Goal: Task Accomplishment & Management: Complete application form

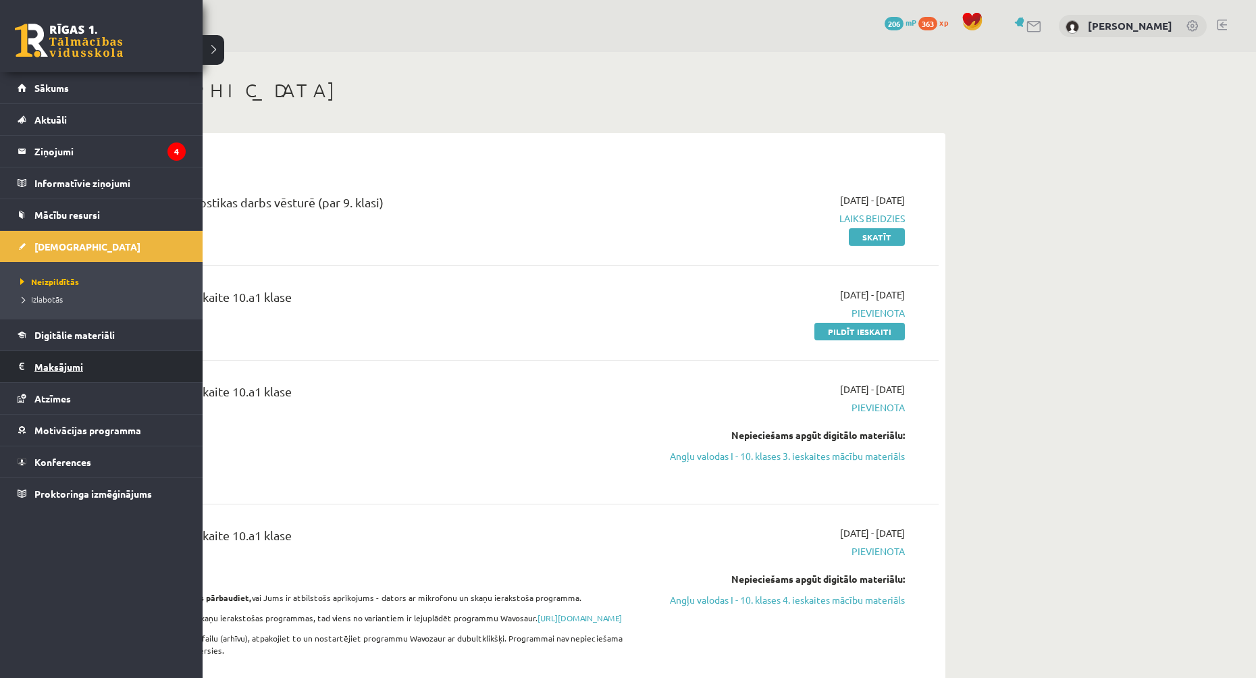
click at [64, 370] on legend "Maksājumi 0" at bounding box center [109, 366] width 151 height 31
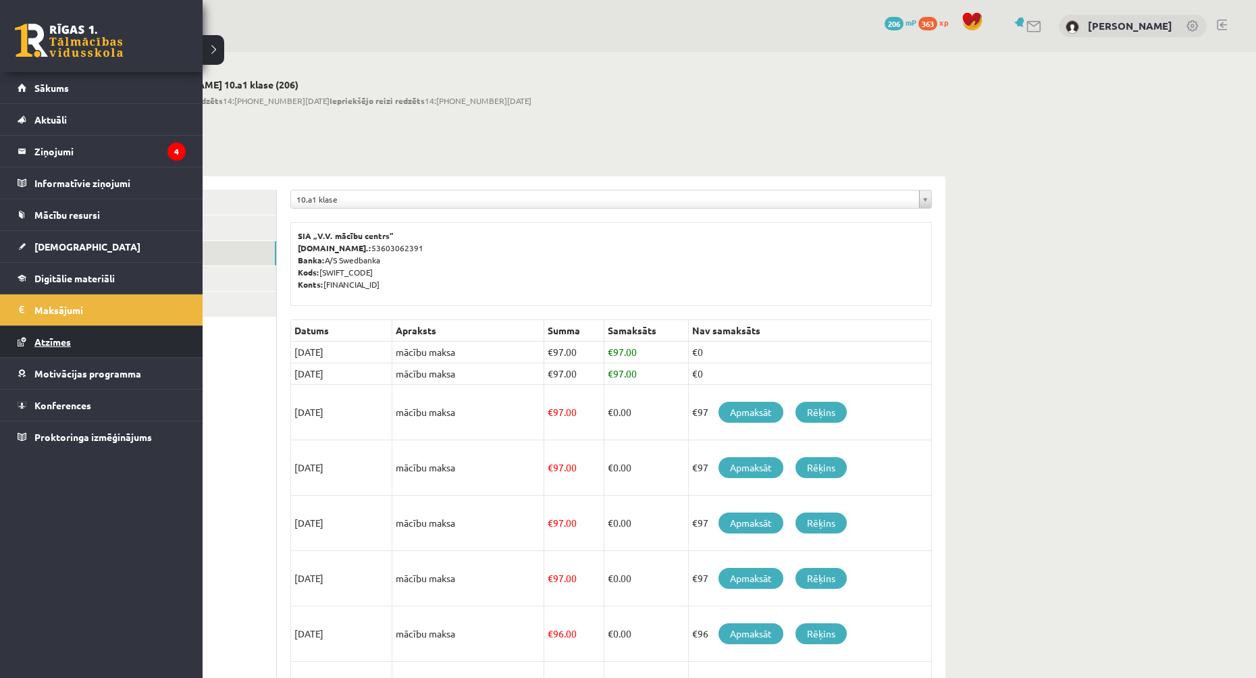
click at [43, 339] on span "Atzīmes" at bounding box center [52, 342] width 36 height 12
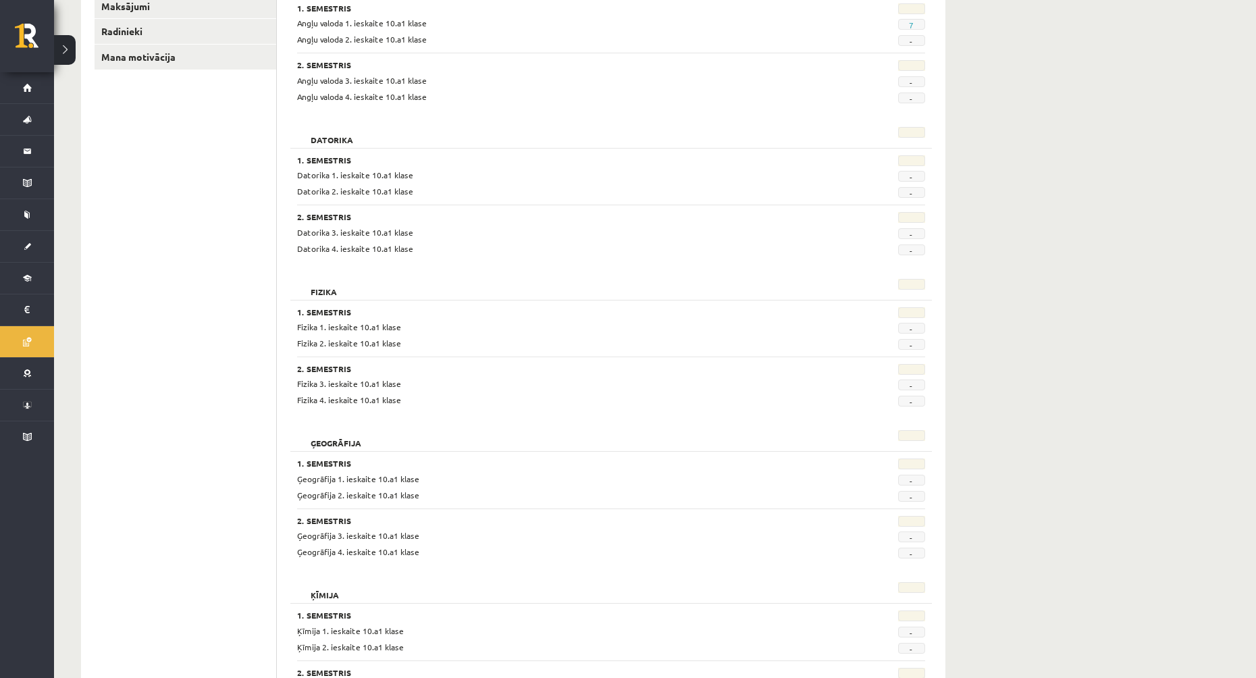
scroll to position [184, 0]
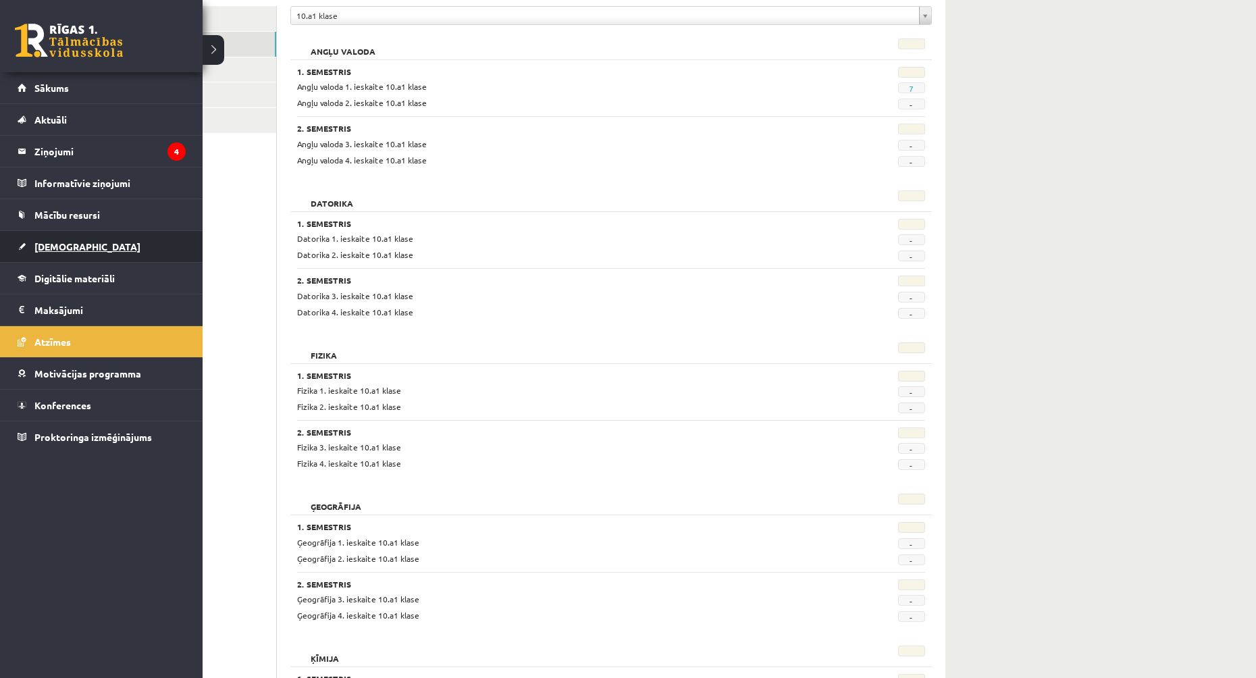
click at [70, 244] on span "[DEMOGRAPHIC_DATA]" at bounding box center [87, 246] width 106 height 12
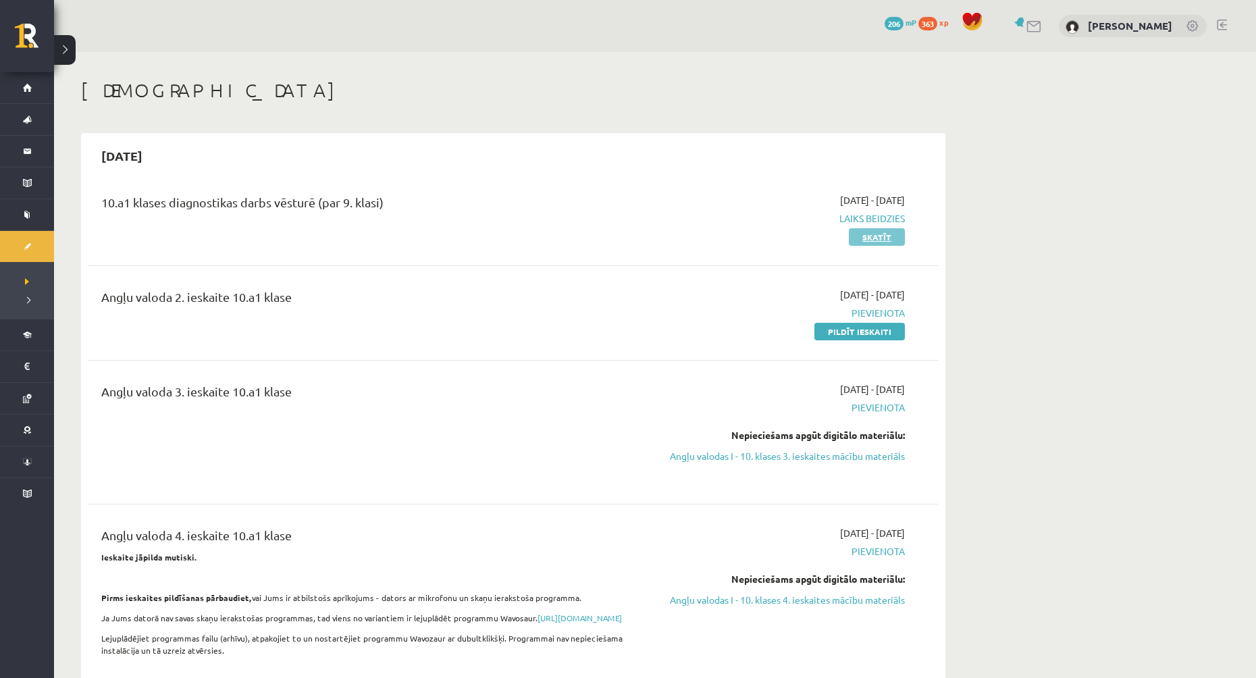
click at [857, 240] on link "Skatīt" at bounding box center [877, 237] width 56 height 18
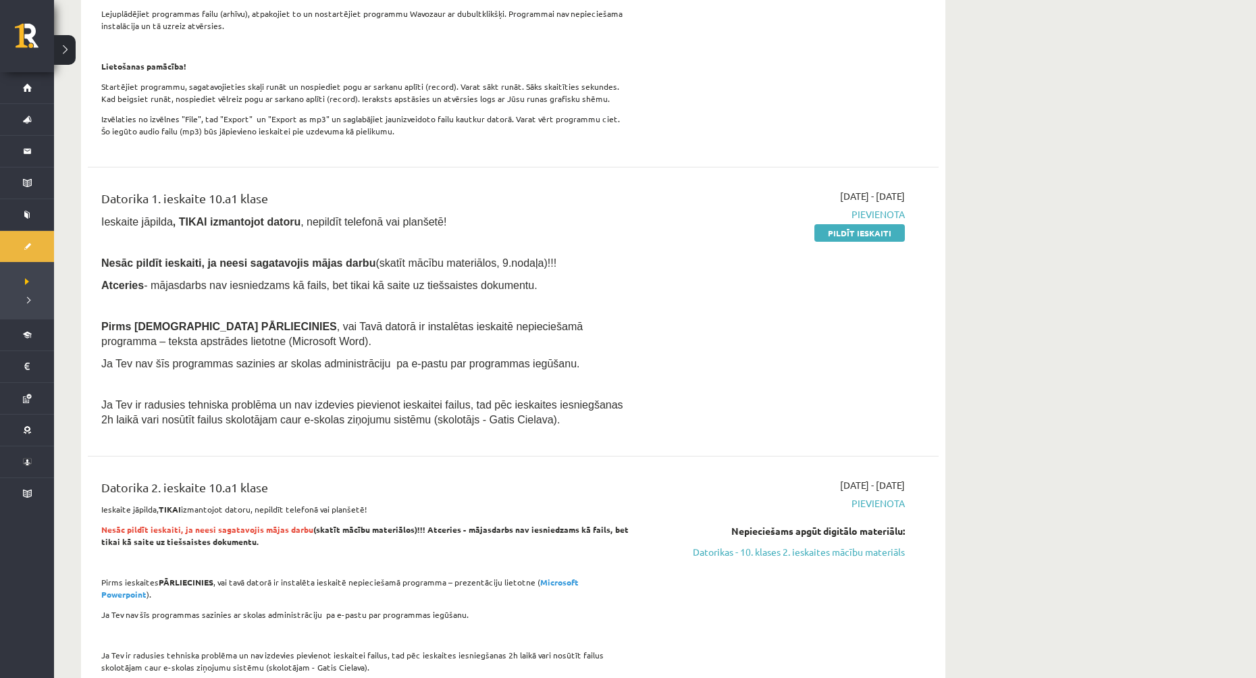
scroll to position [608, 0]
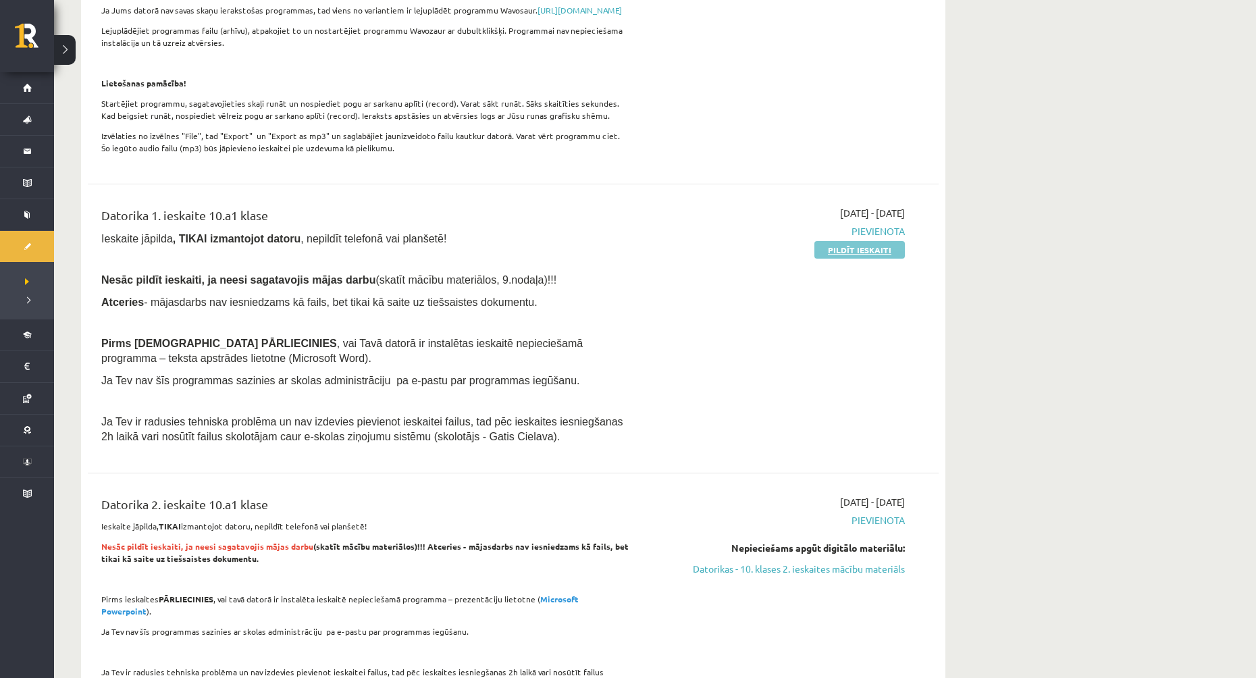
click at [858, 259] on link "Pildīt ieskaiti" at bounding box center [859, 250] width 90 height 18
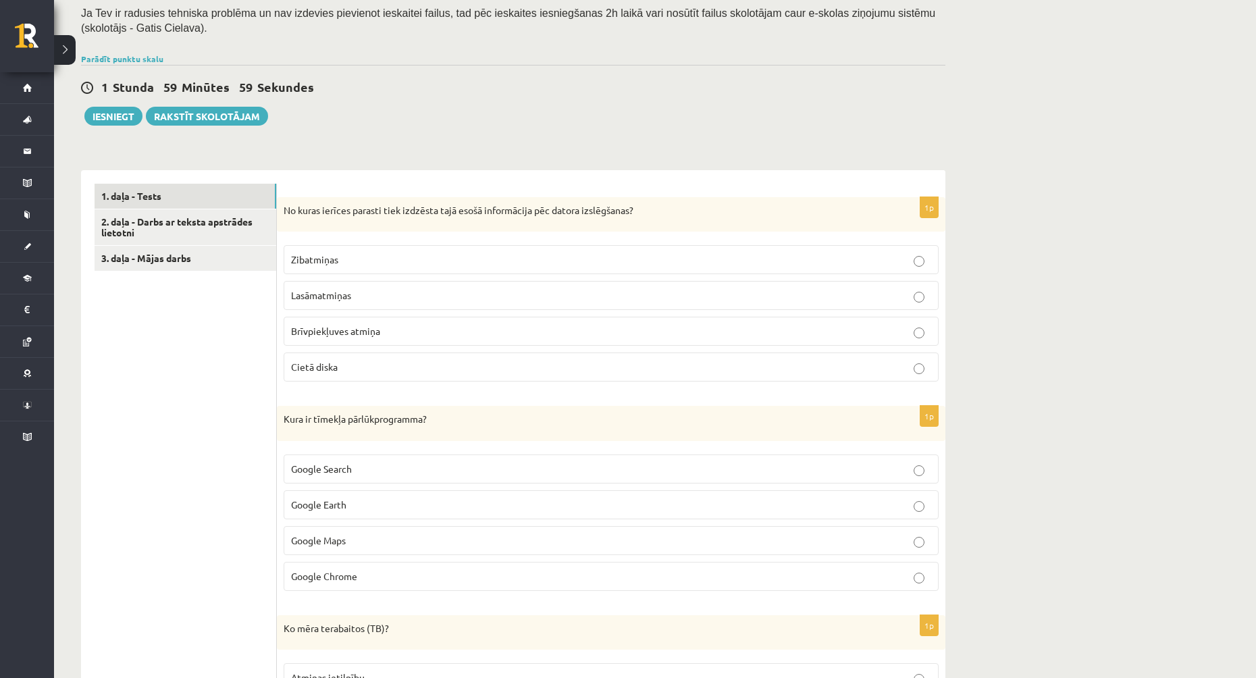
scroll to position [270, 0]
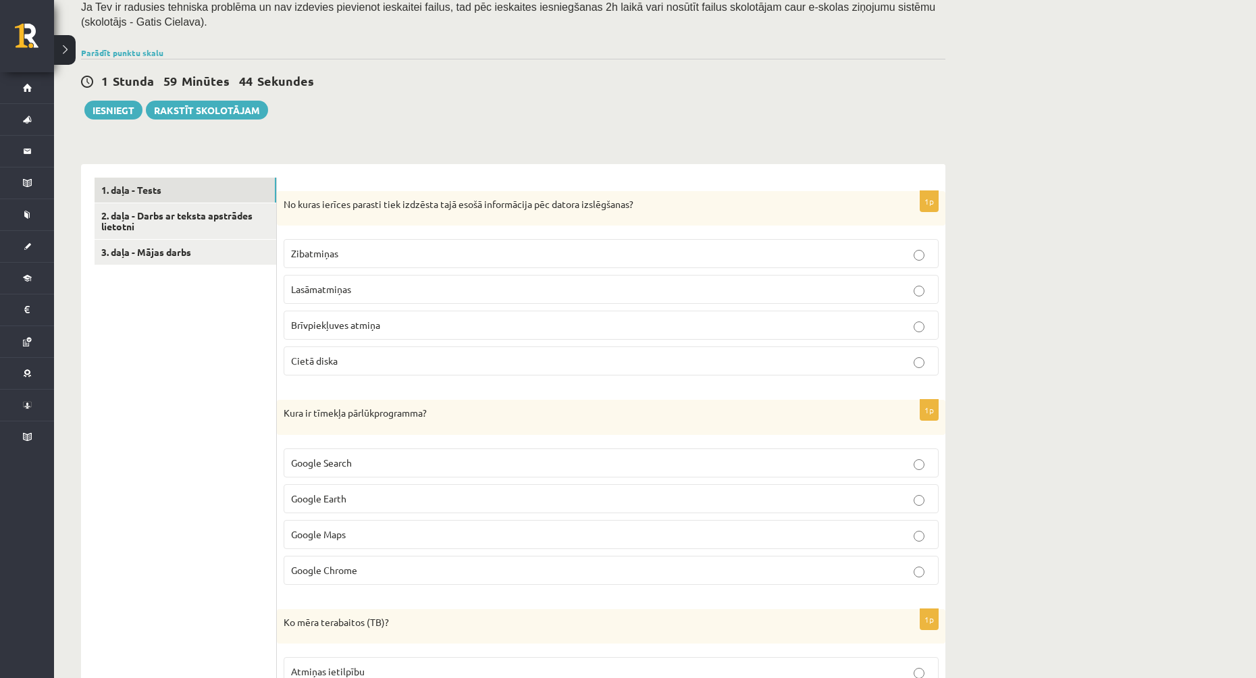
click at [396, 324] on p "Brīvpiekļuves atmiņa" at bounding box center [611, 325] width 640 height 14
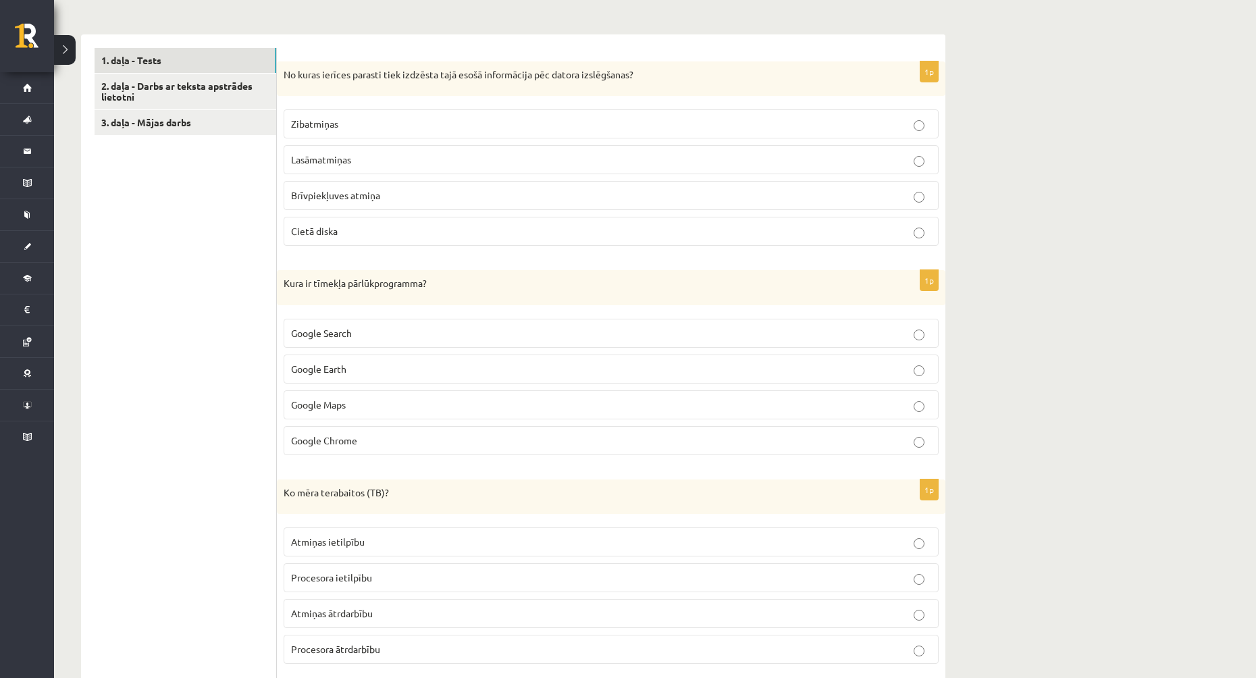
scroll to position [405, 0]
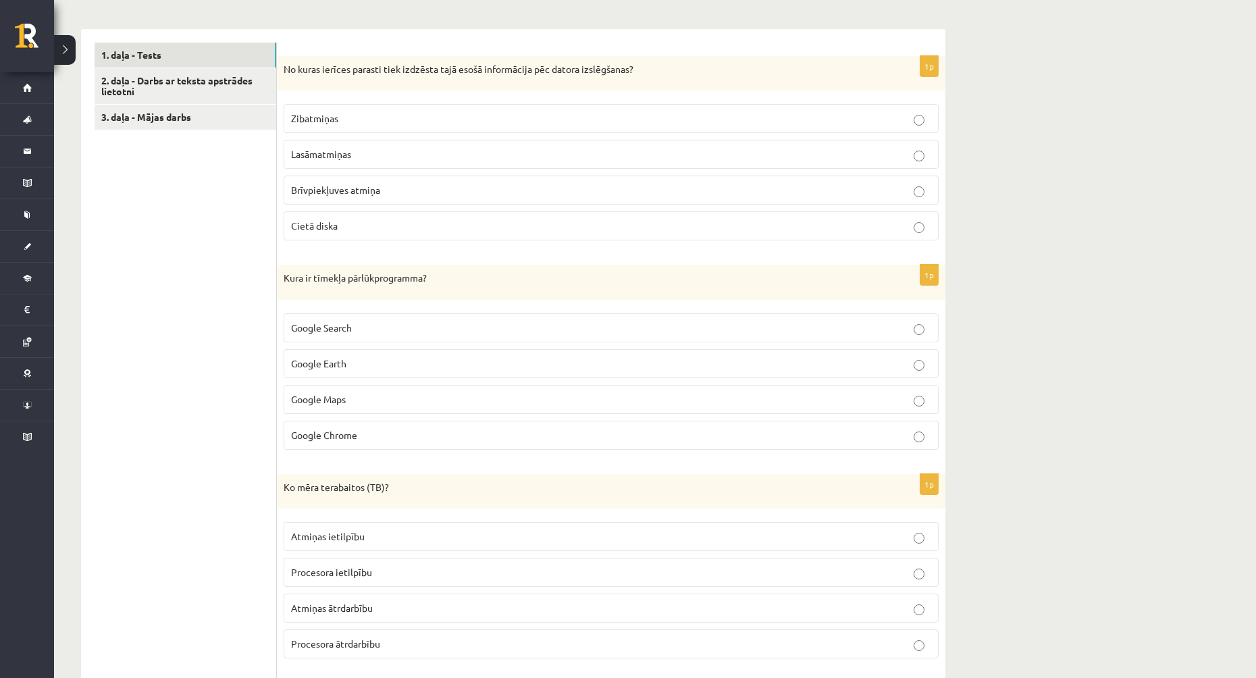
click at [377, 434] on p "Google Chrome" at bounding box center [611, 435] width 640 height 14
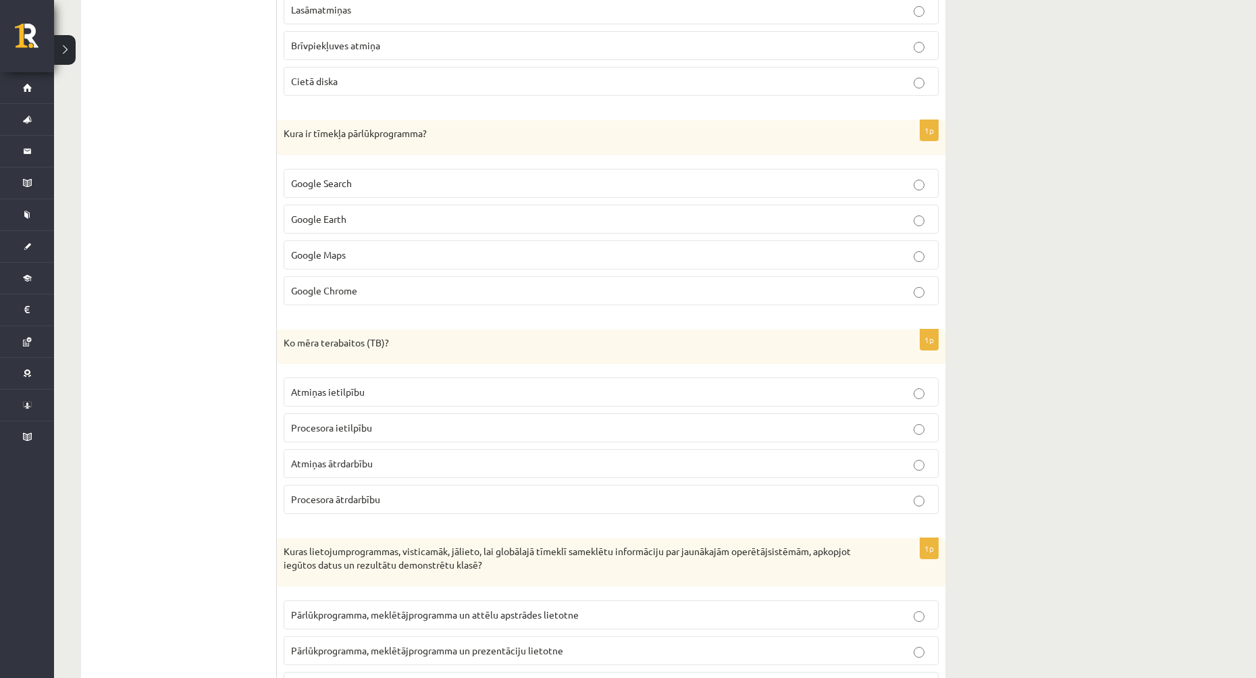
scroll to position [608, 0]
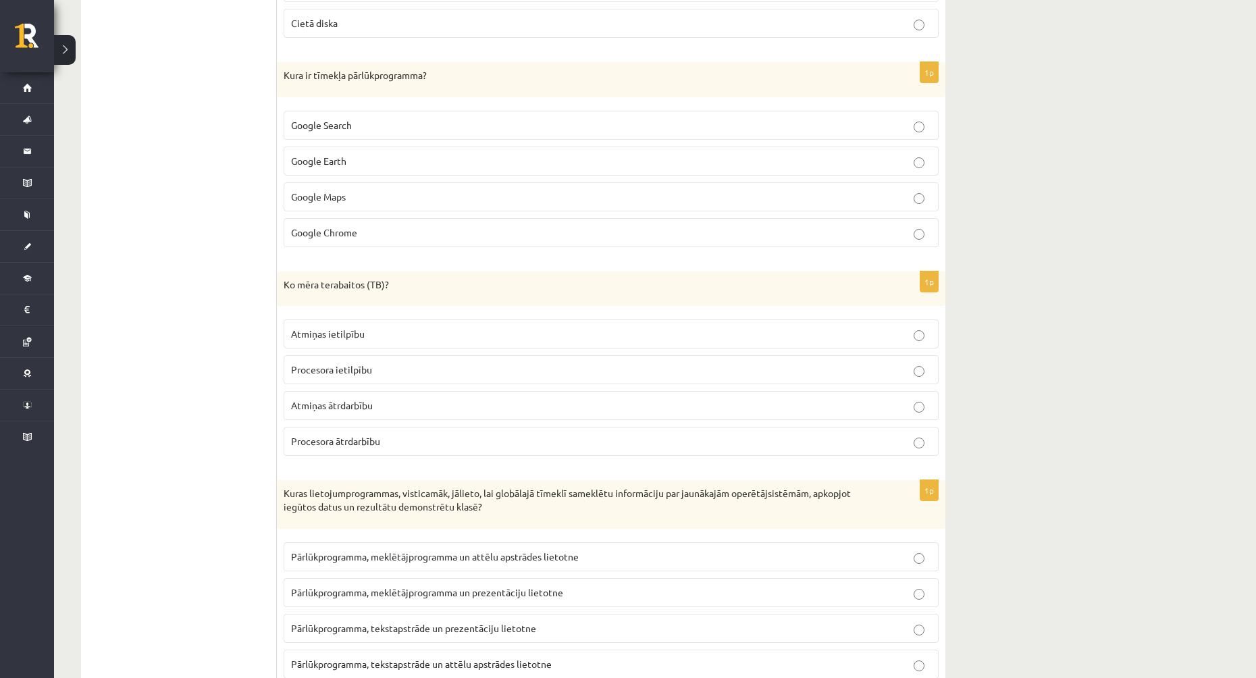
click at [384, 332] on p "Atmiņas ietilpību" at bounding box center [611, 334] width 640 height 14
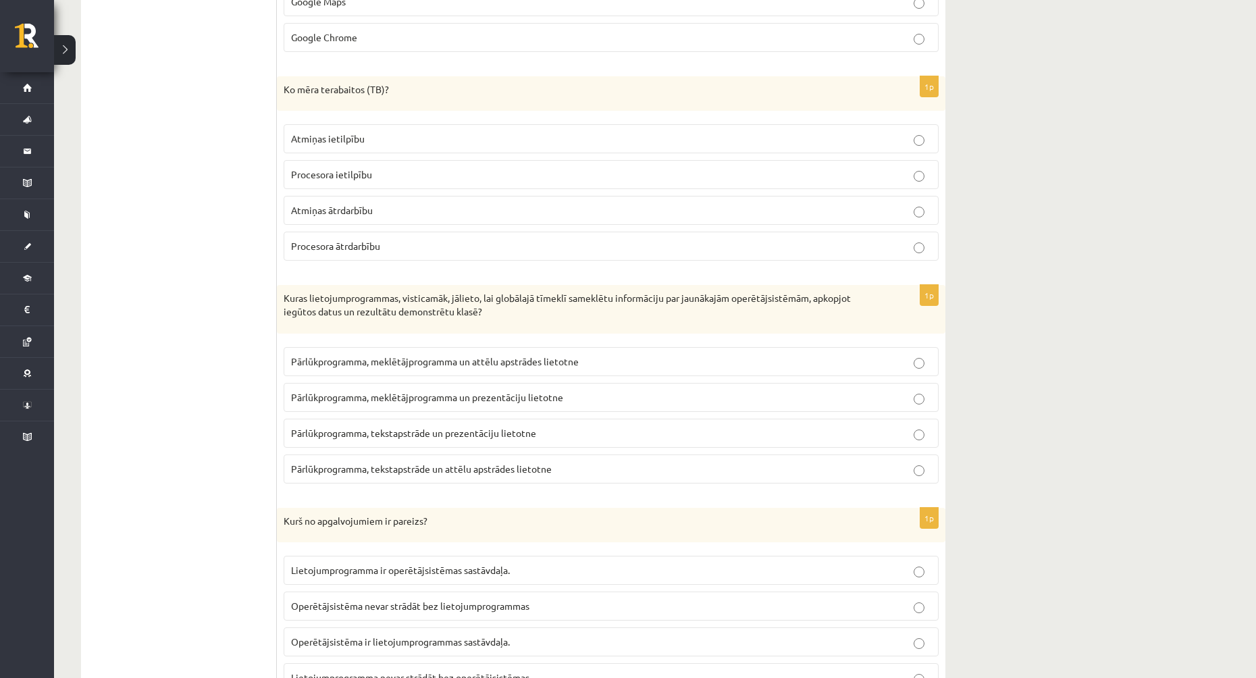
scroll to position [810, 0]
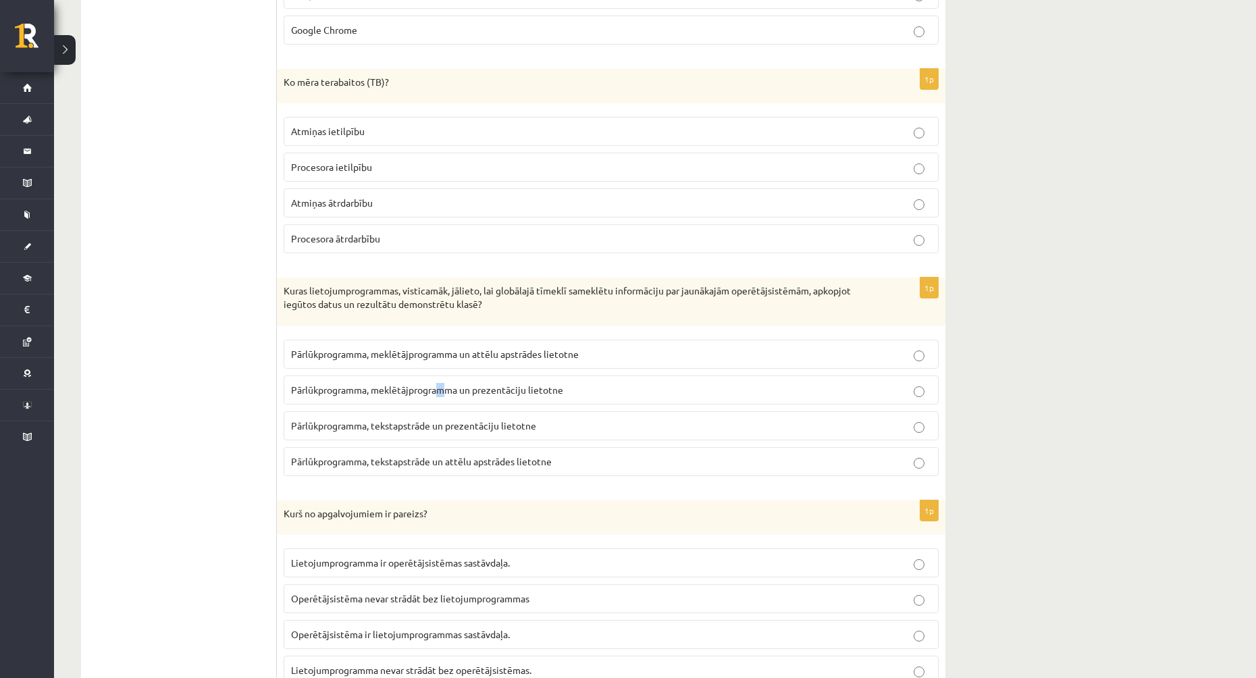
click at [443, 394] on span "Pārlūkprogramma, meklētājprogramma un prezentāciju lietotne" at bounding box center [427, 390] width 272 height 12
click at [565, 405] on fieldset "Pārlūkprogramma, meklētājprogramma un attēlu apstrādes lietotne Pārlūkprogramma…" at bounding box center [611, 406] width 655 height 147
click at [618, 423] on p "Pārlūkprogramma, tekstapstrāde un prezentāciju lietotne" at bounding box center [611, 426] width 640 height 14
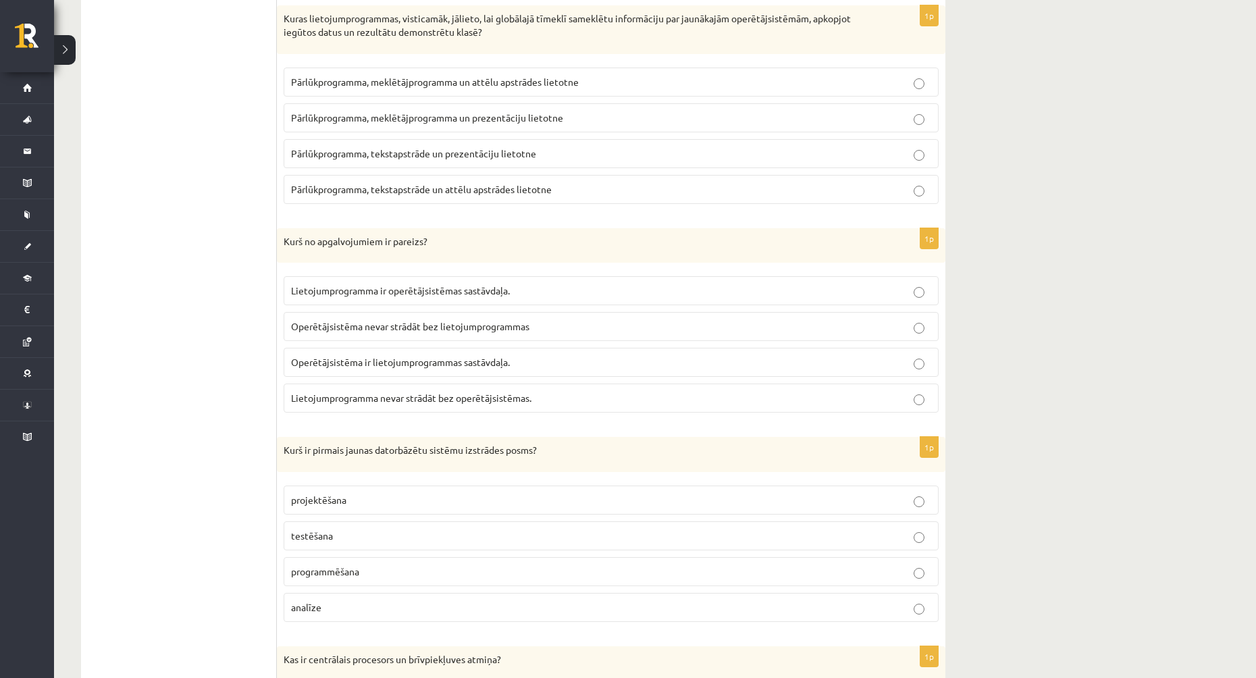
scroll to position [1013, 0]
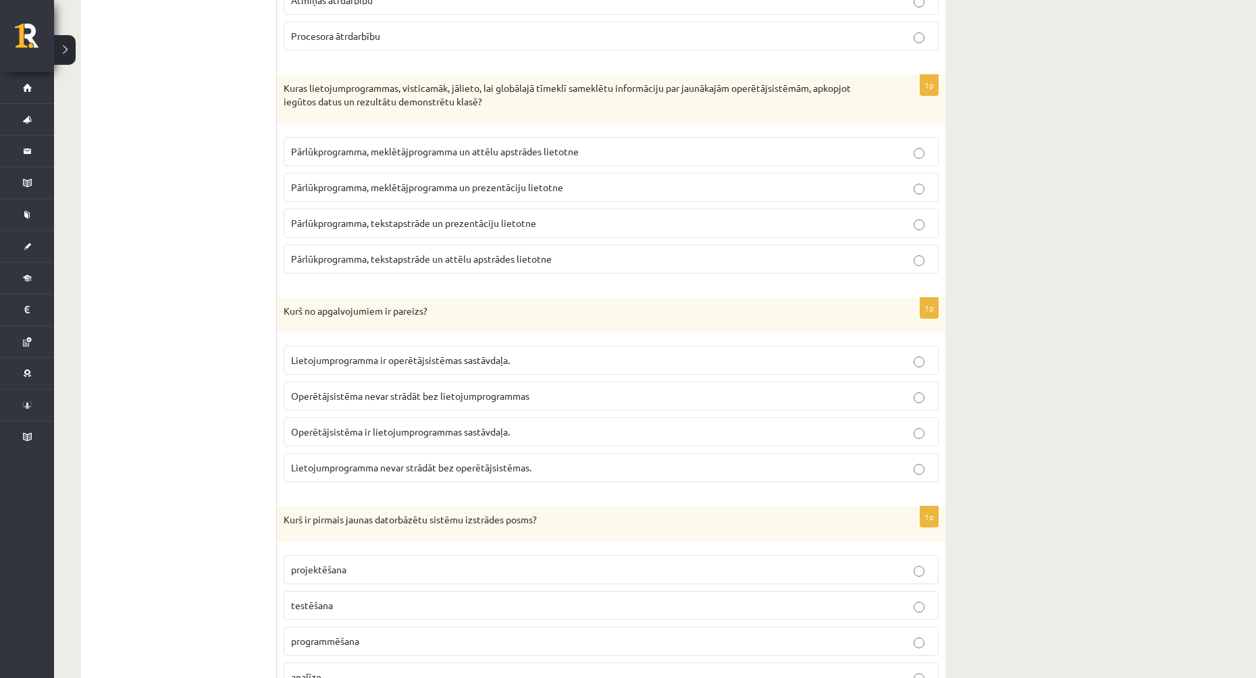
click at [405, 474] on p "Lietojumprogramma nevar strādāt bez operētājsistēmas." at bounding box center [611, 468] width 640 height 14
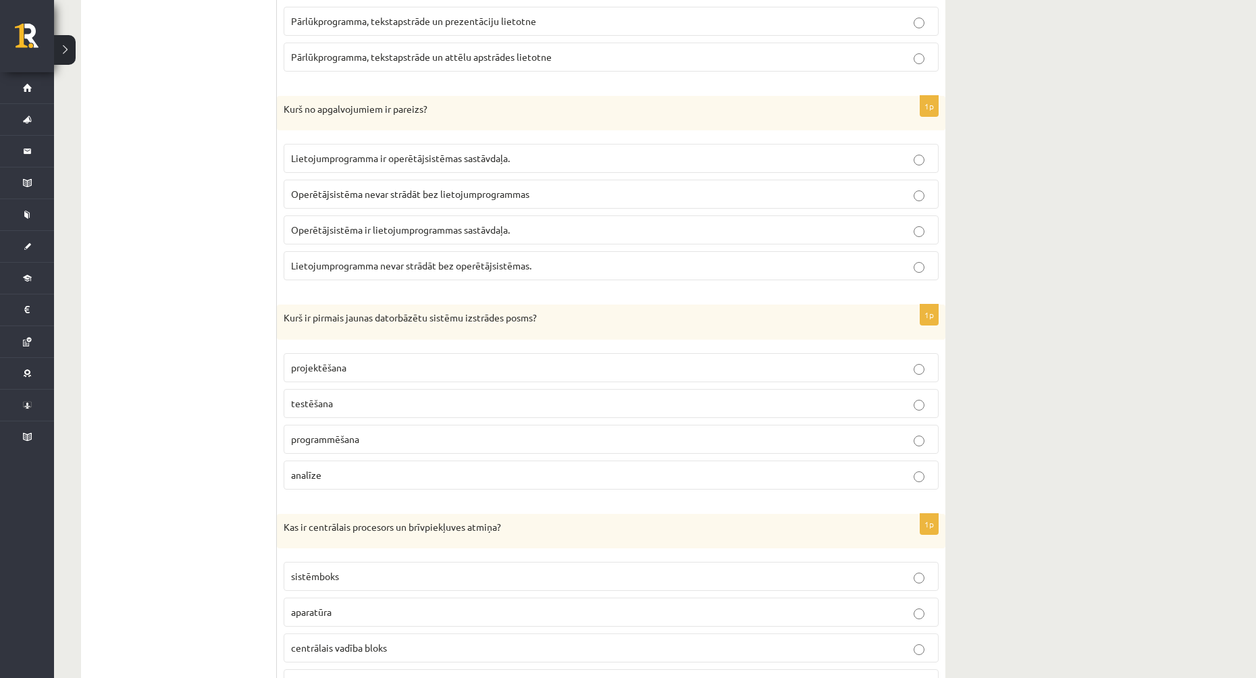
scroll to position [1216, 0]
click at [408, 438] on p "programmēšana" at bounding box center [611, 439] width 640 height 14
click at [449, 369] on p "projektēšana" at bounding box center [611, 367] width 640 height 14
click at [419, 440] on p "programmēšana" at bounding box center [611, 439] width 640 height 14
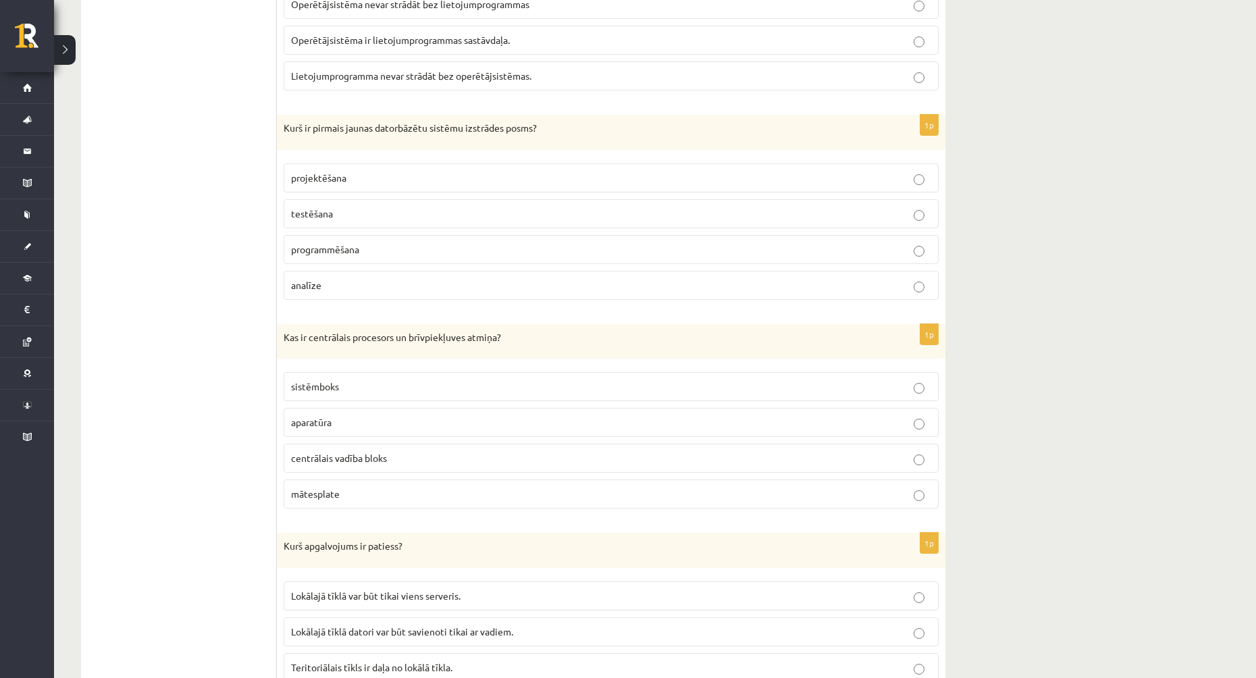
scroll to position [1418, 0]
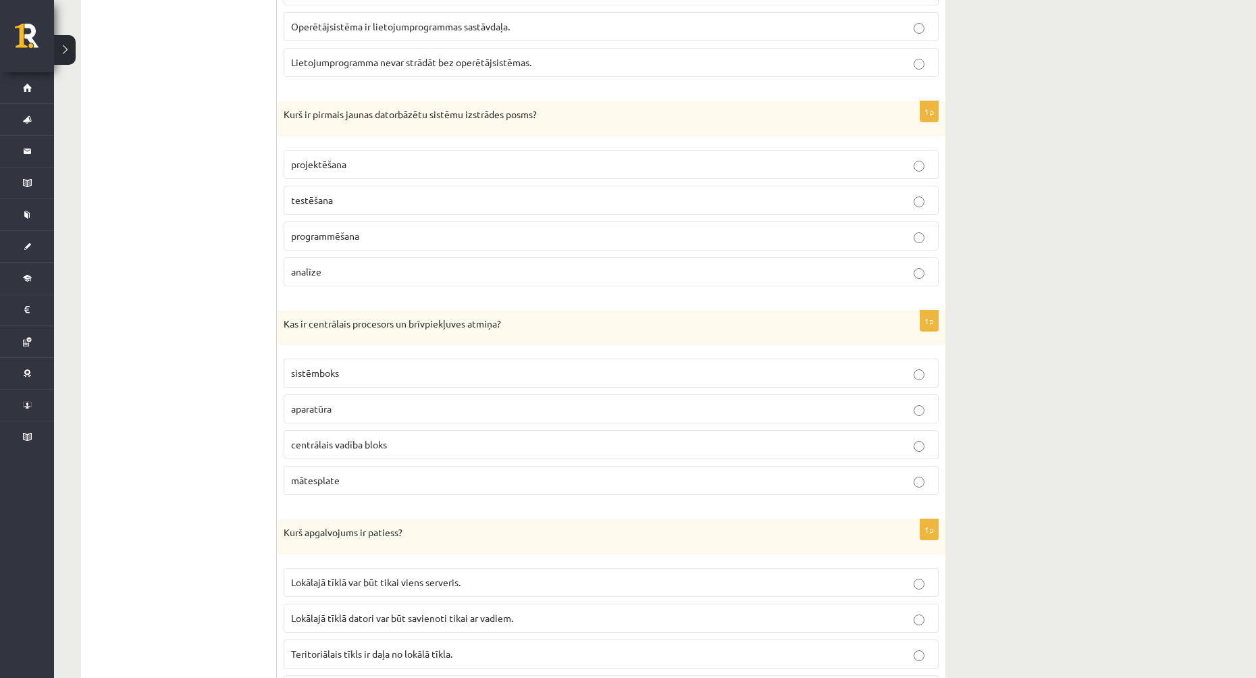
click at [375, 371] on p "sistēmboks" at bounding box center [611, 373] width 640 height 14
click at [409, 448] on p "centrālais vadība bloks" at bounding box center [611, 445] width 640 height 14
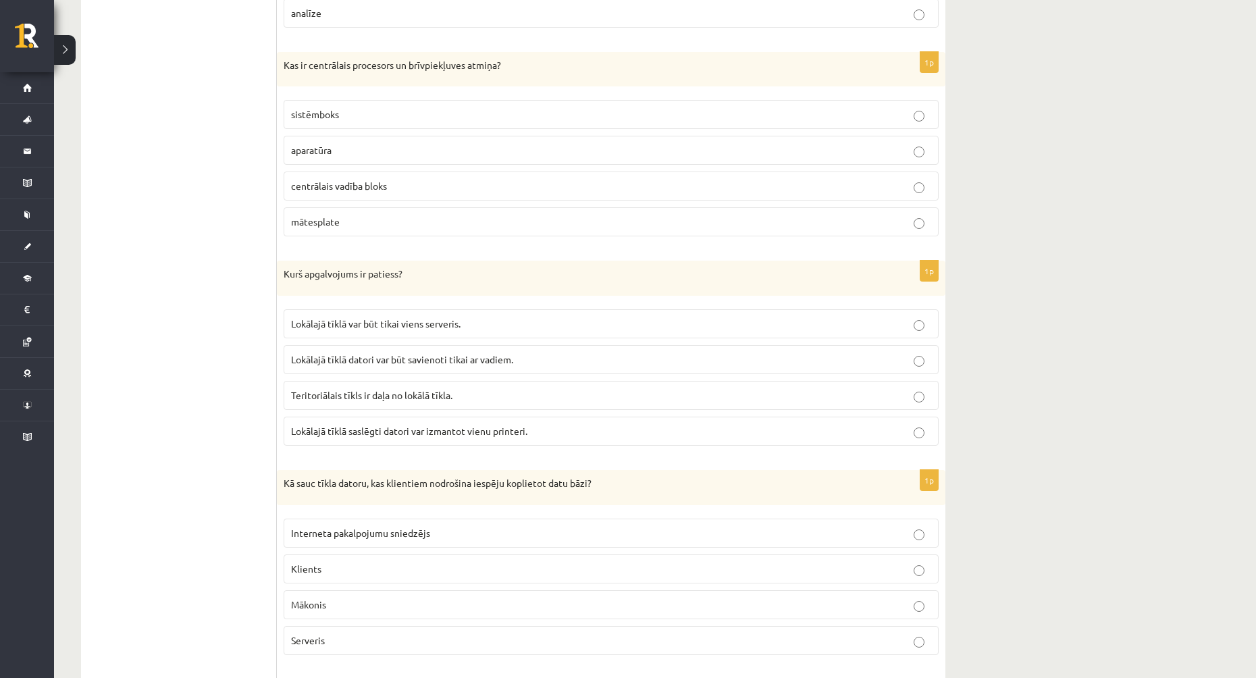
scroll to position [1688, 0]
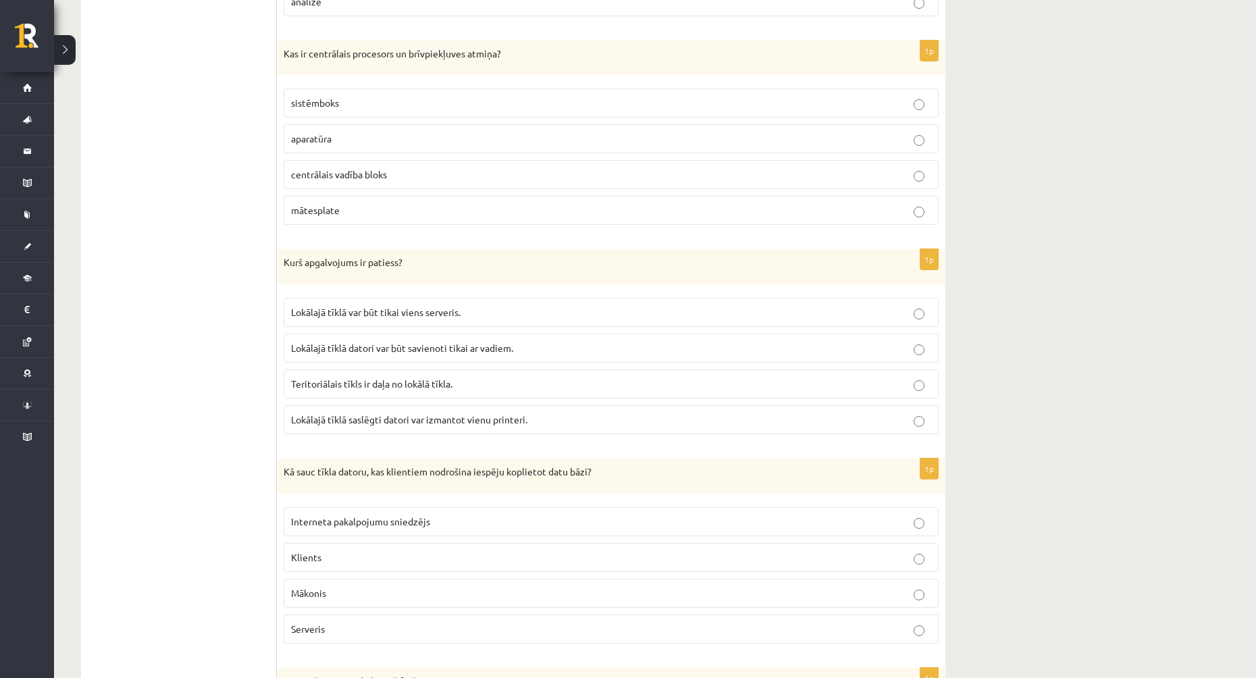
click at [473, 380] on p "Teritoriālais tīkls ir daļa no lokālā tīkla." at bounding box center [611, 384] width 640 height 14
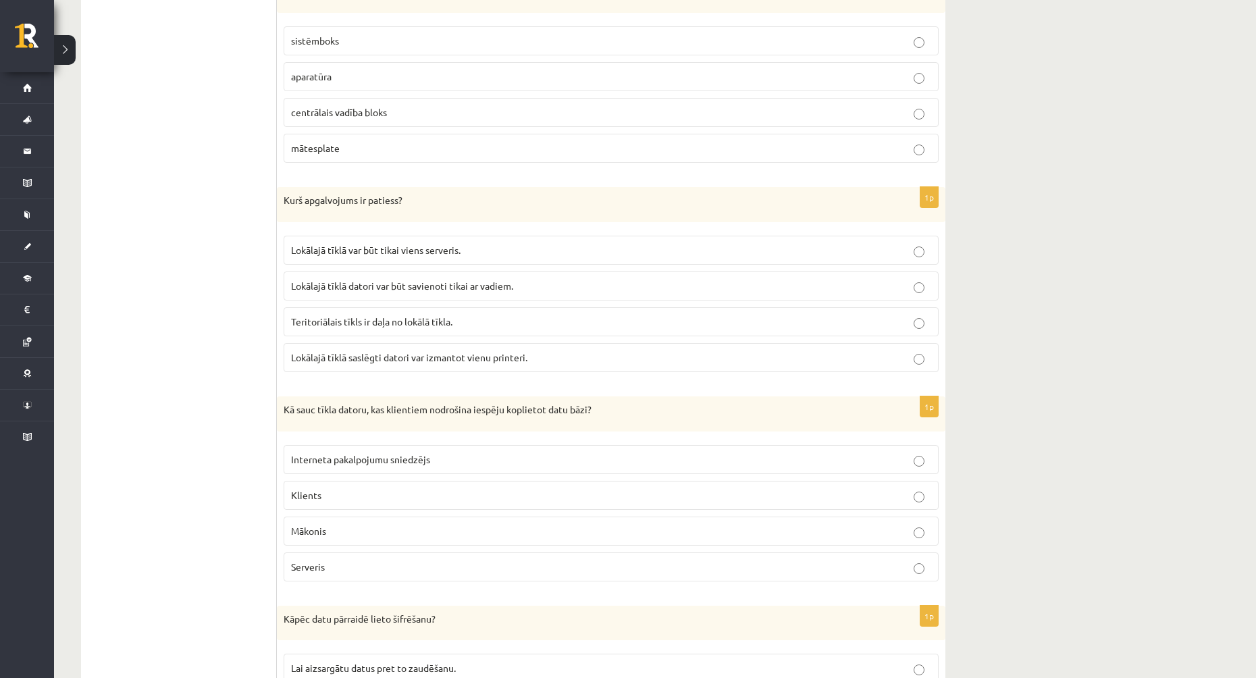
scroll to position [1756, 0]
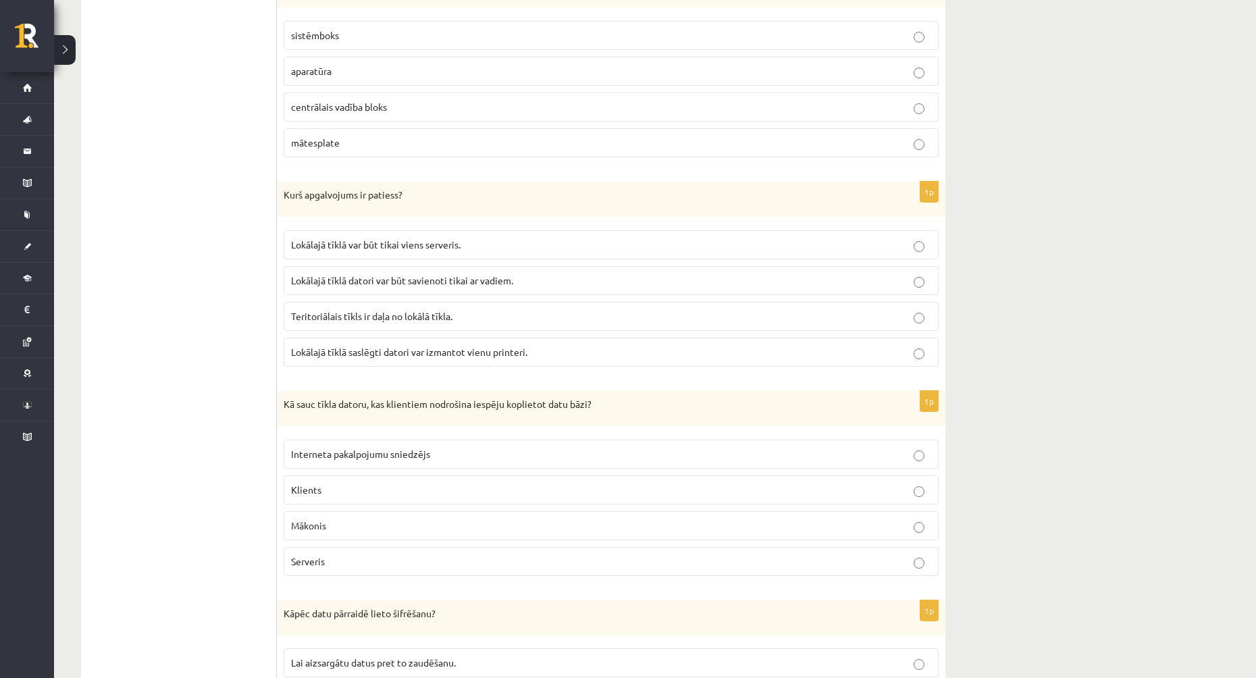
click at [556, 350] on p "Lokālajā tīklā saslēgti datori var izmantot vienu printeri." at bounding box center [611, 352] width 640 height 14
click at [486, 325] on label "Teritoriālais tīkls ir daļa no lokālā tīkla." at bounding box center [611, 316] width 655 height 29
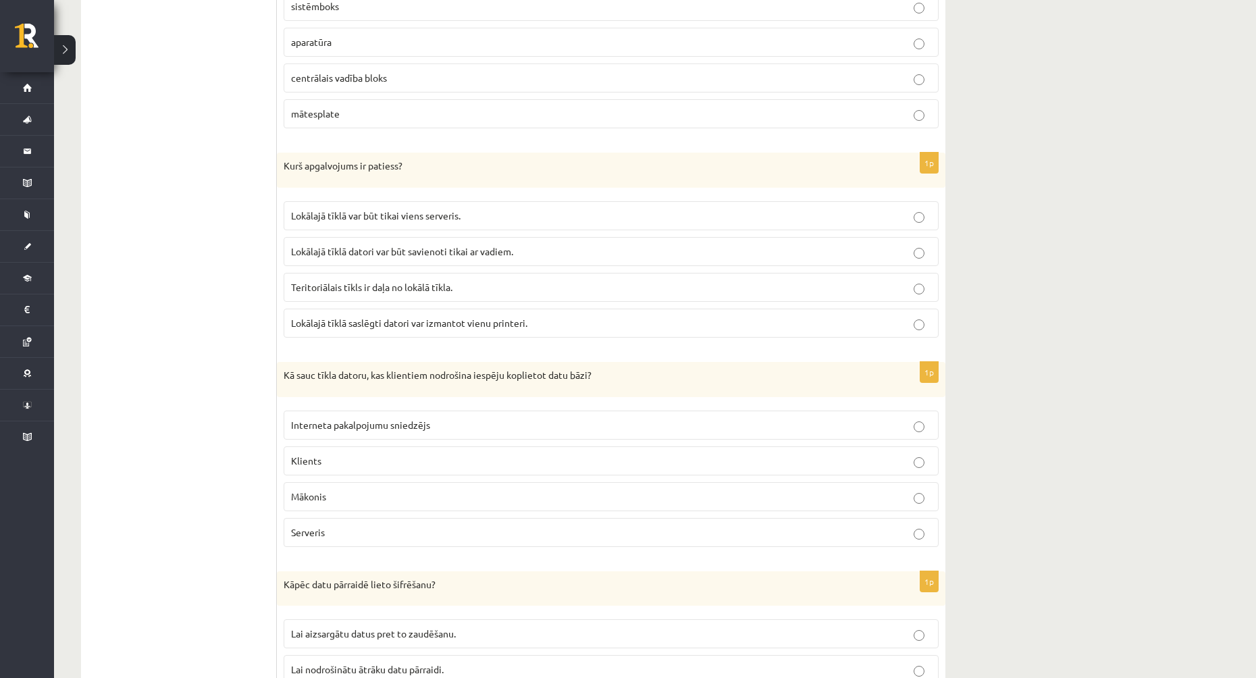
scroll to position [1891, 0]
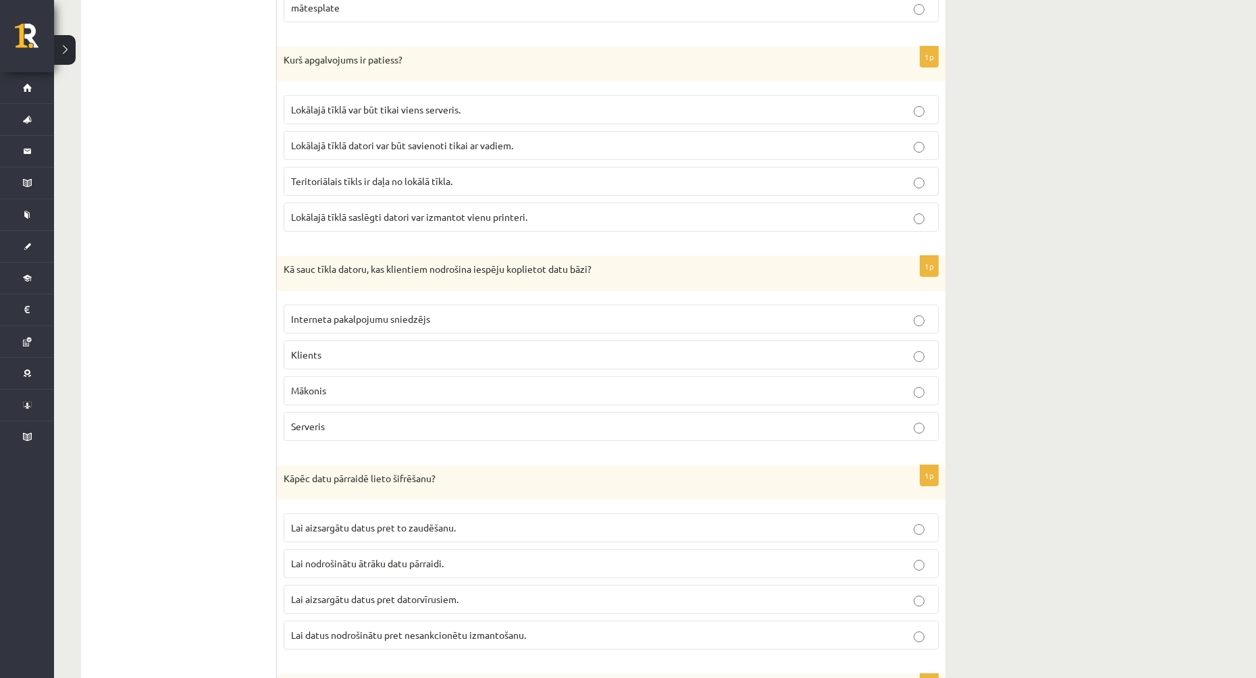
click at [415, 392] on p "Mākonis" at bounding box center [611, 391] width 640 height 14
drag, startPoint x: 414, startPoint y: 391, endPoint x: 253, endPoint y: 377, distance: 161.3
click at [253, 377] on ul "1. daļa - Tests 2. daļa - Darbs ar teksta apstrādes lietotni 3. daļa - Mājas da…" at bounding box center [186, 452] width 182 height 3790
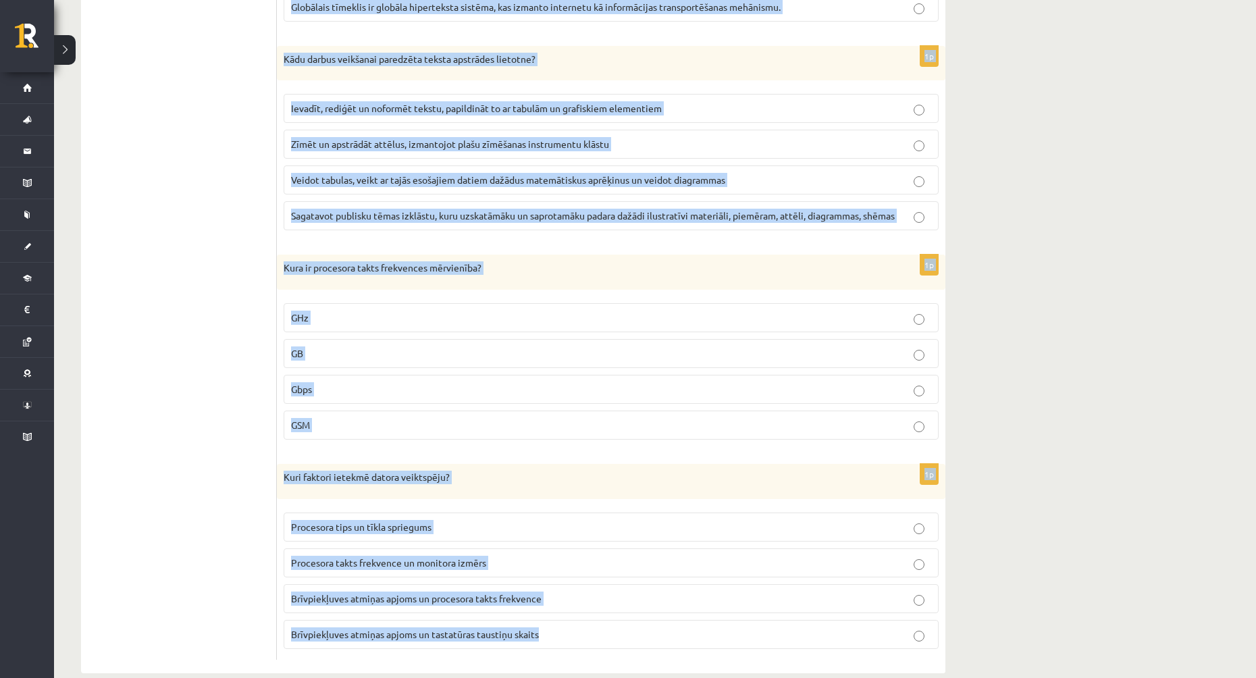
scroll to position [3601, 0]
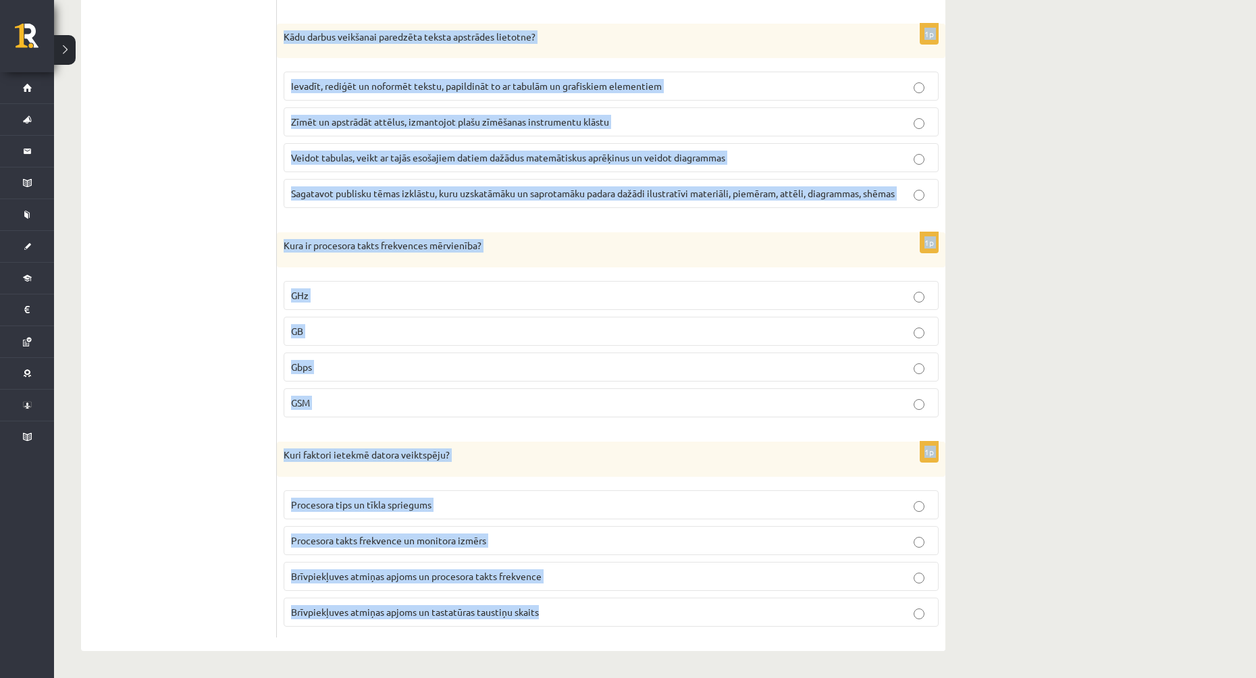
drag, startPoint x: 286, startPoint y: 210, endPoint x: 838, endPoint y: 602, distance: 677.1
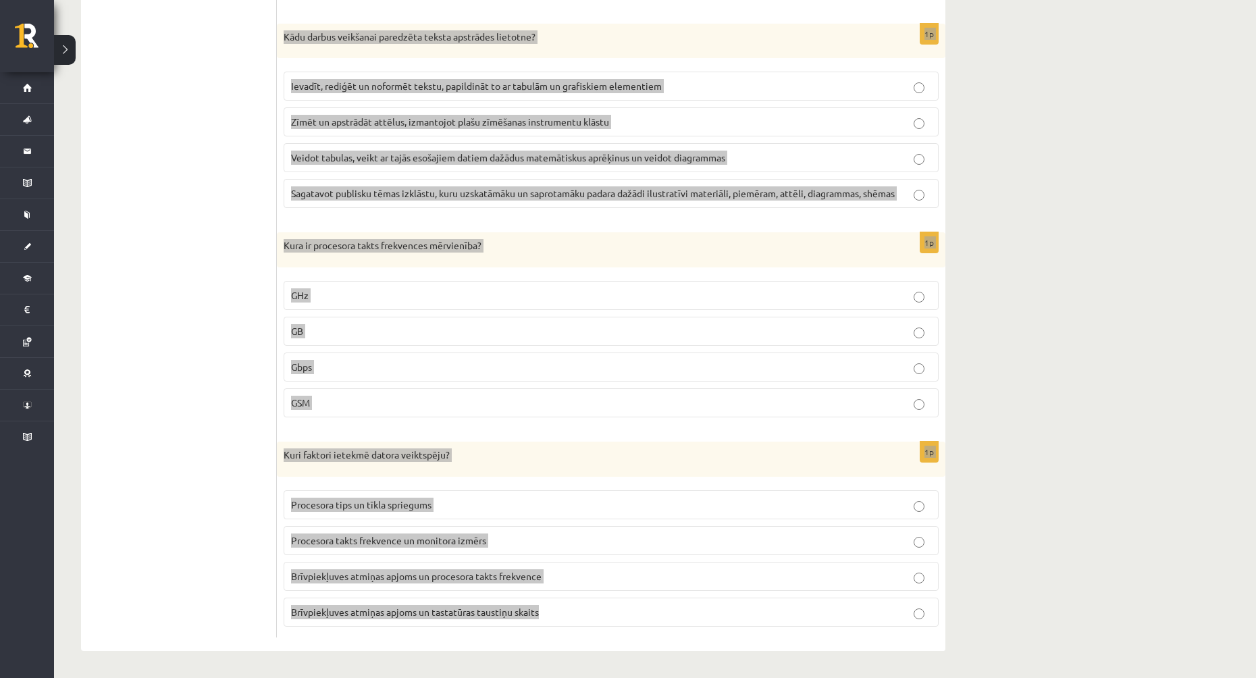
copy form "Kāpēc datu pārraidē lieto šifrēšanu? Lai aizsargātu datus pret to zaudēšanu. La…"
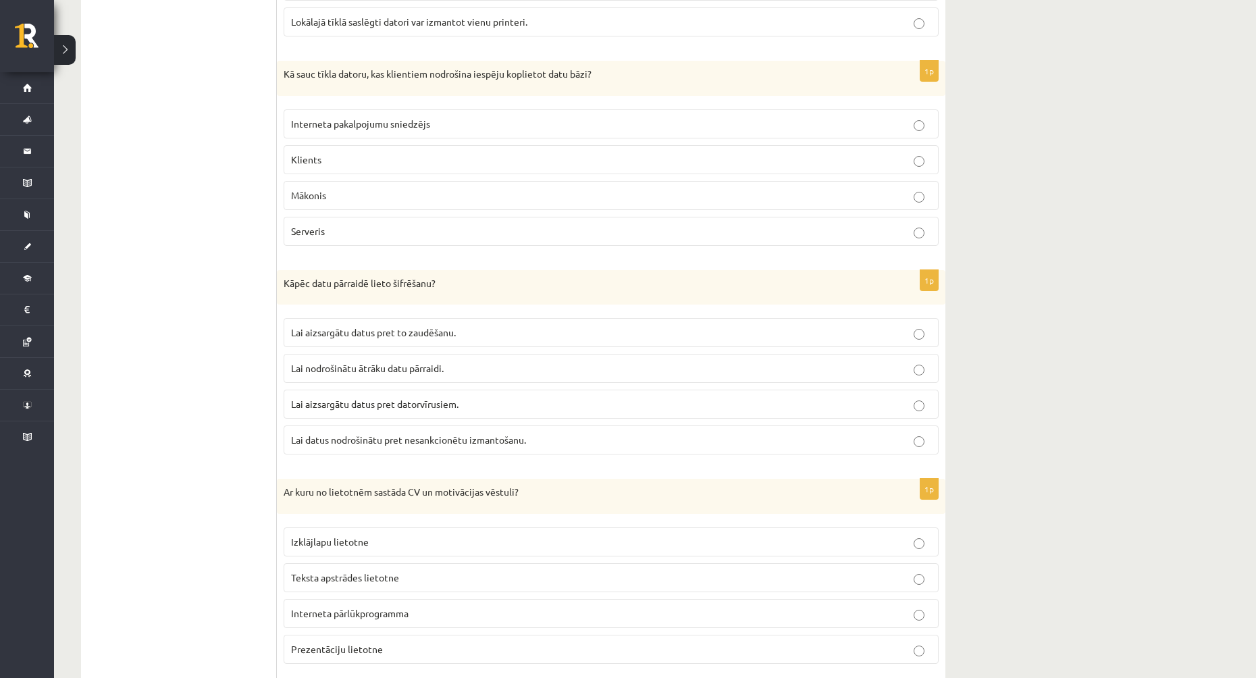
scroll to position [2183, 0]
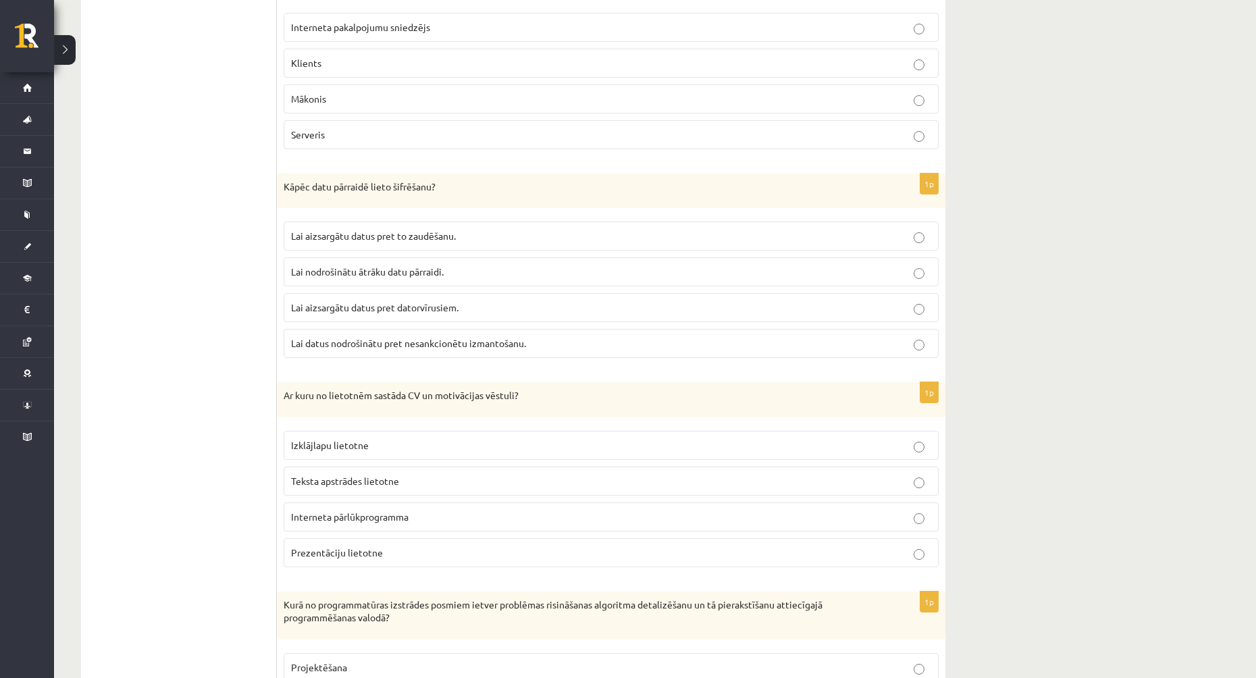
drag, startPoint x: 375, startPoint y: 346, endPoint x: 372, endPoint y: 319, distance: 27.2
click at [375, 346] on span "Lai datus nodrošinātu pret nesankcionētu izmantošanu." at bounding box center [408, 343] width 235 height 12
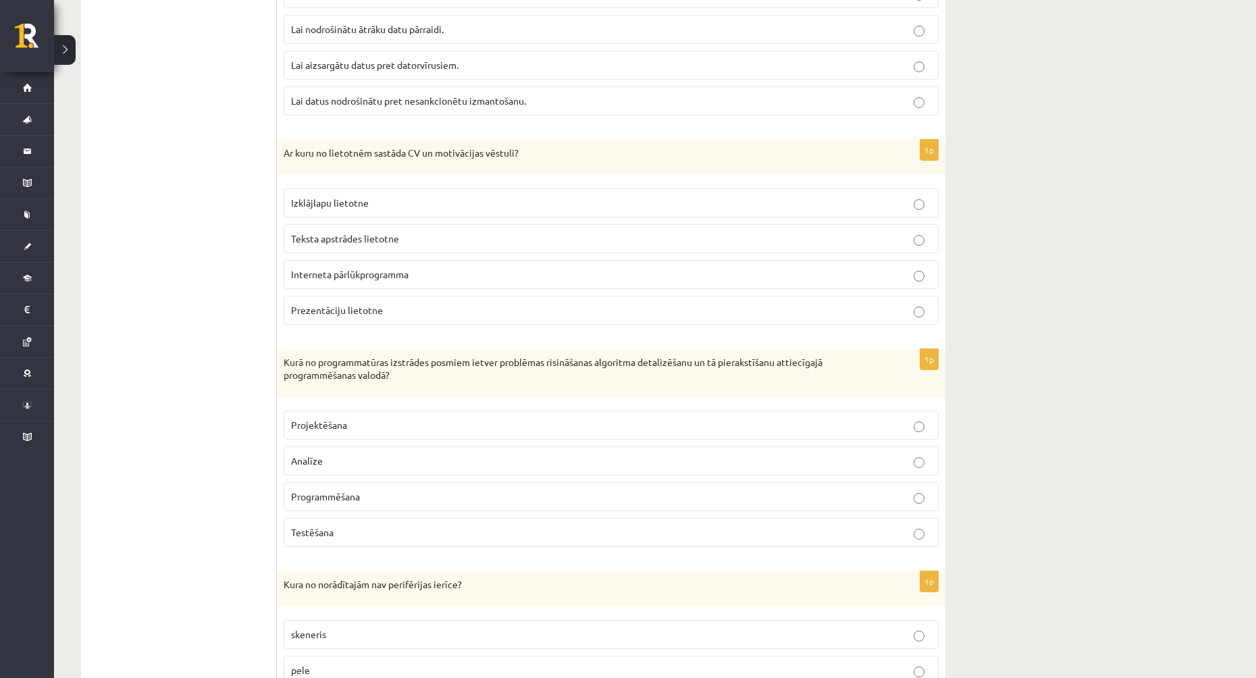
scroll to position [2453, 0]
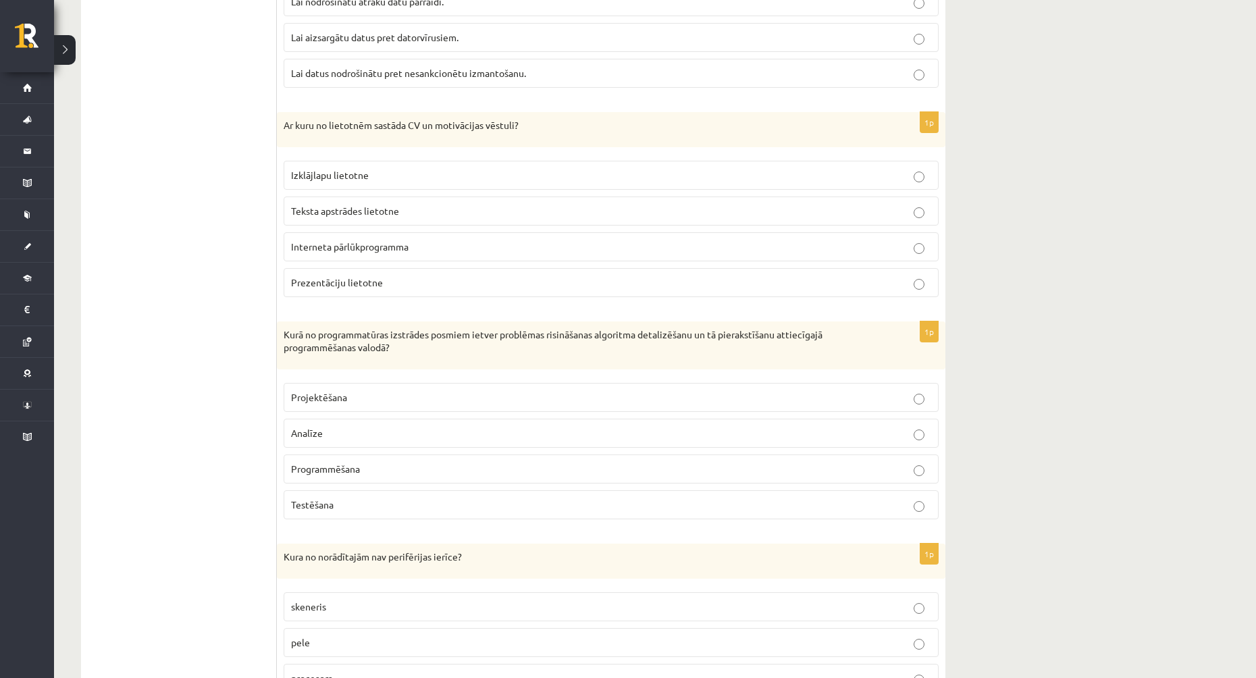
click at [352, 207] on span "Teksta apstrādes lietotne" at bounding box center [345, 211] width 108 height 12
click at [344, 476] on p "Programmēšana" at bounding box center [611, 469] width 640 height 14
click at [417, 465] on p "Programmēšana" at bounding box center [611, 469] width 640 height 14
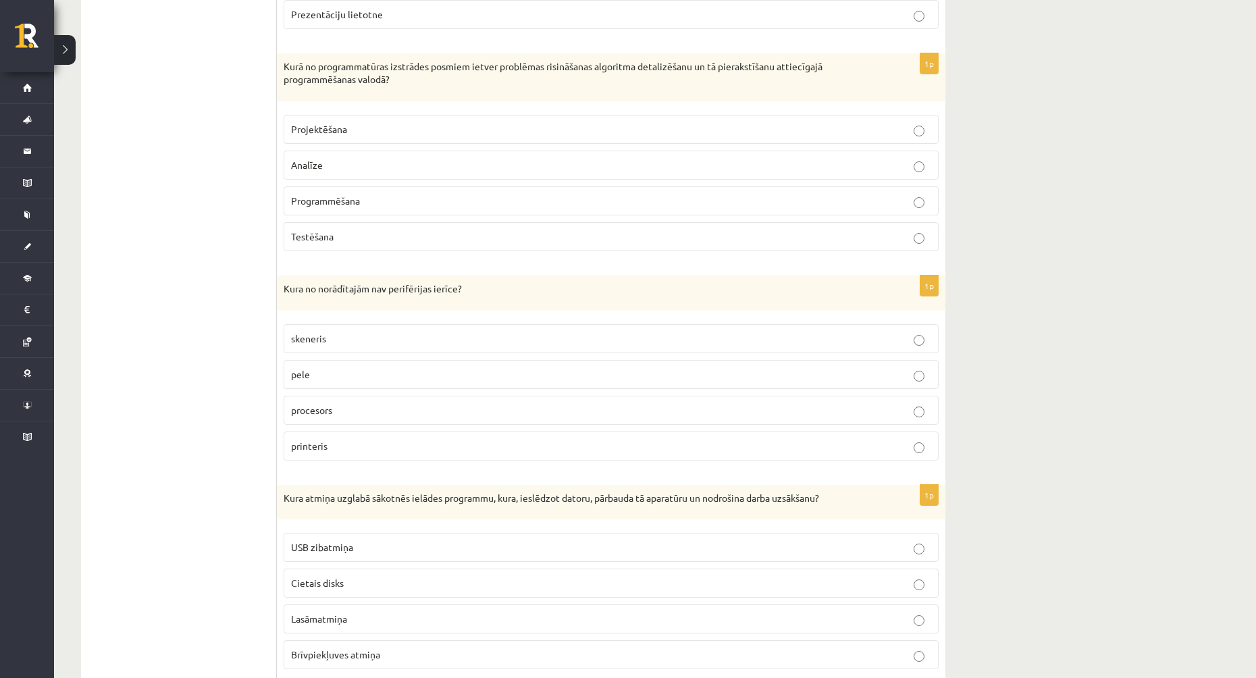
scroll to position [2723, 0]
click at [342, 417] on label "procesors" at bounding box center [611, 408] width 655 height 29
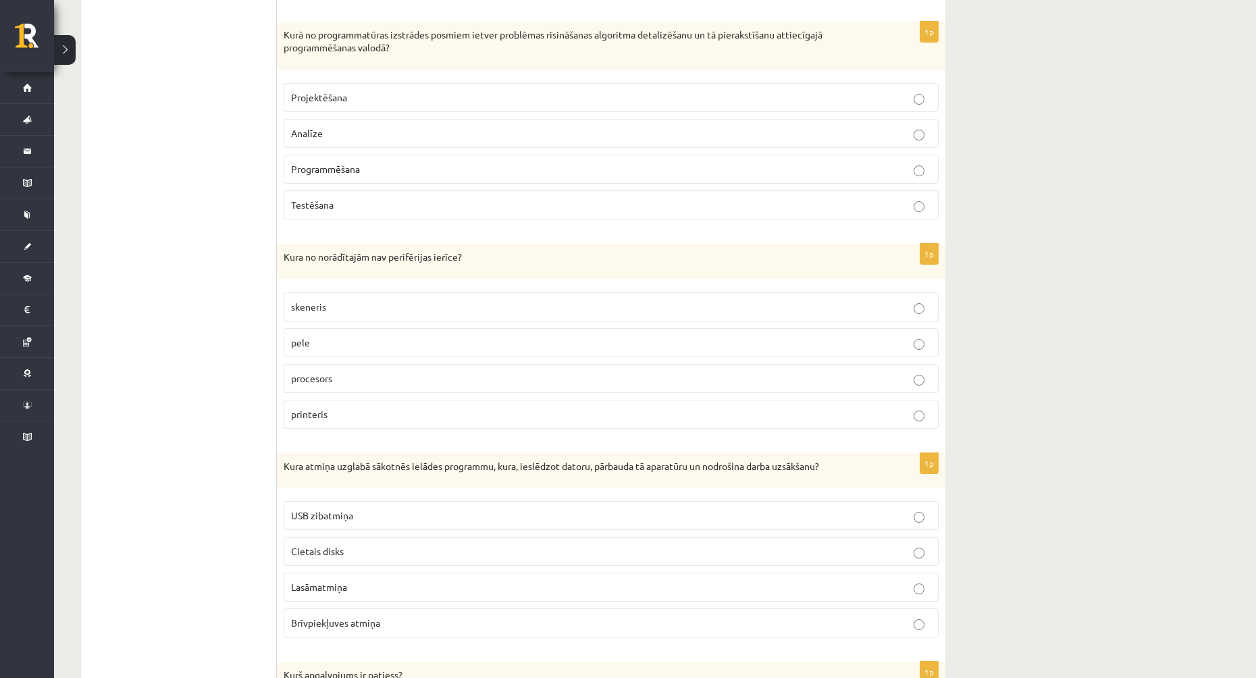
scroll to position [2858, 0]
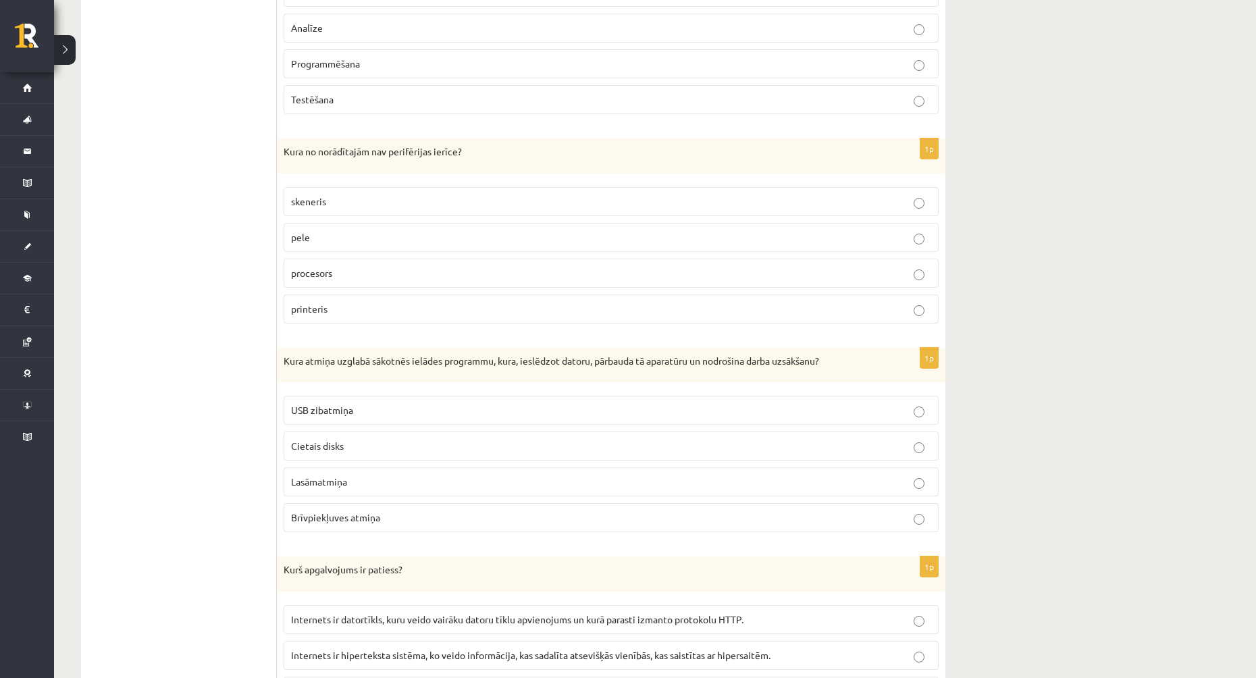
click at [373, 477] on p "Lasāmatmiņa" at bounding box center [611, 482] width 640 height 14
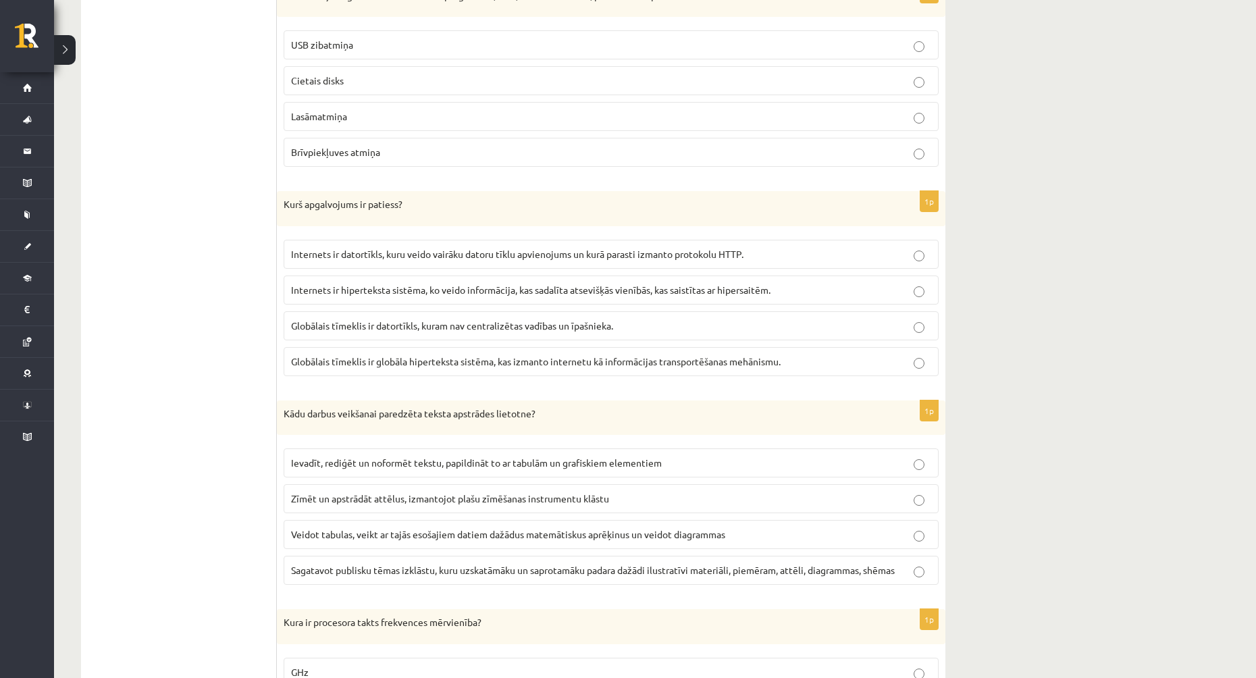
scroll to position [3263, 0]
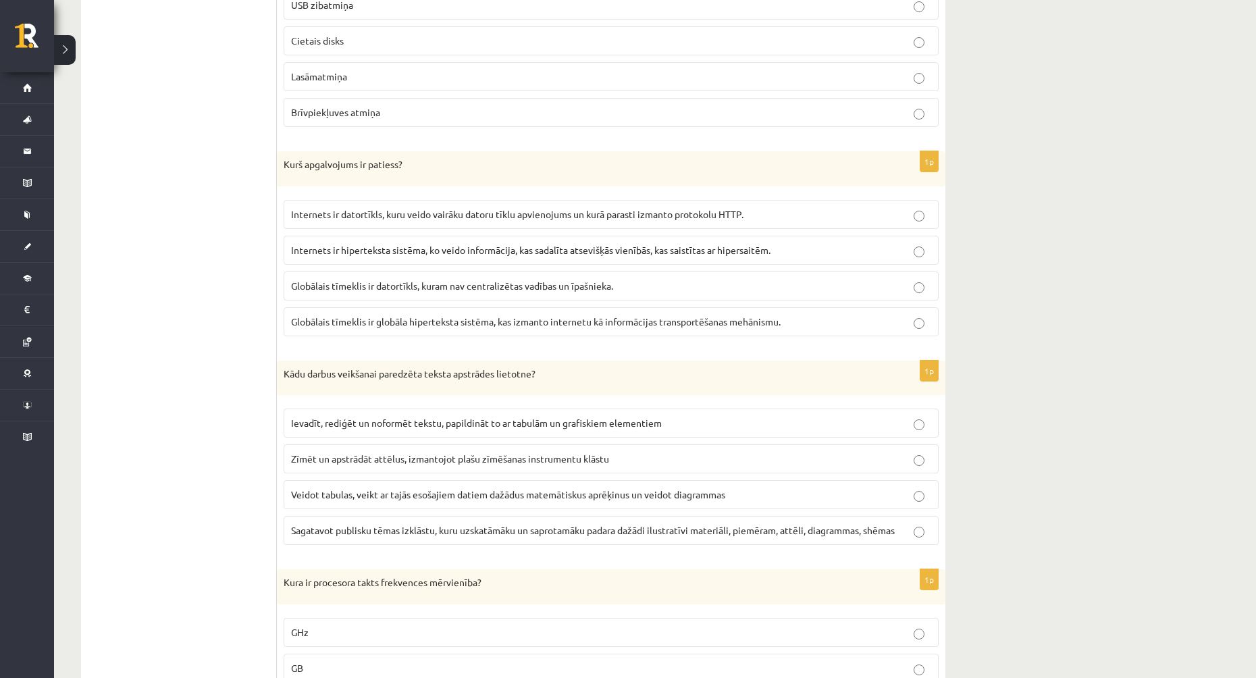
click at [386, 321] on span "Globālais tīmeklis ir globāla hiperteksta sistēma, kas izmanto internetu kā inf…" at bounding box center [536, 321] width 490 height 12
click at [371, 433] on label "Ievadīt, rediģēt un noformēt tekstu, papildināt to ar tabulām un grafiskiem ele…" at bounding box center [611, 423] width 655 height 29
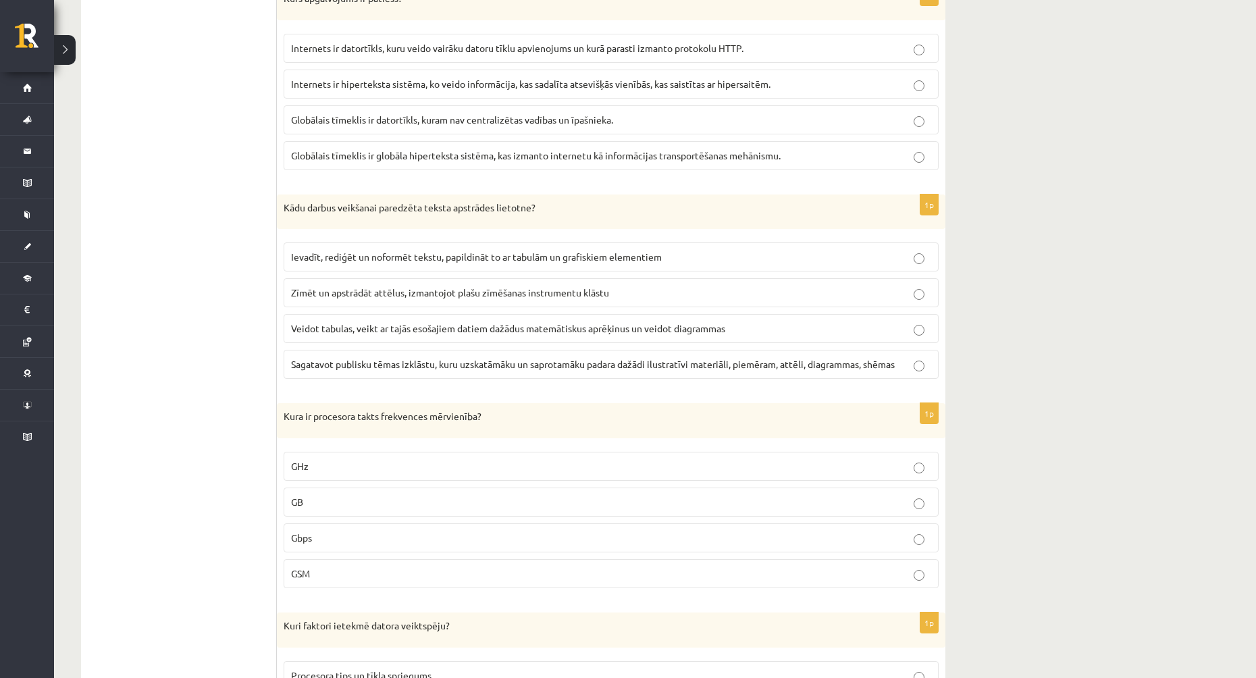
scroll to position [3466, 0]
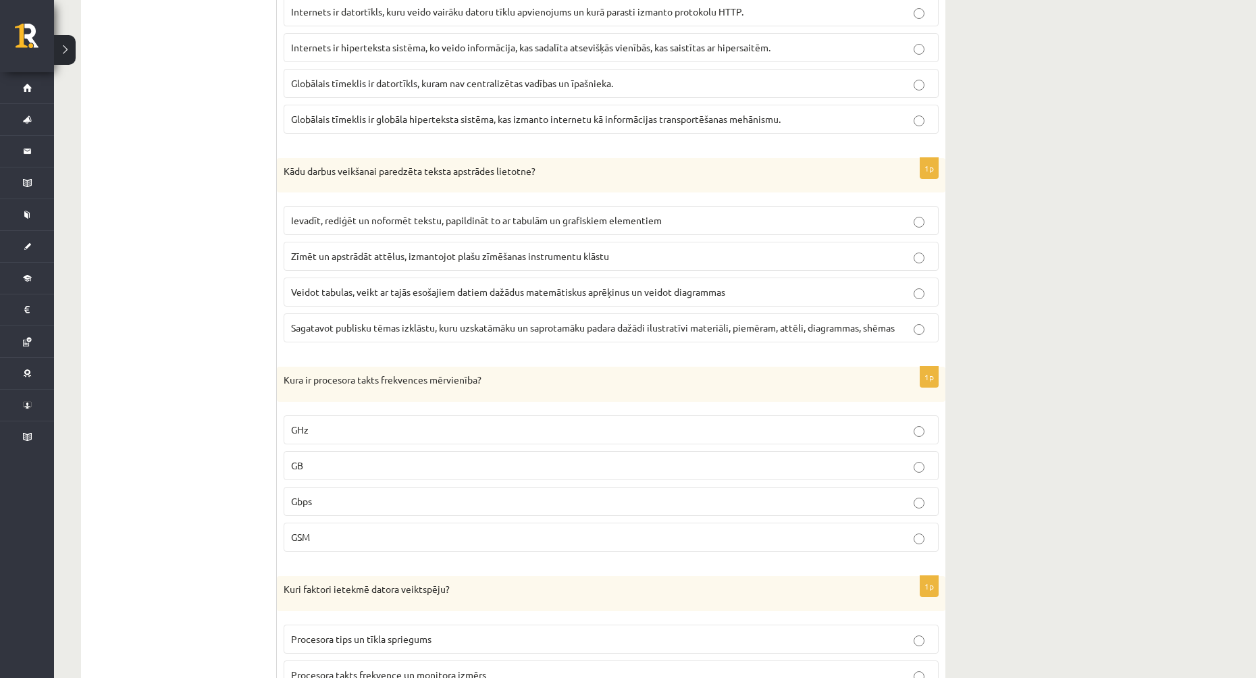
click at [344, 436] on p "GHz" at bounding box center [611, 430] width 640 height 14
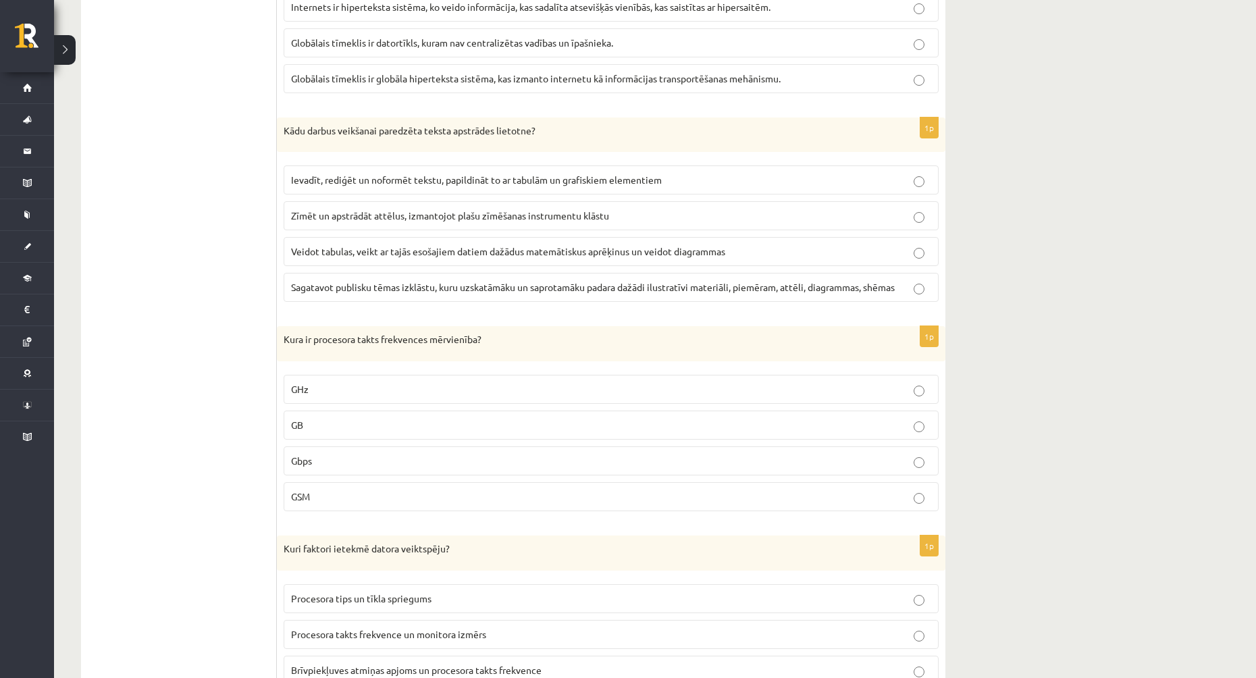
scroll to position [3601, 0]
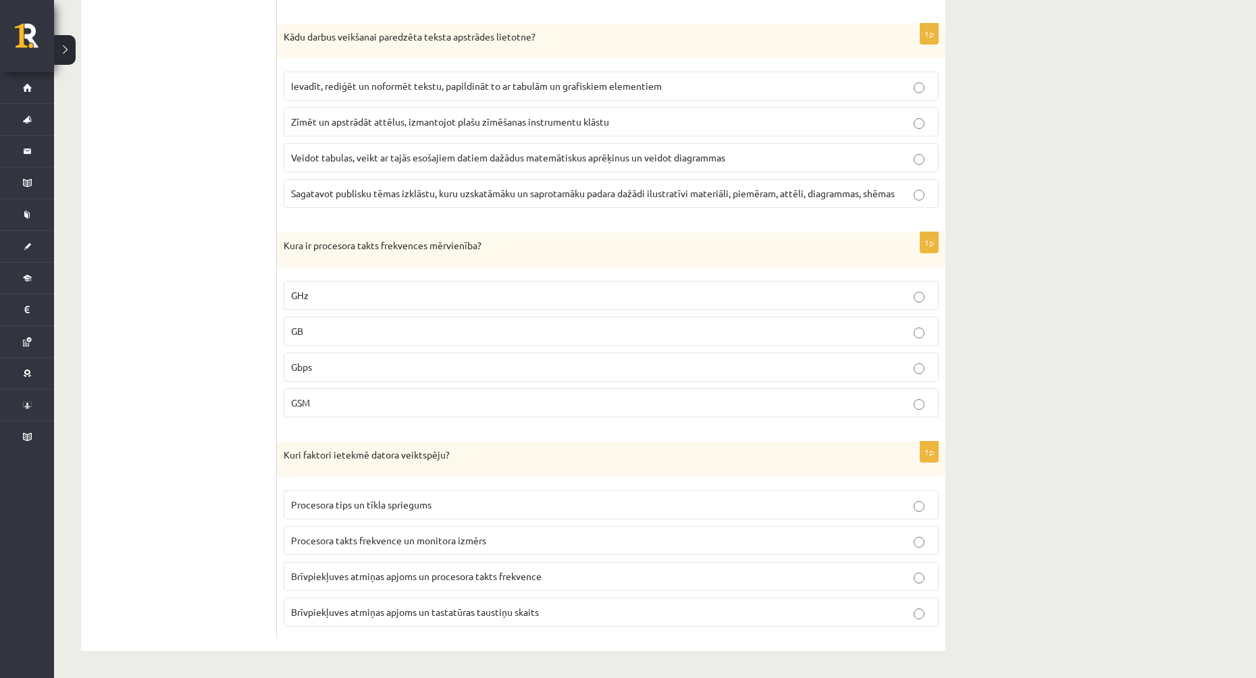
click at [375, 584] on label "Brīvpiekļuves atmiņas apjoms un procesora takts frekvence" at bounding box center [611, 576] width 655 height 29
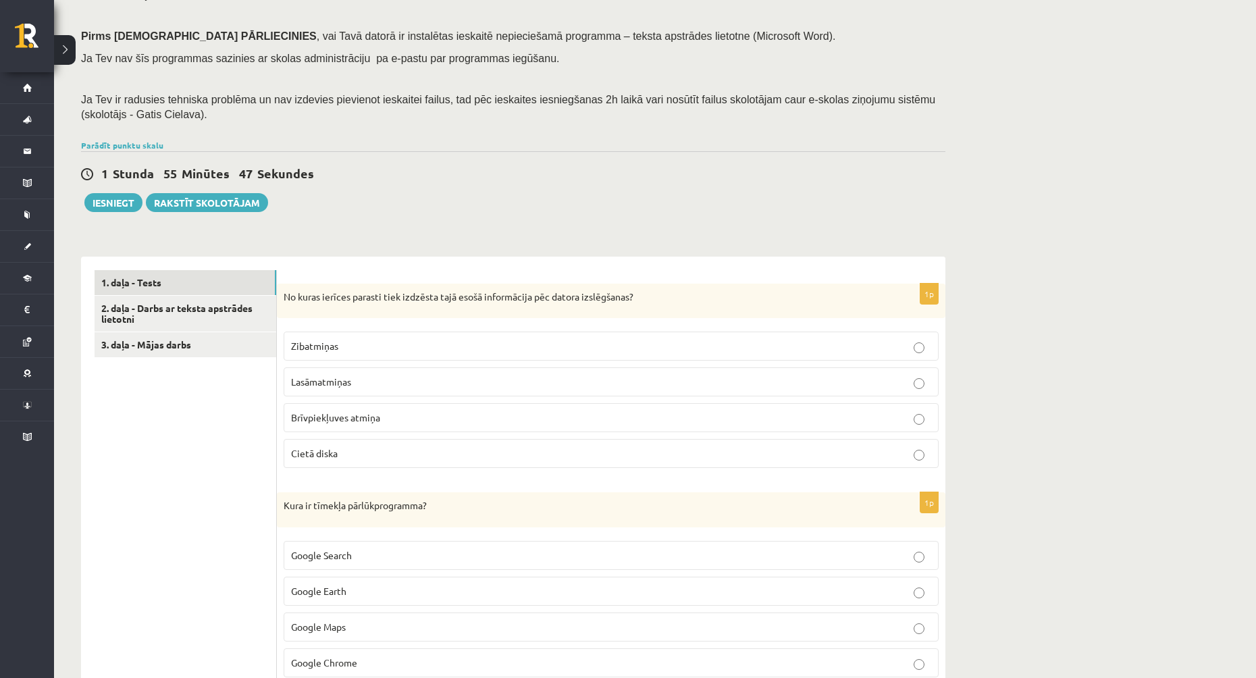
scroll to position [0, 0]
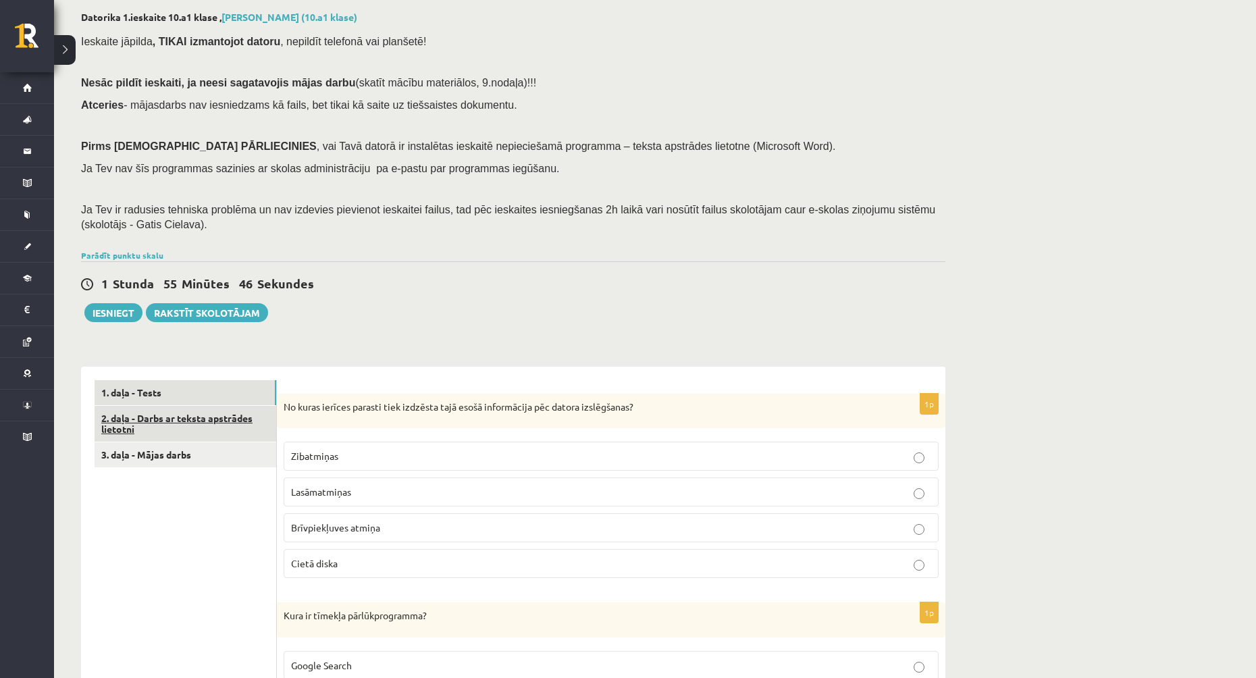
click at [162, 419] on link "2. daļa - Darbs ar teksta apstrādes lietotni" at bounding box center [186, 424] width 182 height 36
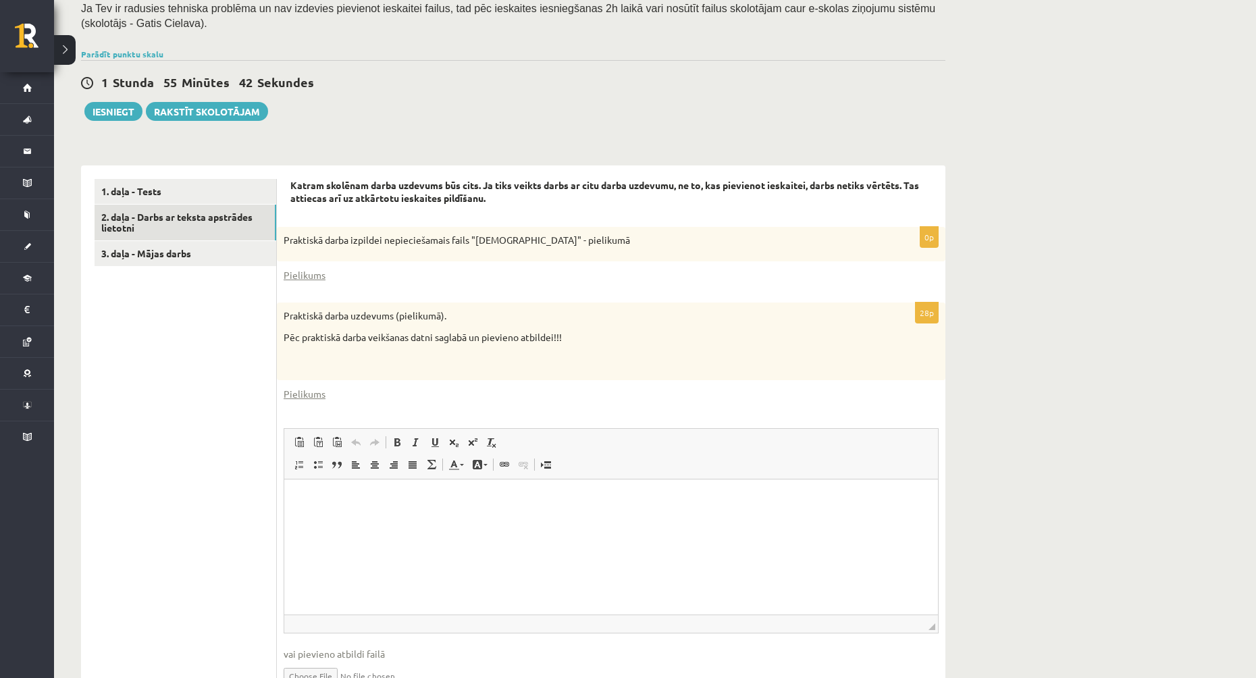
scroll to position [274, 0]
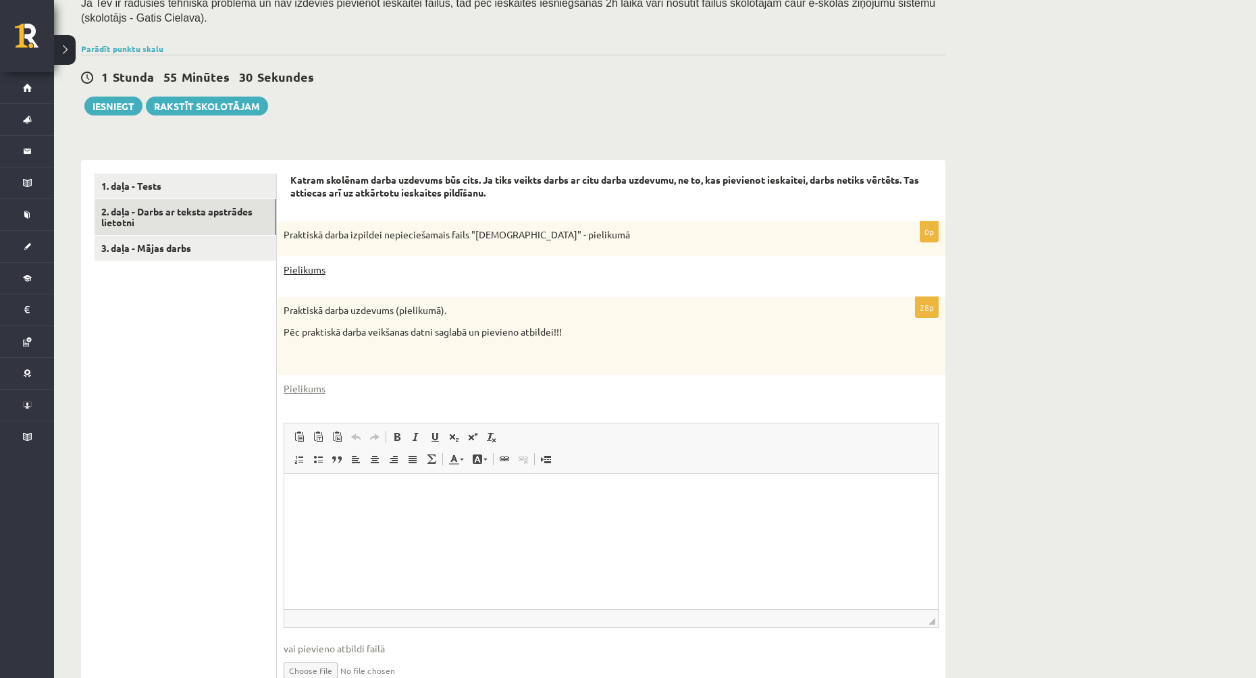
click at [308, 274] on link "Pielikums" at bounding box center [305, 270] width 42 height 14
click at [309, 385] on link "Pielikums" at bounding box center [305, 389] width 42 height 14
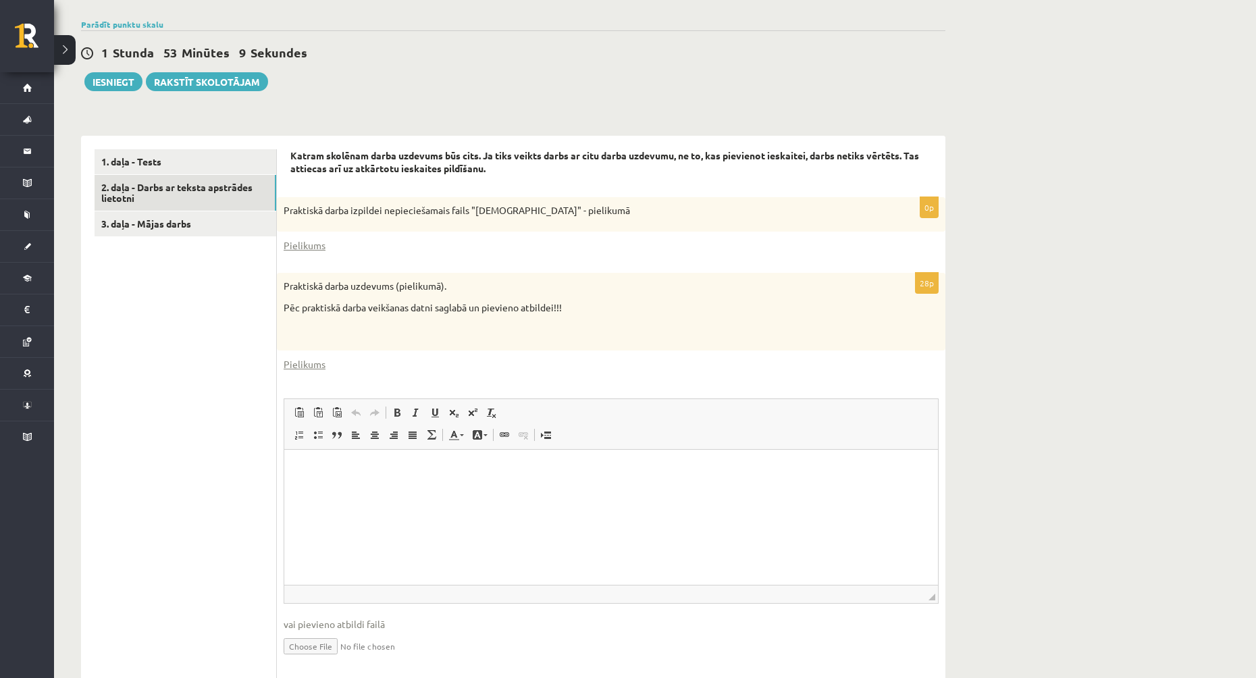
scroll to position [342, 0]
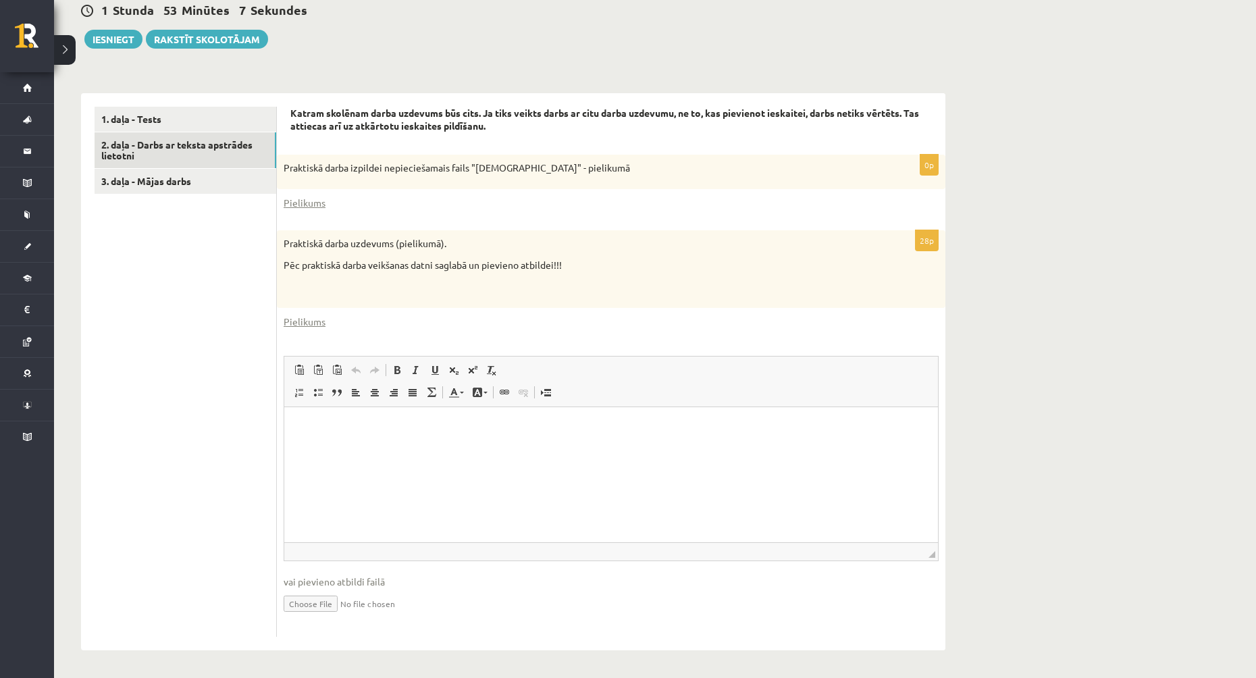
click at [313, 606] on input "file" at bounding box center [611, 603] width 655 height 28
type input "**********"
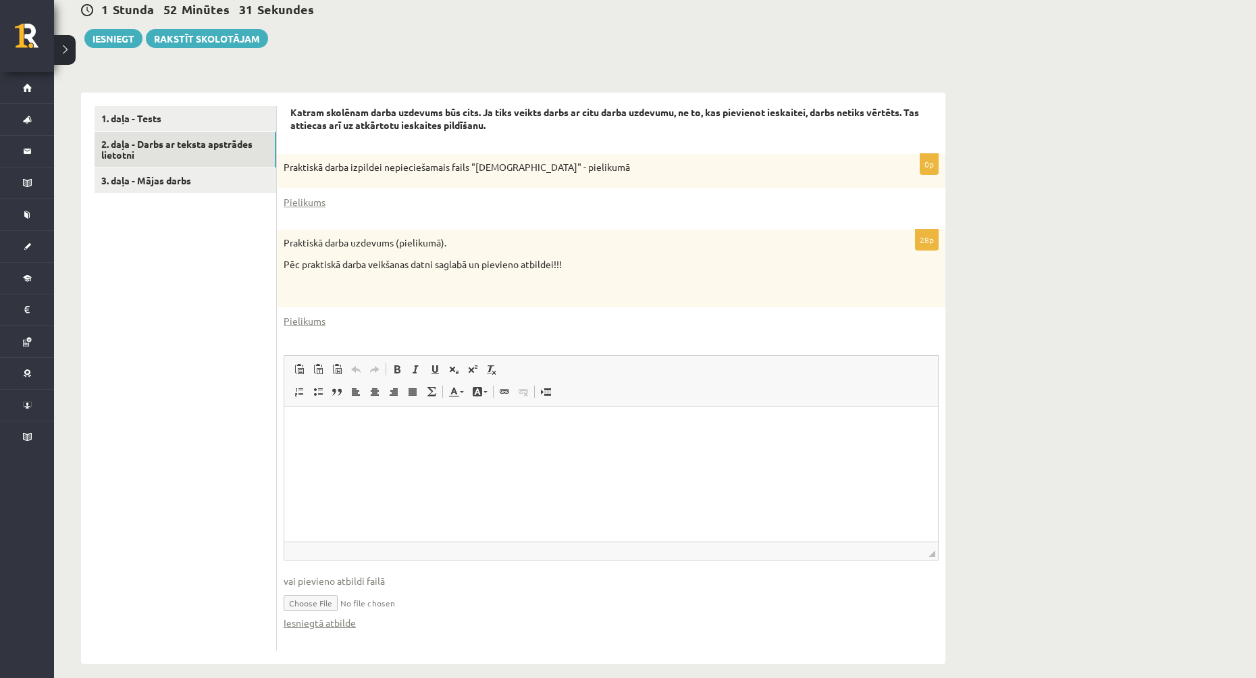
click at [394, 600] on input "file" at bounding box center [611, 602] width 655 height 28
click at [309, 605] on input "file" at bounding box center [611, 602] width 655 height 28
type input "**********"
click at [180, 188] on link "3. daļa - Mājas darbs" at bounding box center [186, 180] width 182 height 25
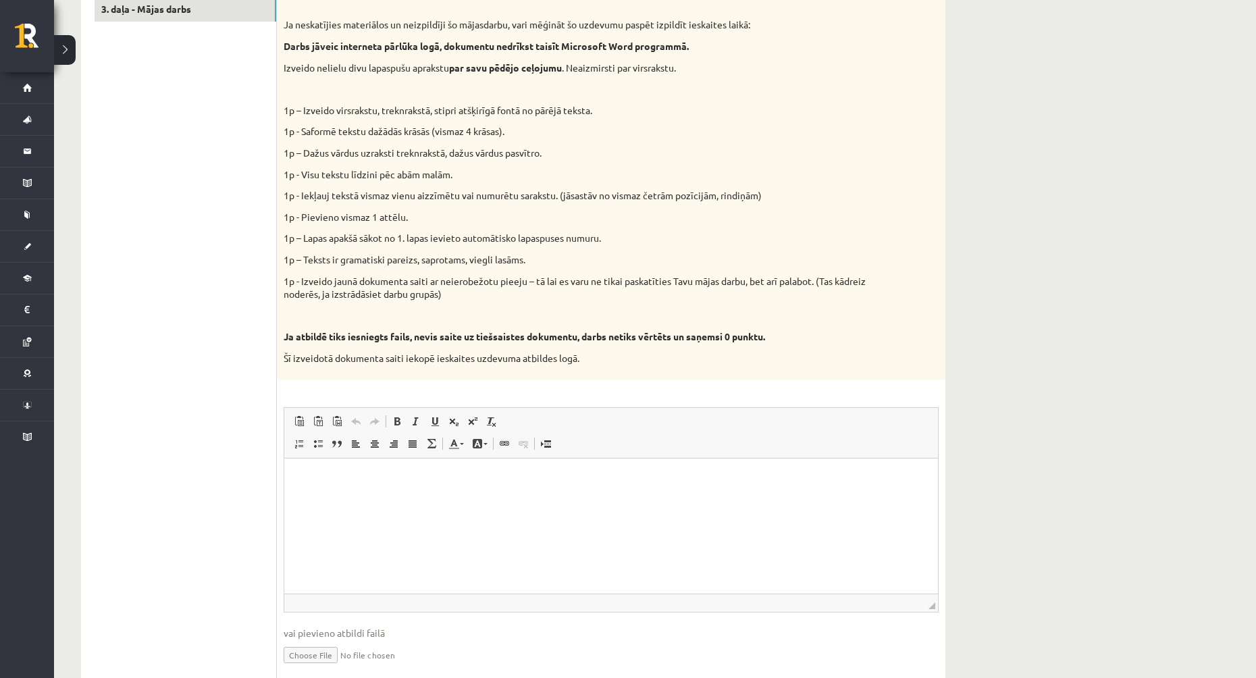
scroll to position [565, 0]
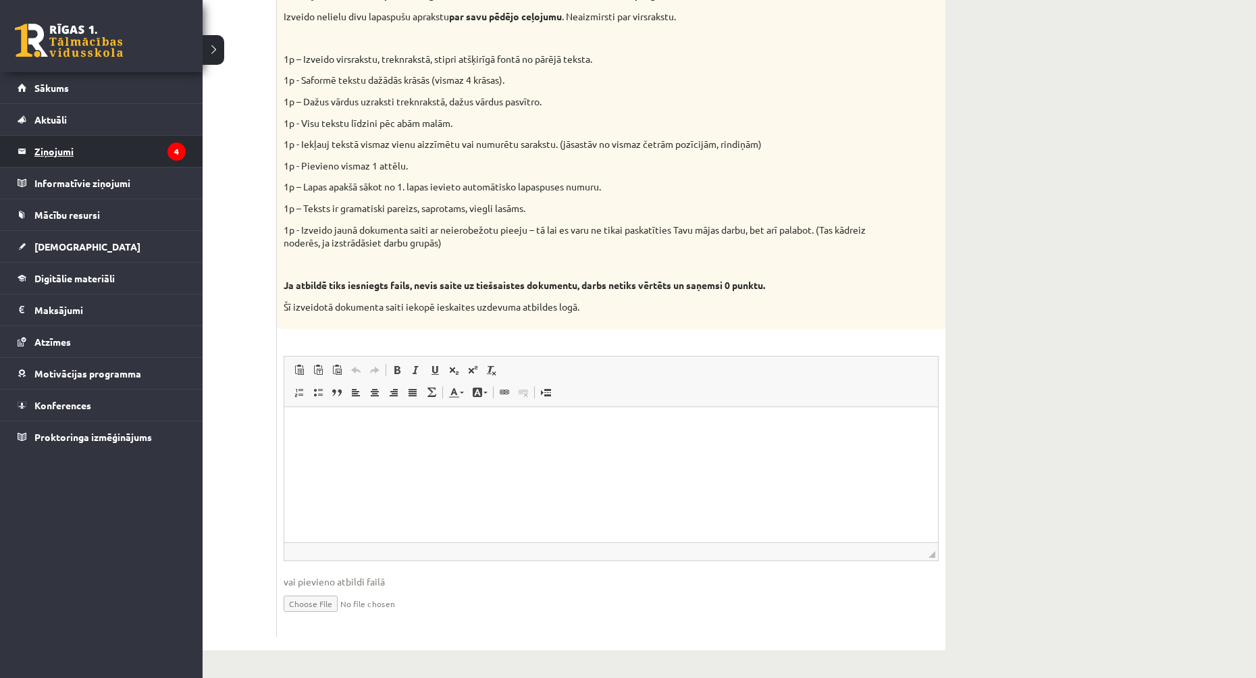
click at [42, 142] on legend "Ziņojumi 4" at bounding box center [109, 151] width 151 height 31
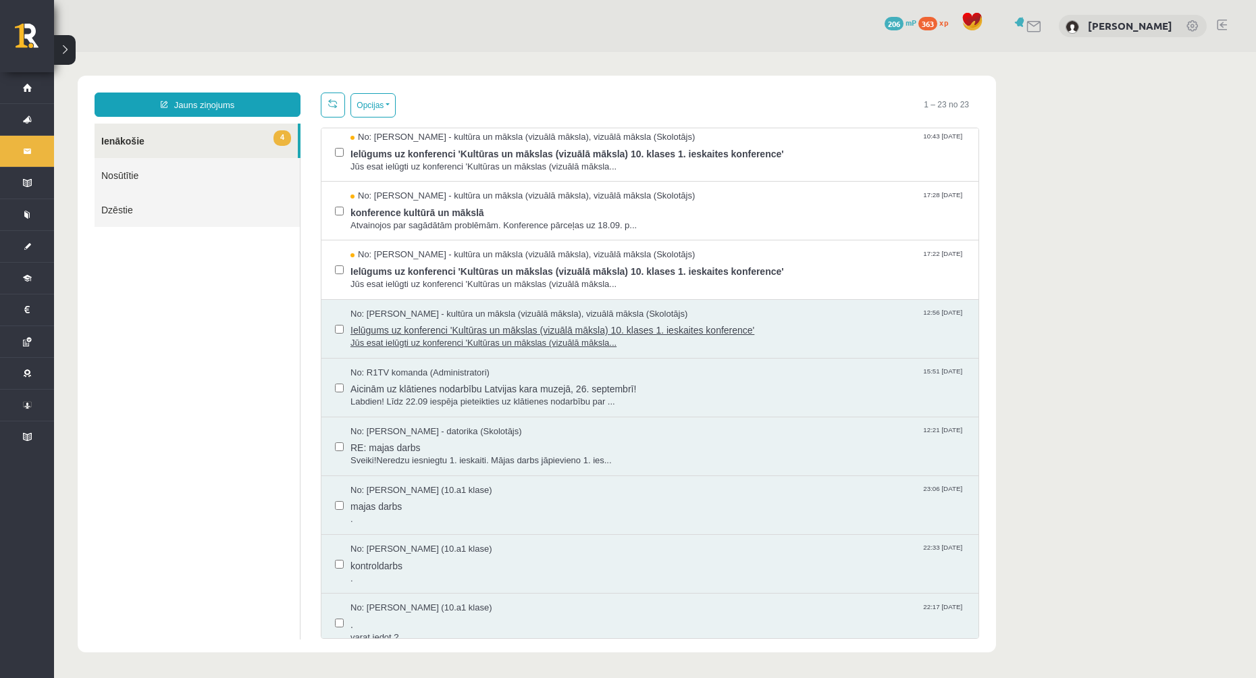
scroll to position [68, 0]
click at [607, 434] on span "RE: majas darbs" at bounding box center [657, 442] width 615 height 17
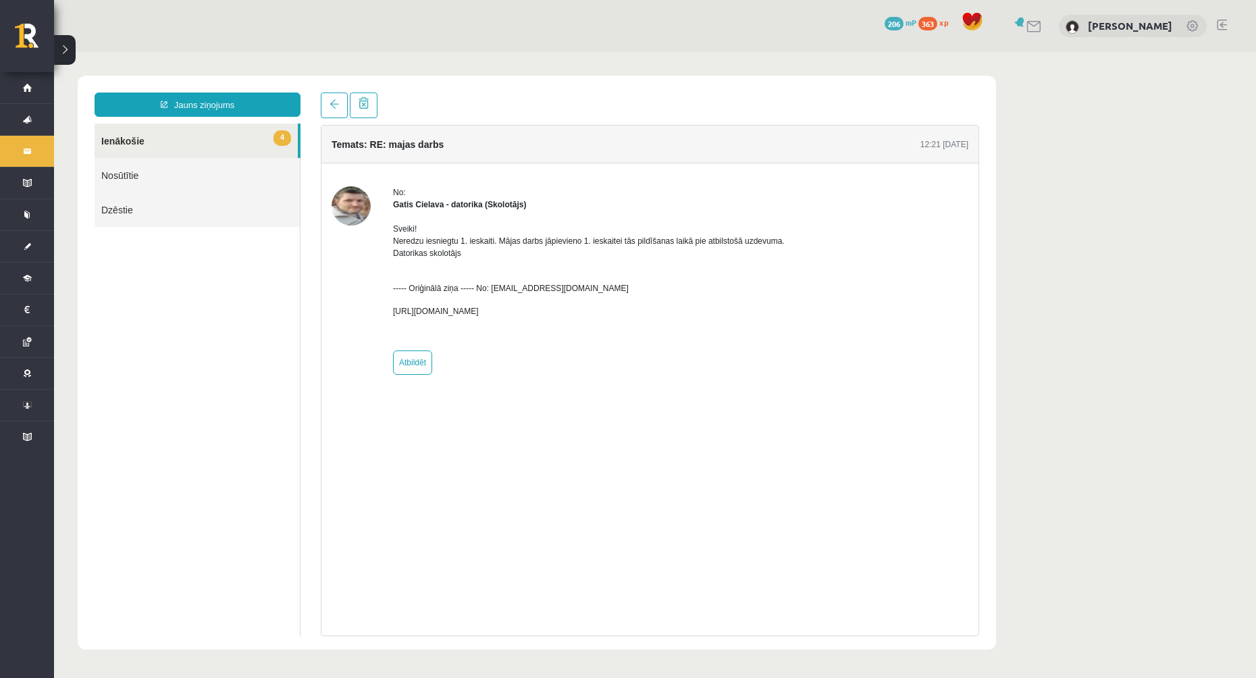
scroll to position [0, 0]
drag, startPoint x: 404, startPoint y: 309, endPoint x: 833, endPoint y: 307, distance: 428.1
click at [833, 307] on div "No: Gatis Cielava - datorika (Skolotājs) Sveiki! Neredzu iesniegtu 1. ieskaiti.…" at bounding box center [650, 280] width 637 height 188
copy p "https://docs.google.com/document/d/1TFt8LyeZpAlwIRhJ6SjG7ADxz3_NN3d_N82Dyib3kFI…"
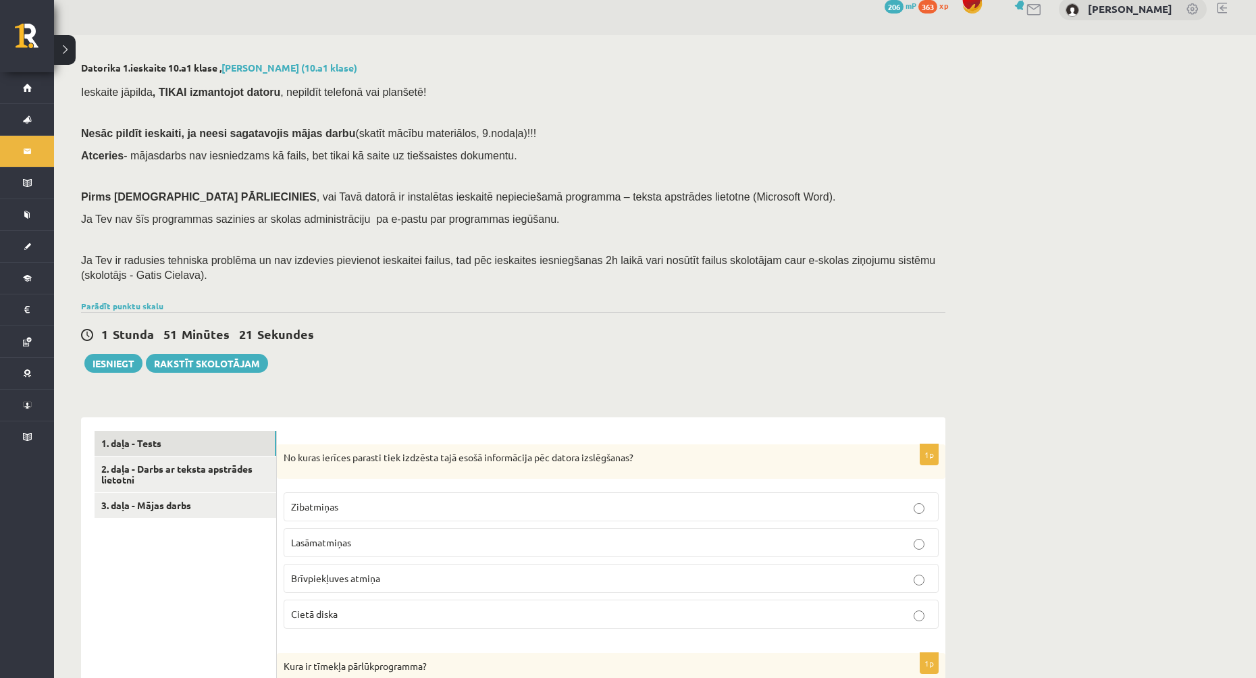
scroll to position [1, 0]
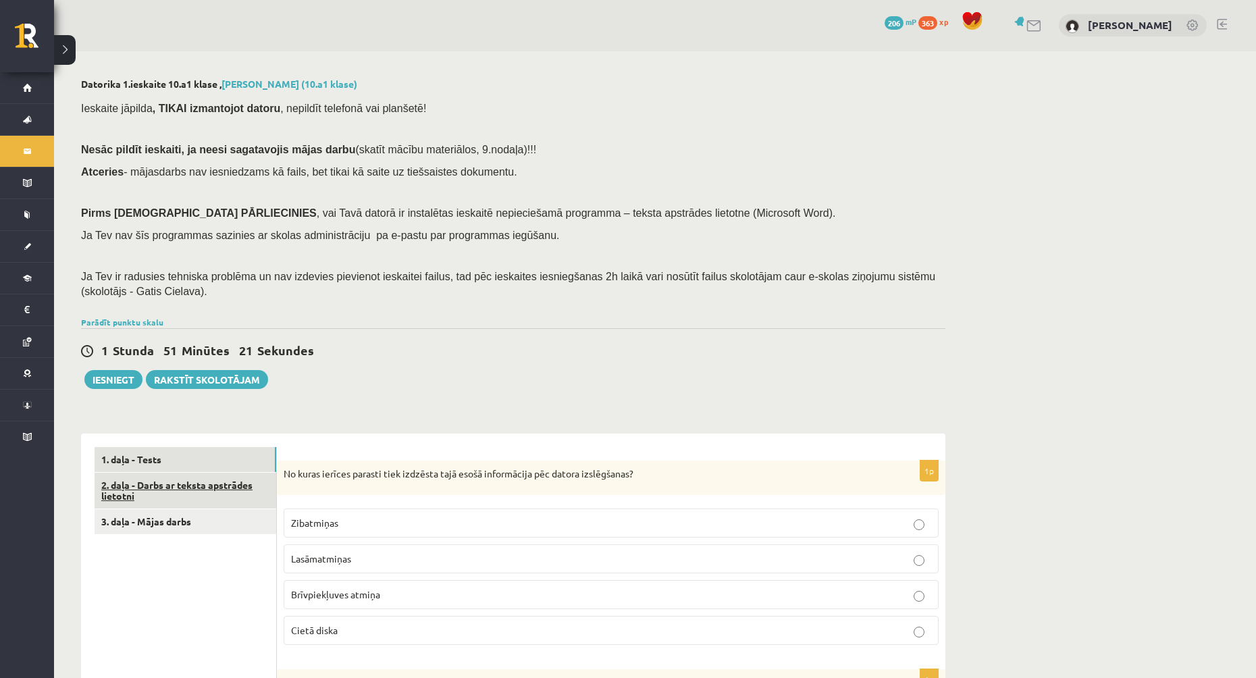
click at [136, 490] on link "2. daļa - Darbs ar teksta apstrādes lietotni" at bounding box center [186, 491] width 182 height 36
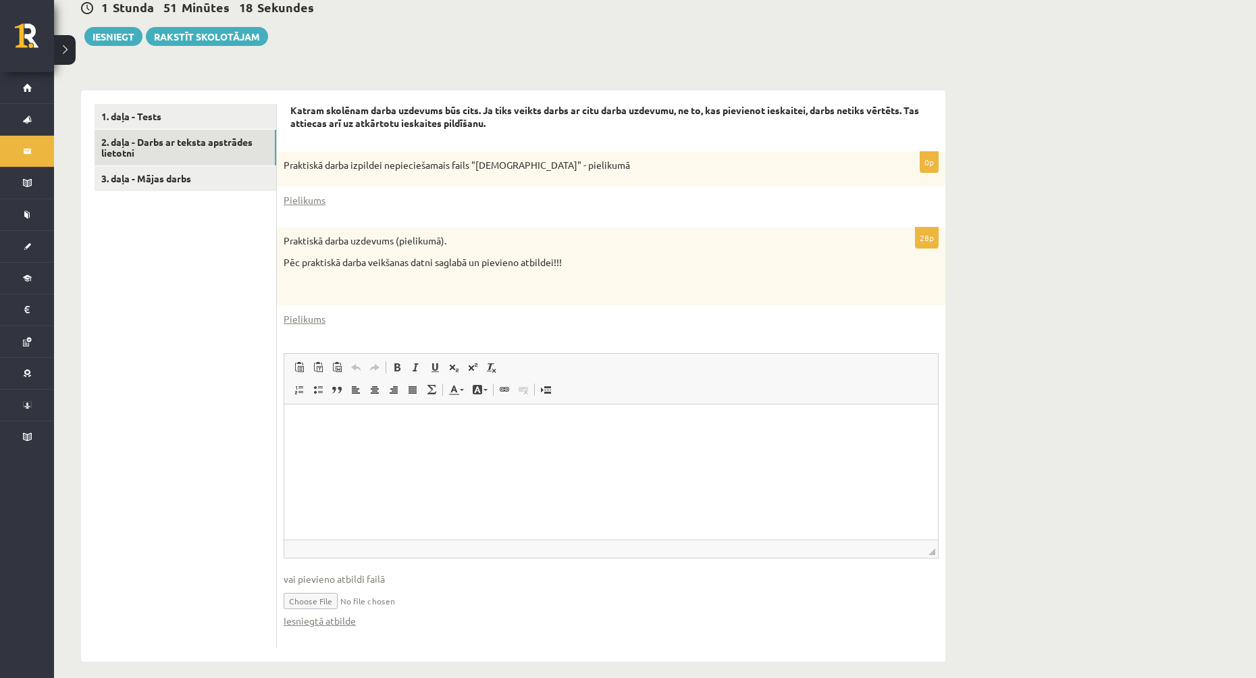
scroll to position [356, 0]
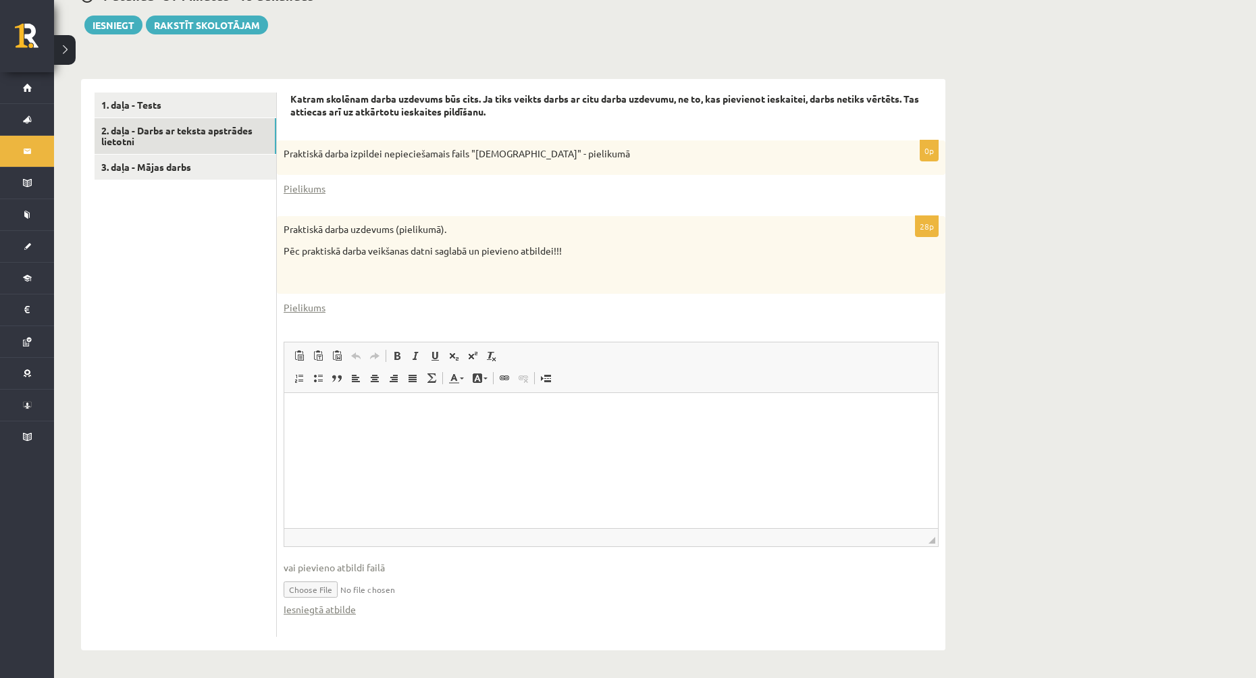
click at [311, 590] on input "file" at bounding box center [611, 589] width 655 height 28
type input "**********"
click at [174, 169] on link "3. daļa - Mājas darbs" at bounding box center [186, 167] width 182 height 25
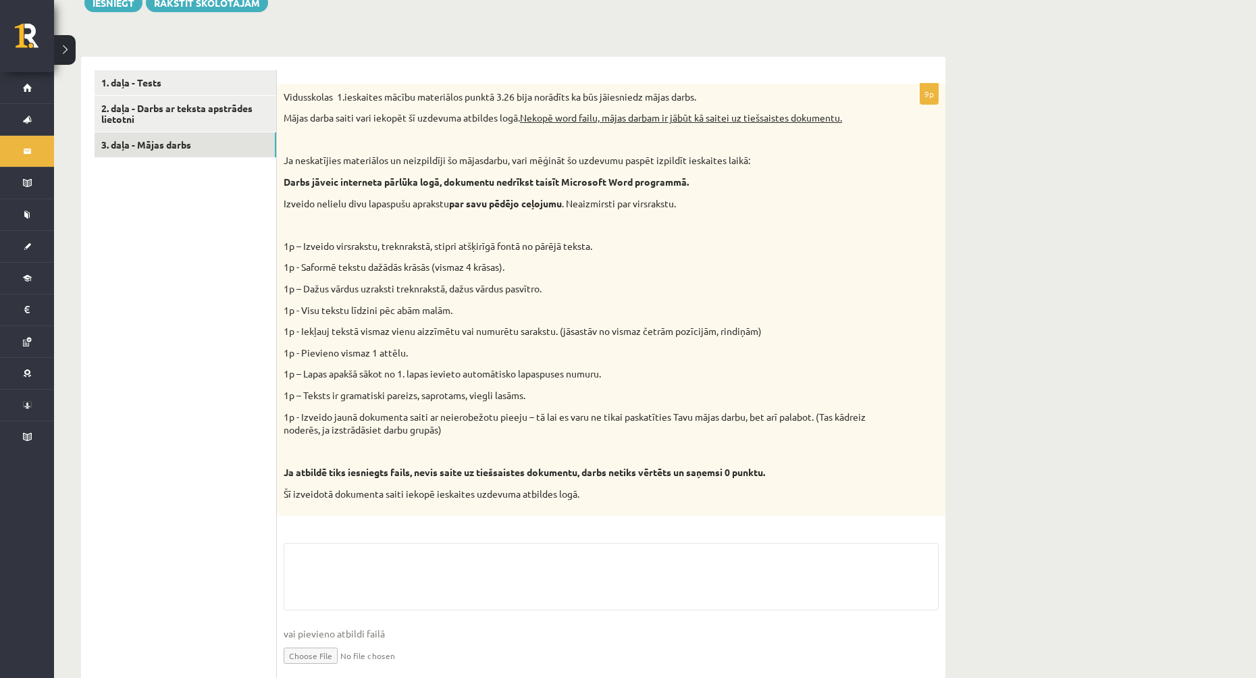
scroll to position [431, 0]
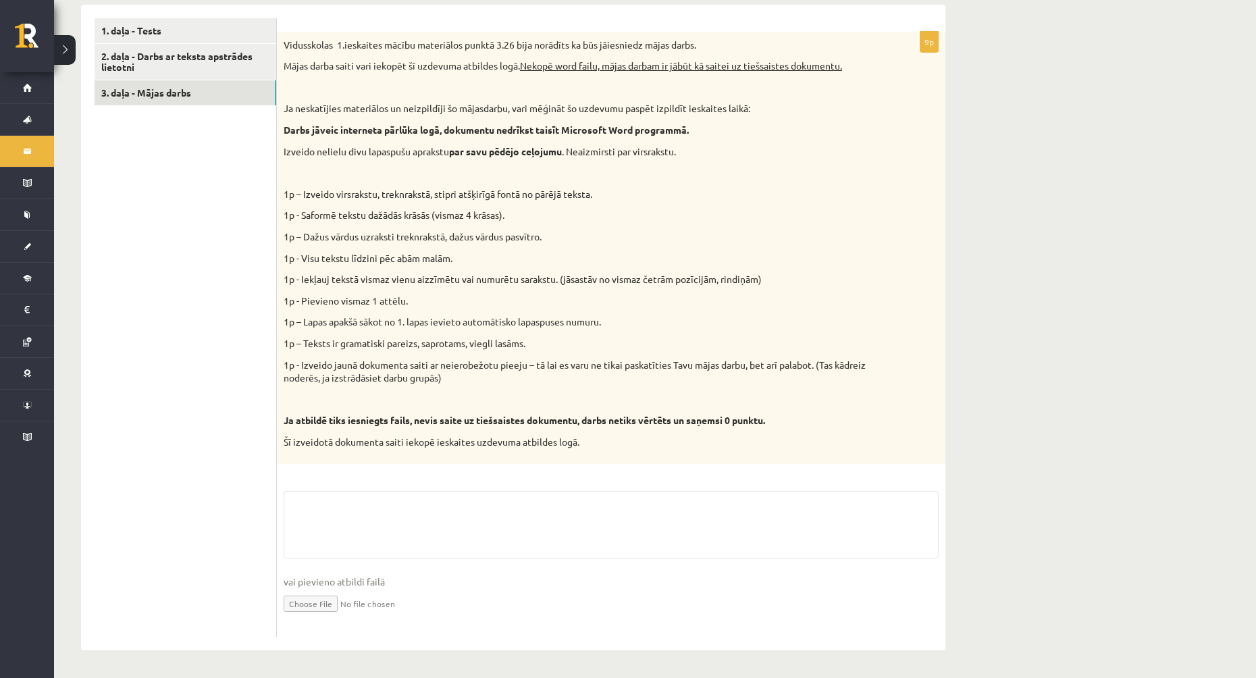
click at [432, 504] on fieldset "vai pievieno atbildi failā Iesniegtā atbilde" at bounding box center [611, 560] width 655 height 139
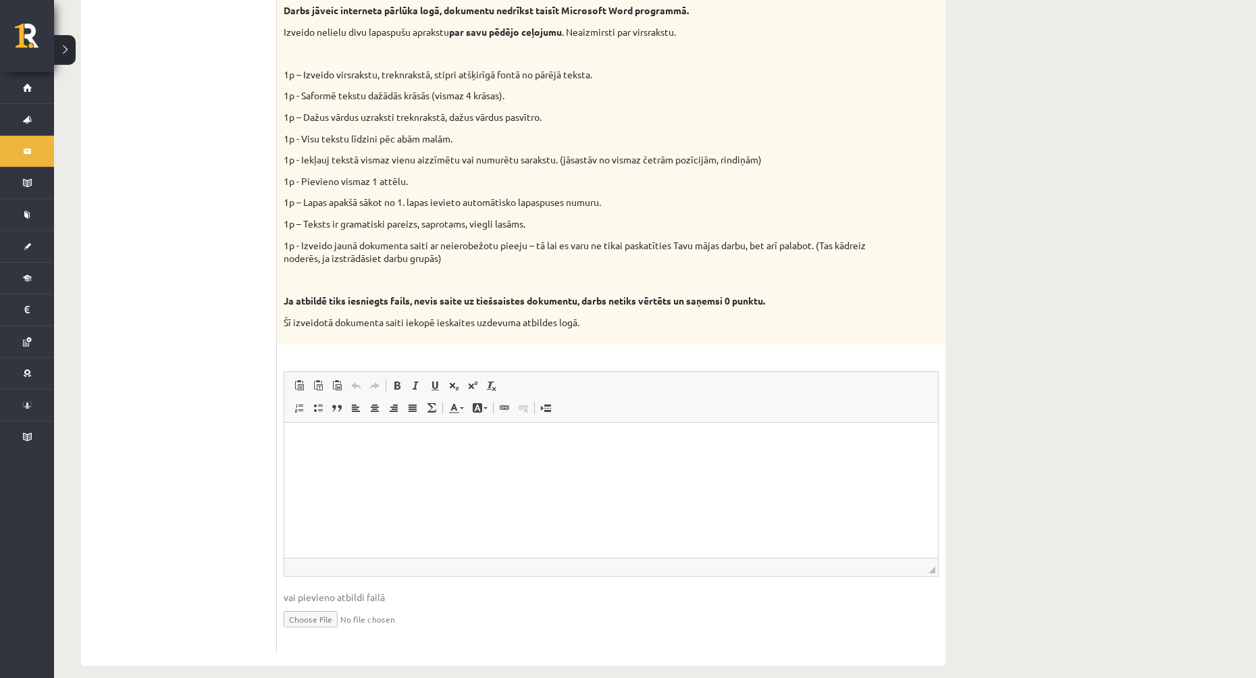
scroll to position [565, 0]
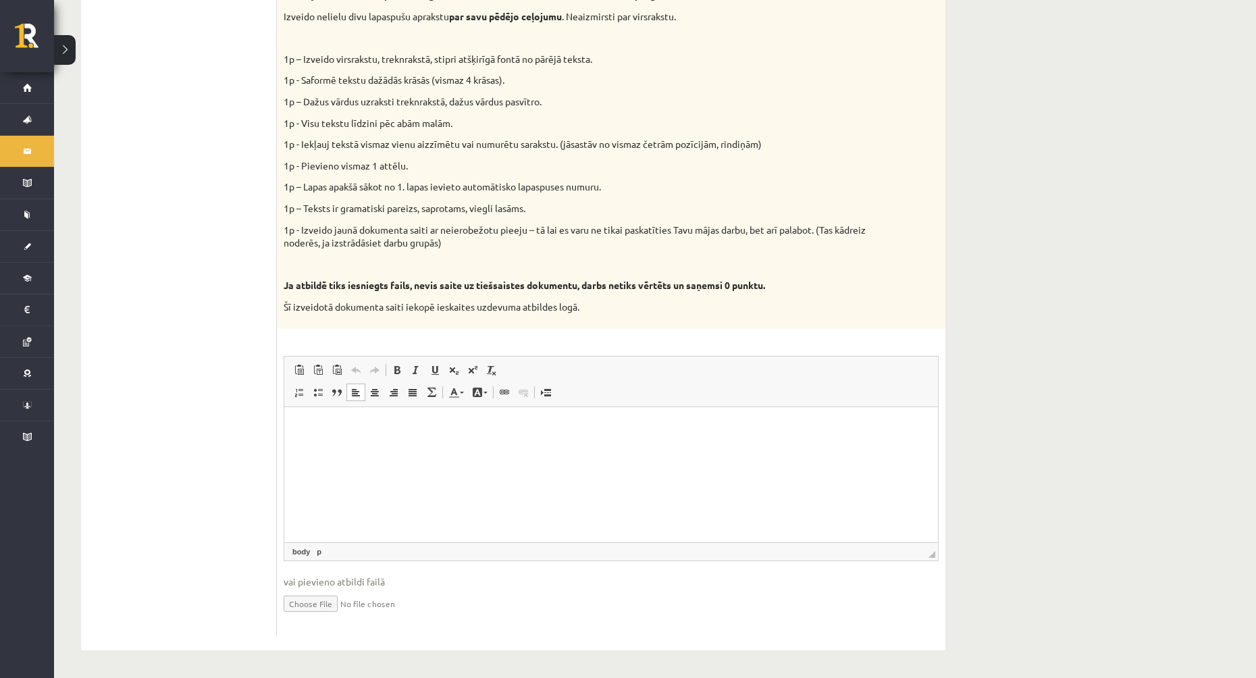
click at [390, 420] on p "Editor, wiswyg-editor-user-answer-47433853891480" at bounding box center [611, 427] width 627 height 14
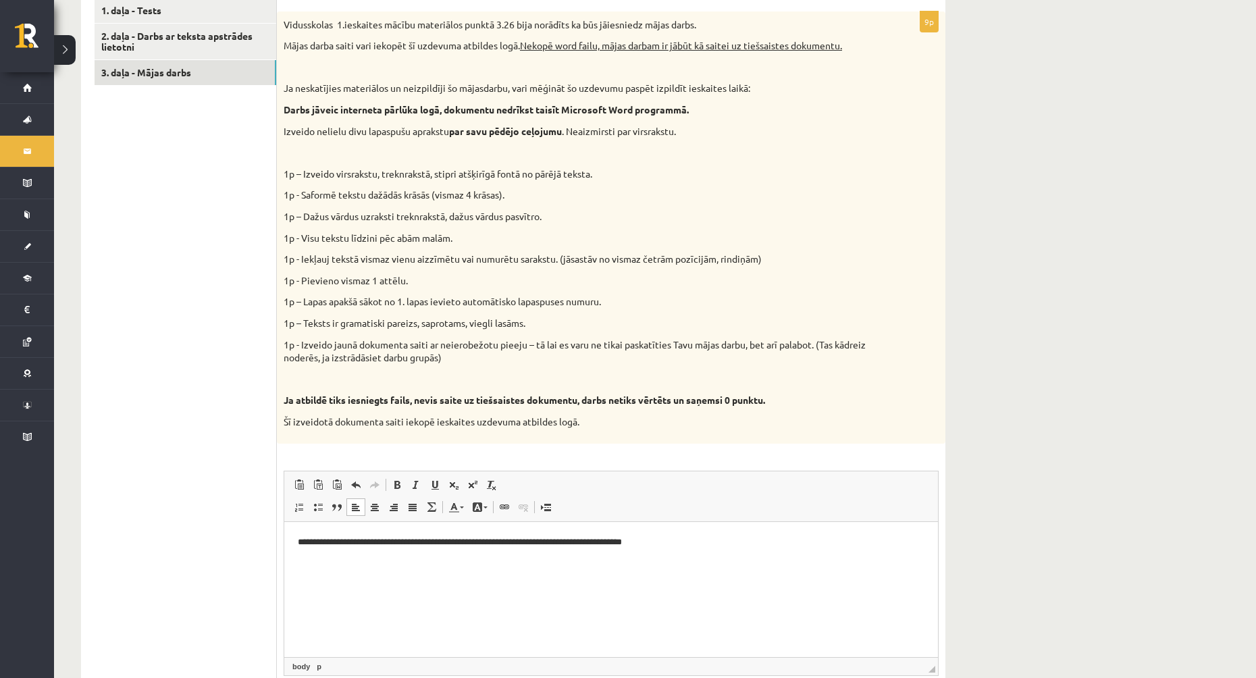
scroll to position [0, 0]
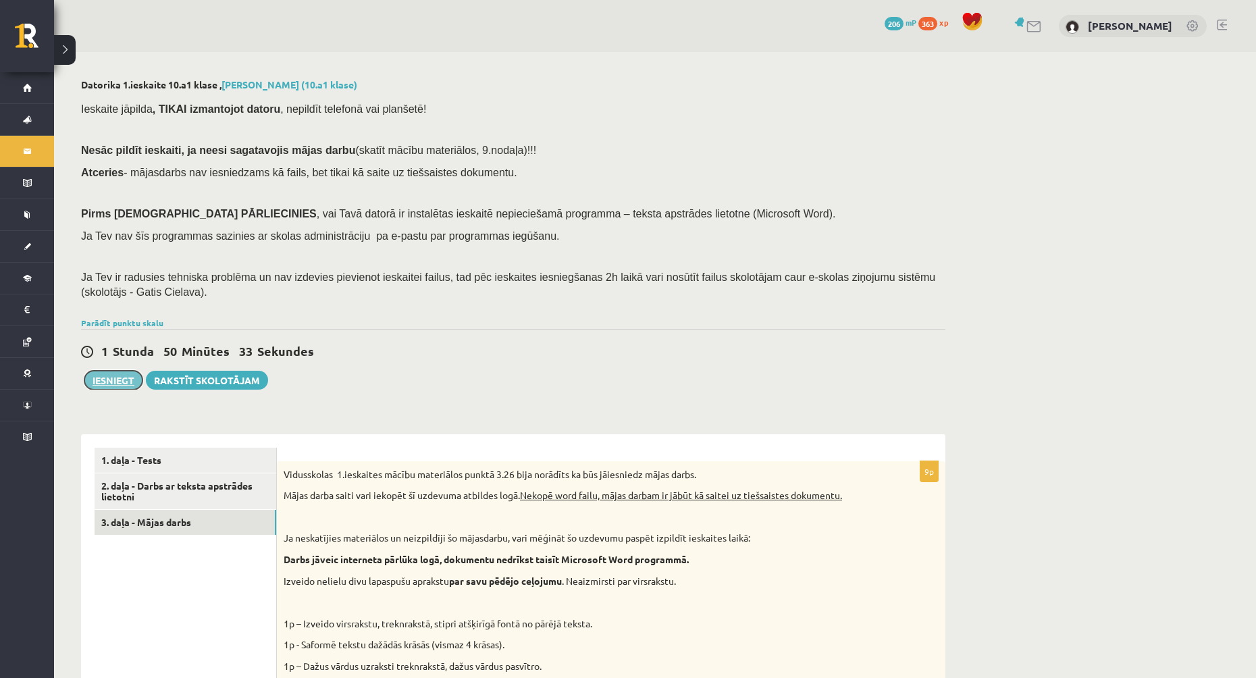
click at [125, 386] on button "Iesniegt" at bounding box center [113, 380] width 58 height 19
click at [174, 498] on link "2. daļa - Darbs ar teksta apstrādes lietotni" at bounding box center [186, 491] width 182 height 36
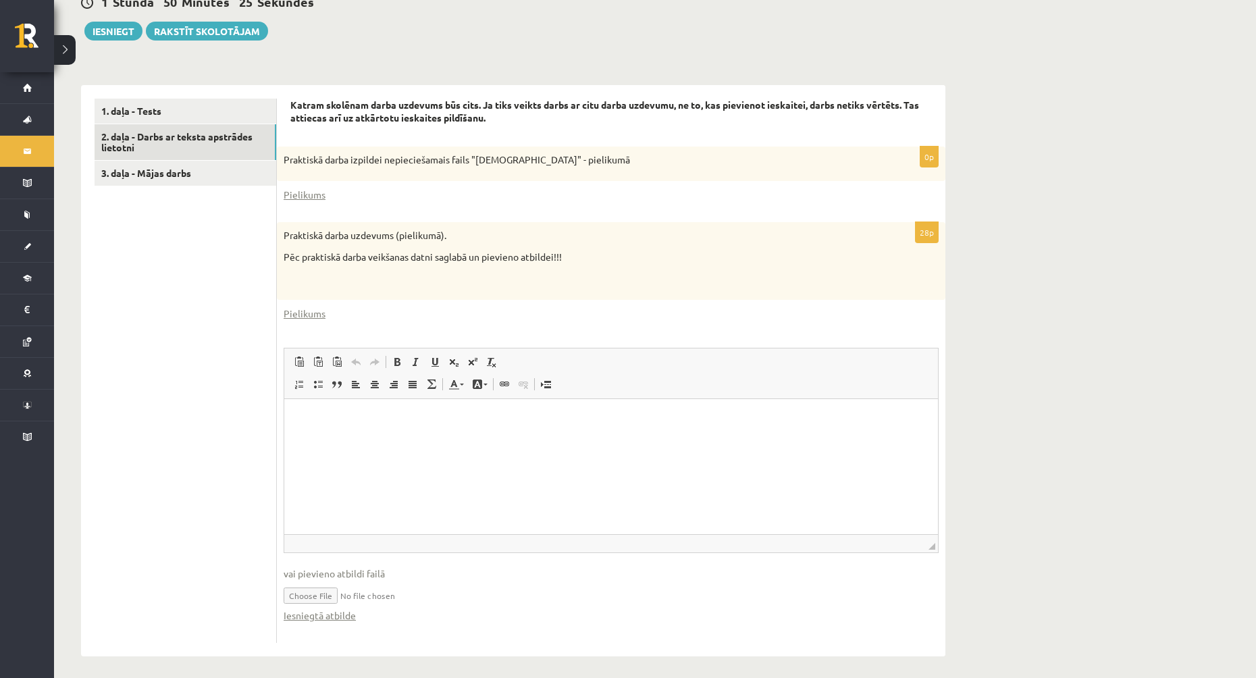
scroll to position [356, 0]
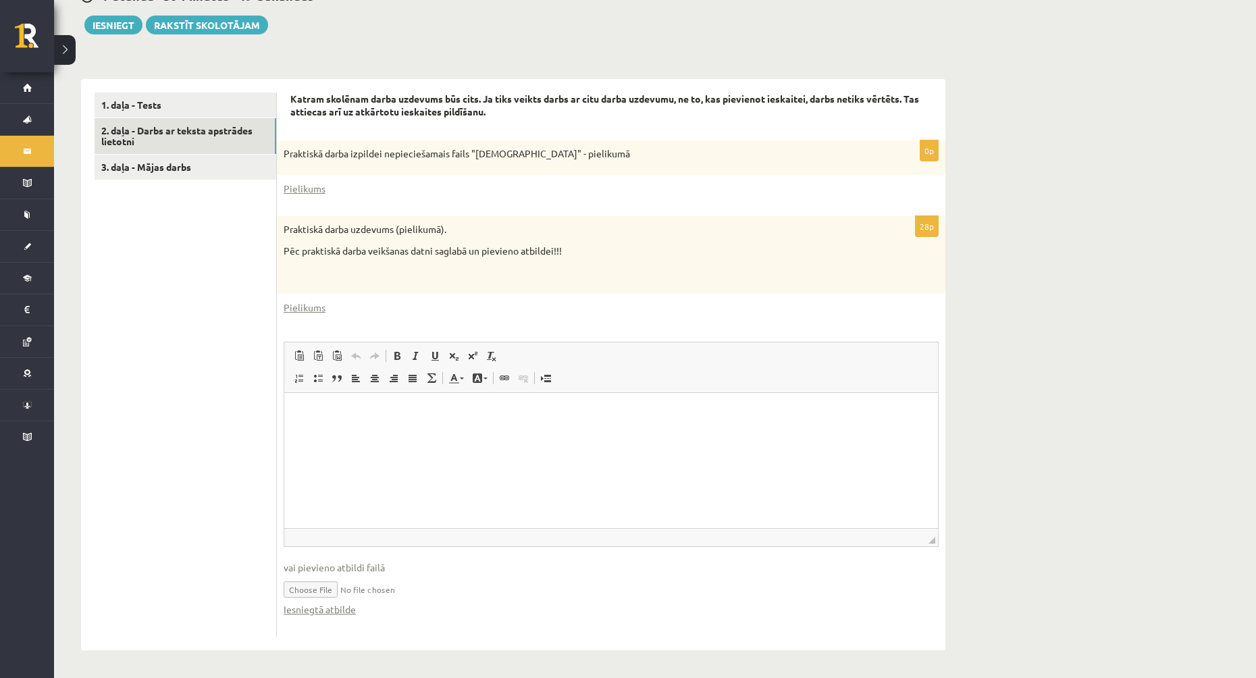
click at [311, 590] on input "file" at bounding box center [611, 589] width 655 height 28
click at [326, 614] on link "Iesniegtā atbilde" at bounding box center [320, 609] width 72 height 14
click at [357, 434] on html at bounding box center [611, 413] width 654 height 41
click at [319, 590] on input "file" at bounding box center [611, 589] width 655 height 28
click at [116, 28] on button "Iesniegt" at bounding box center [113, 25] width 58 height 19
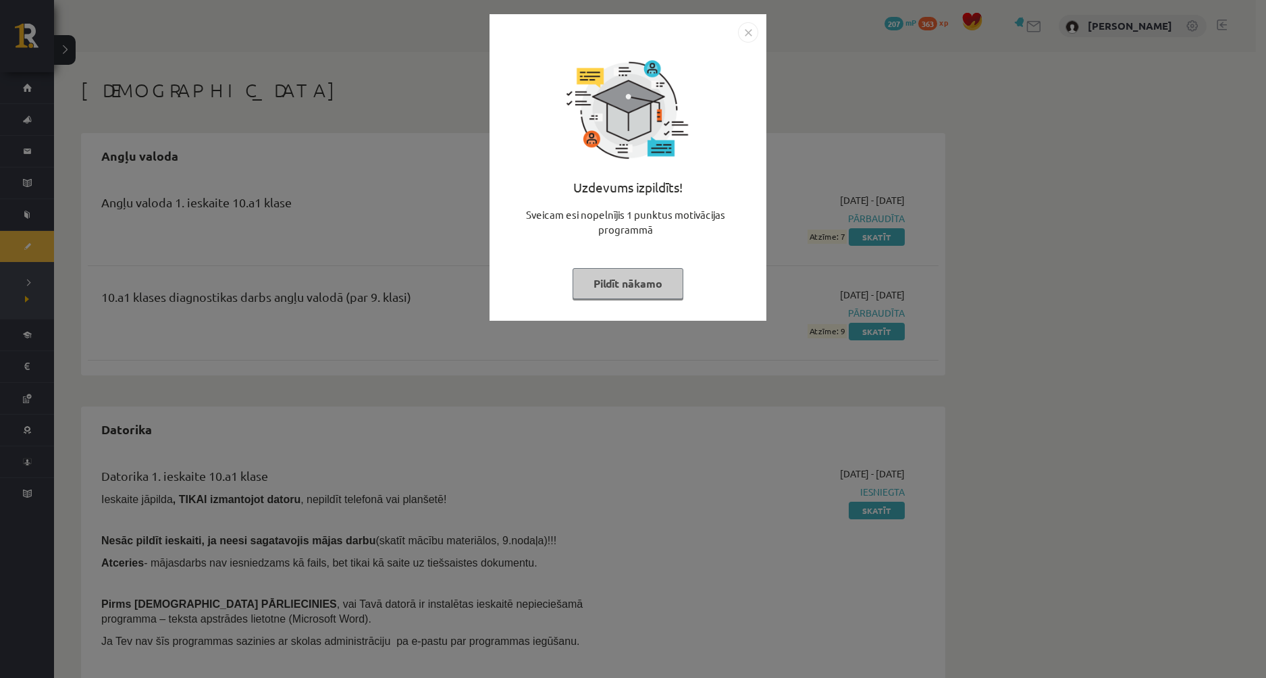
click at [748, 27] on img "Close" at bounding box center [748, 32] width 20 height 20
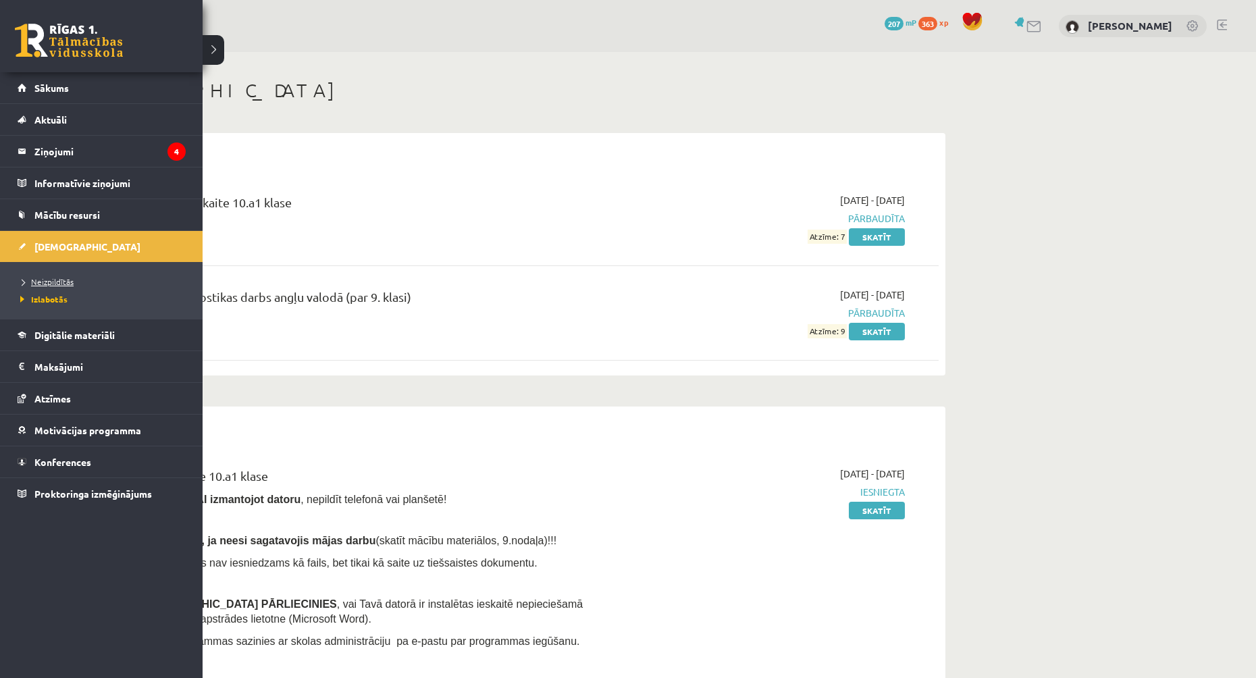
click at [54, 281] on span "Neizpildītās" at bounding box center [45, 281] width 57 height 11
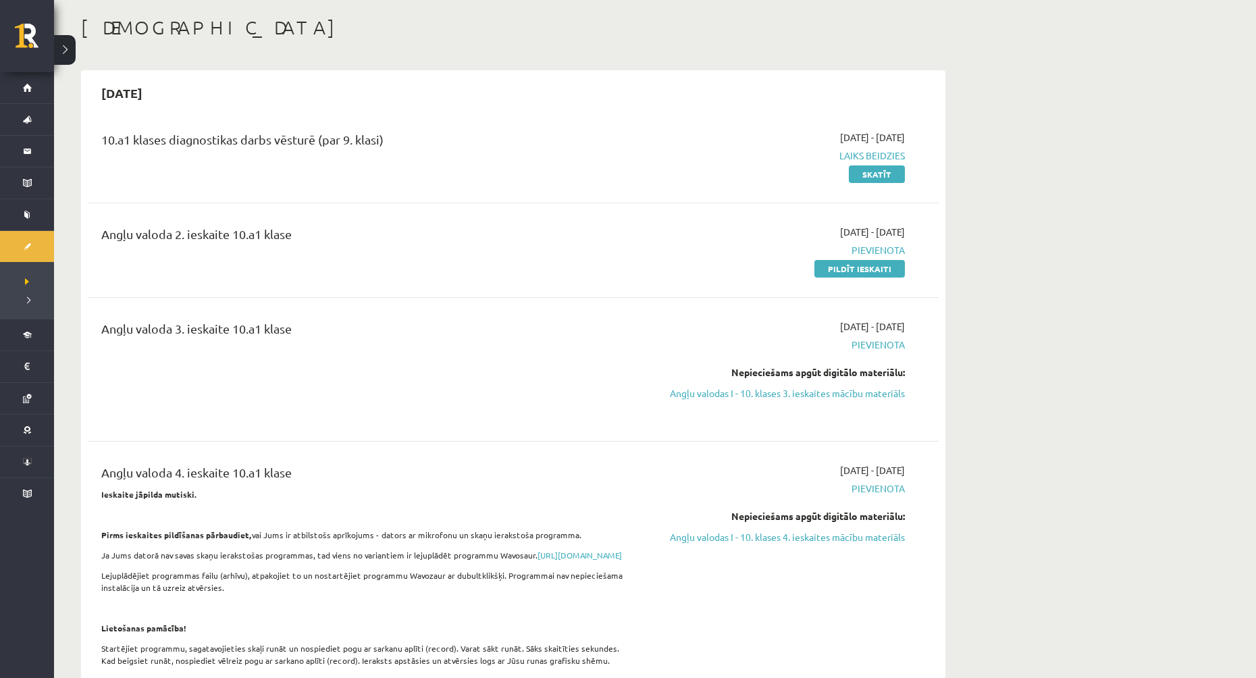
scroll to position [68, 0]
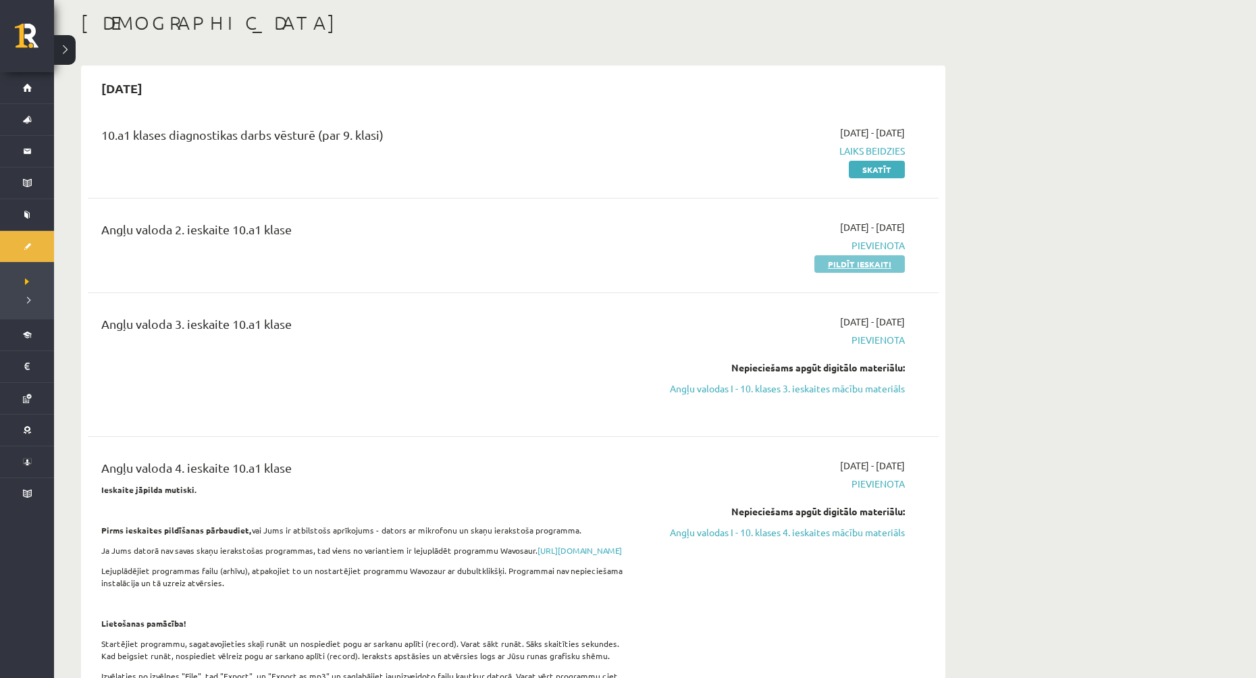
click at [877, 261] on link "Pildīt ieskaiti" at bounding box center [859, 264] width 90 height 18
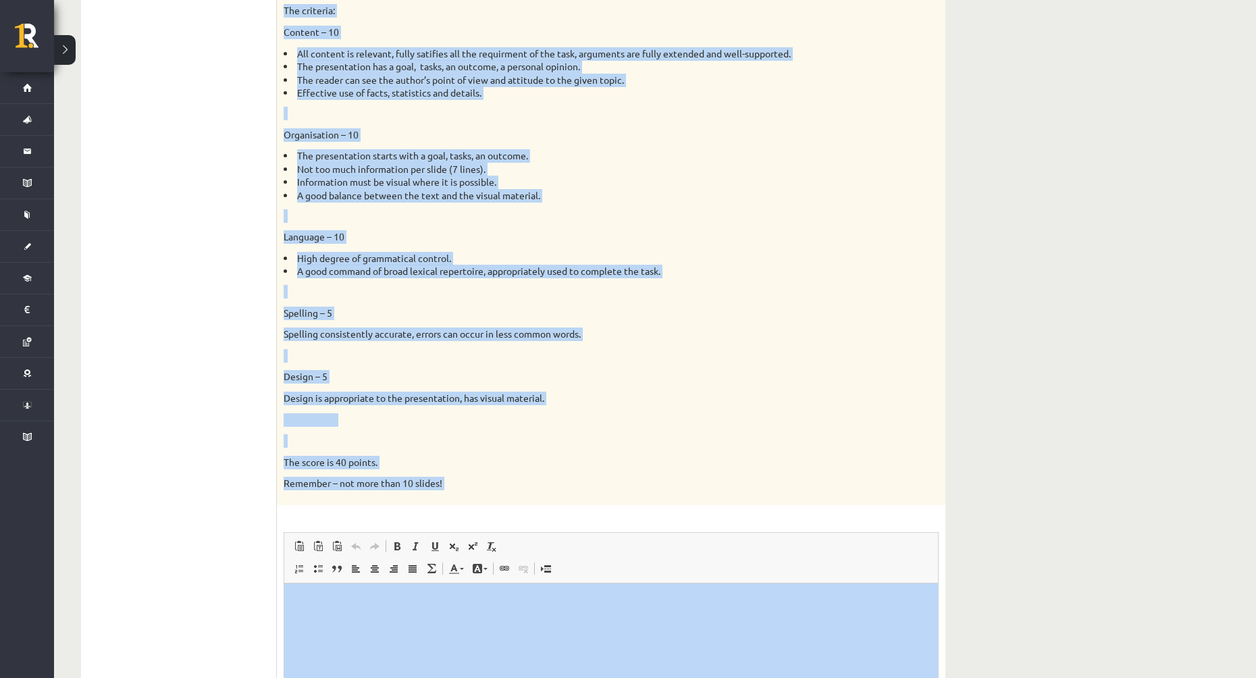
scroll to position [876, 0]
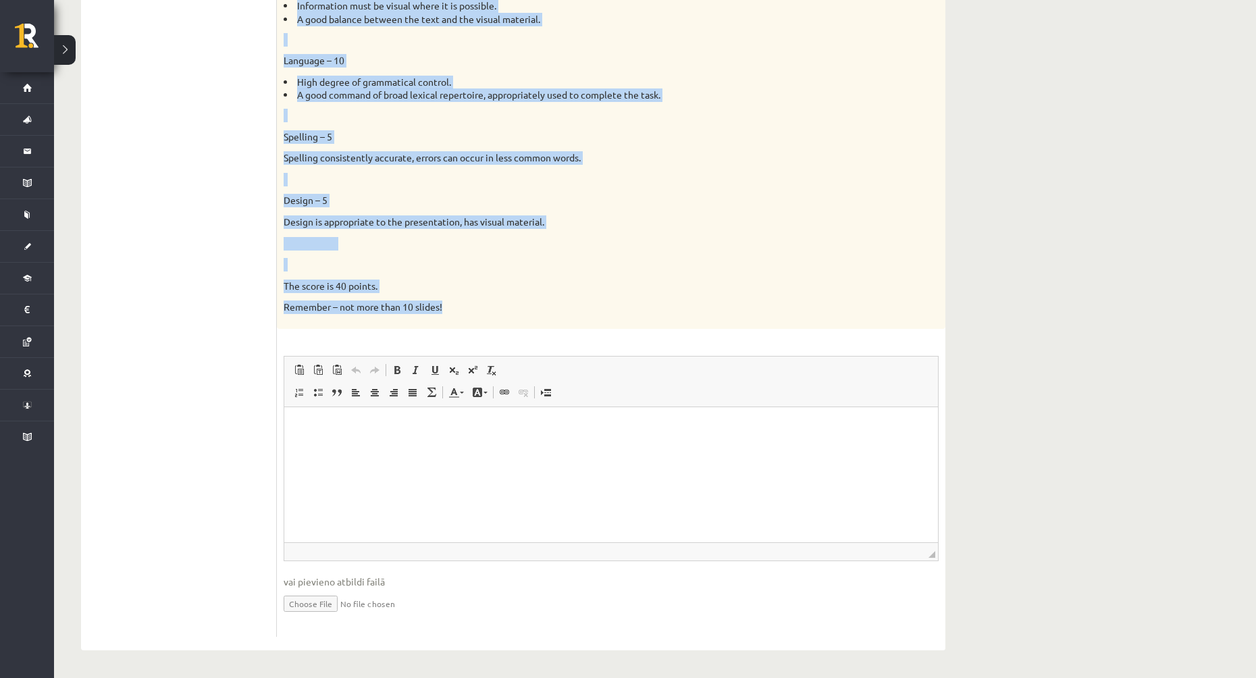
drag, startPoint x: 296, startPoint y: 134, endPoint x: 594, endPoint y: 317, distance: 349.9
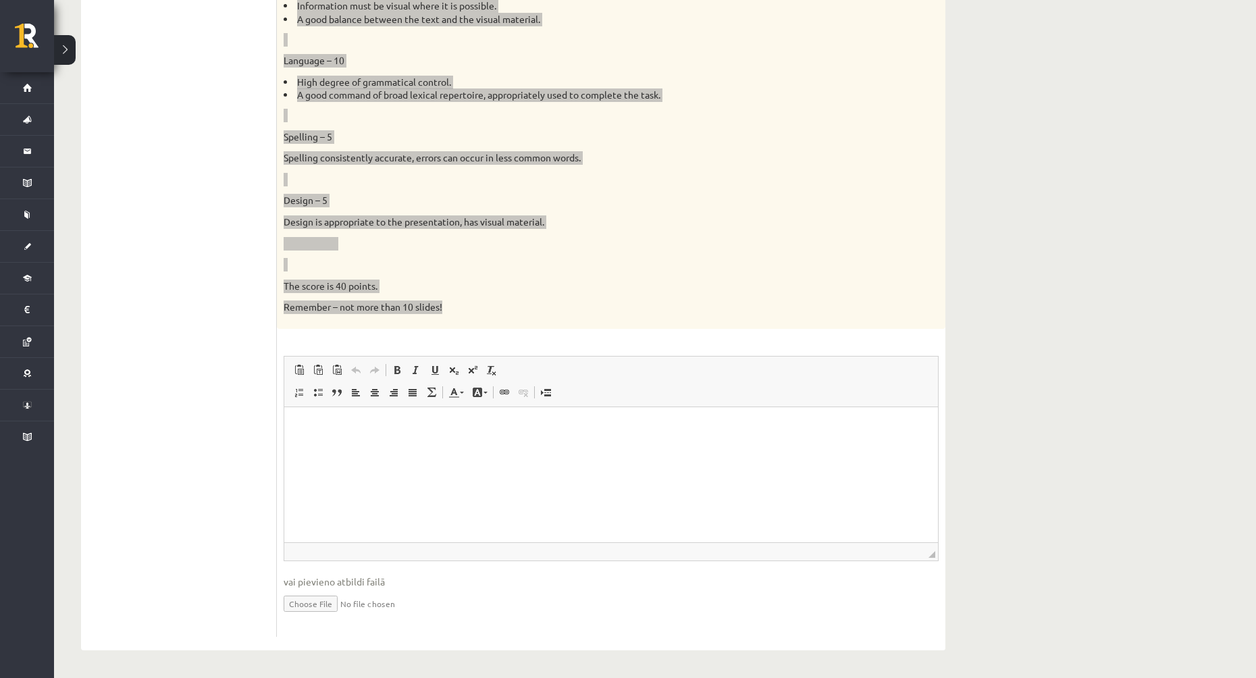
copy div "Presentation. Topics: 1. The role of foreign languages in my future profession.…"
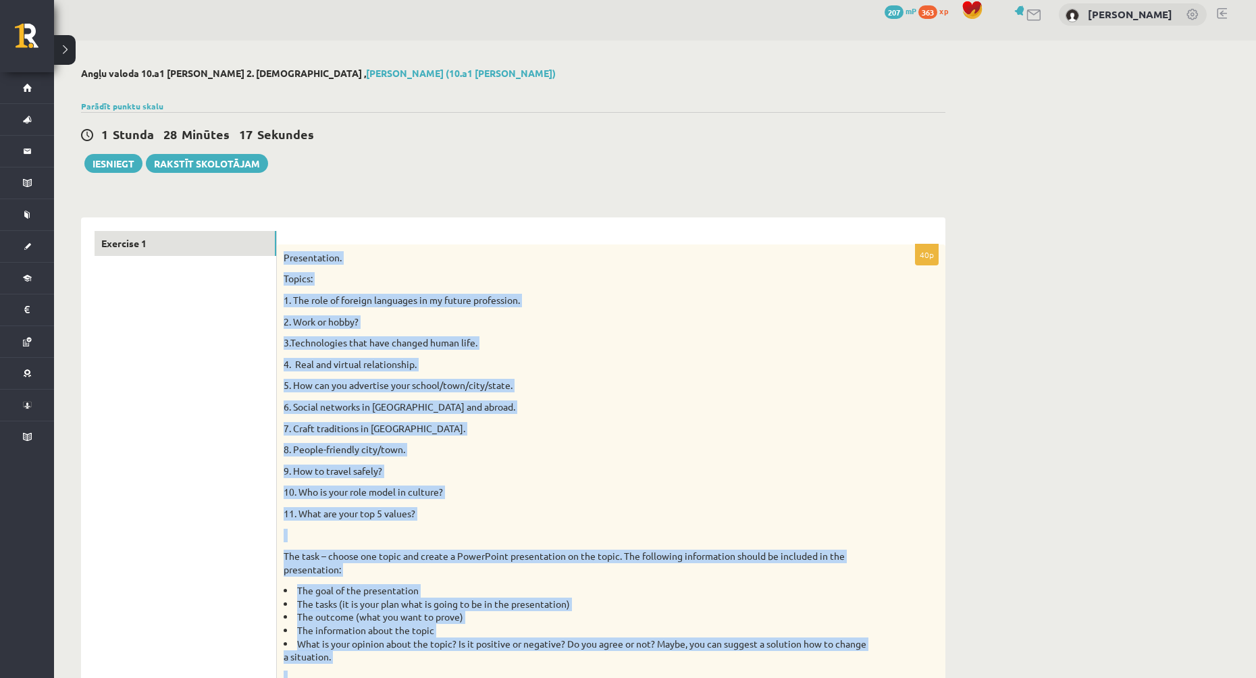
scroll to position [0, 0]
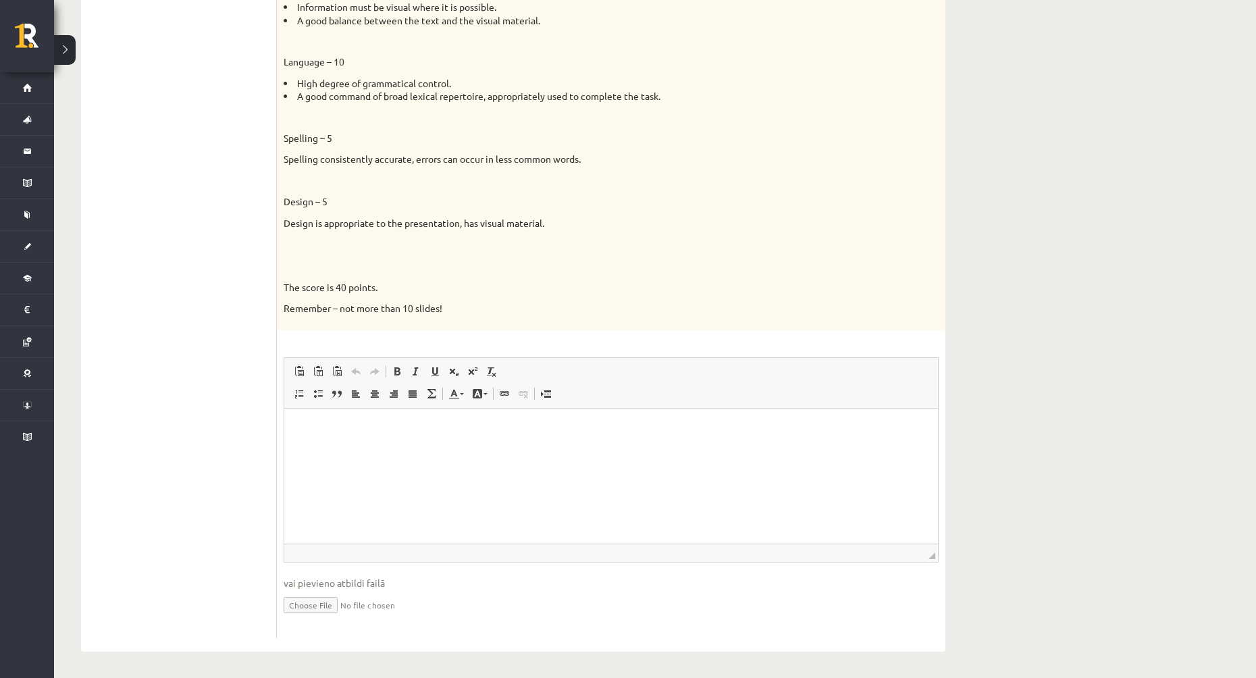
scroll to position [876, 0]
click at [328, 604] on input "file" at bounding box center [611, 603] width 655 height 28
type input "**********"
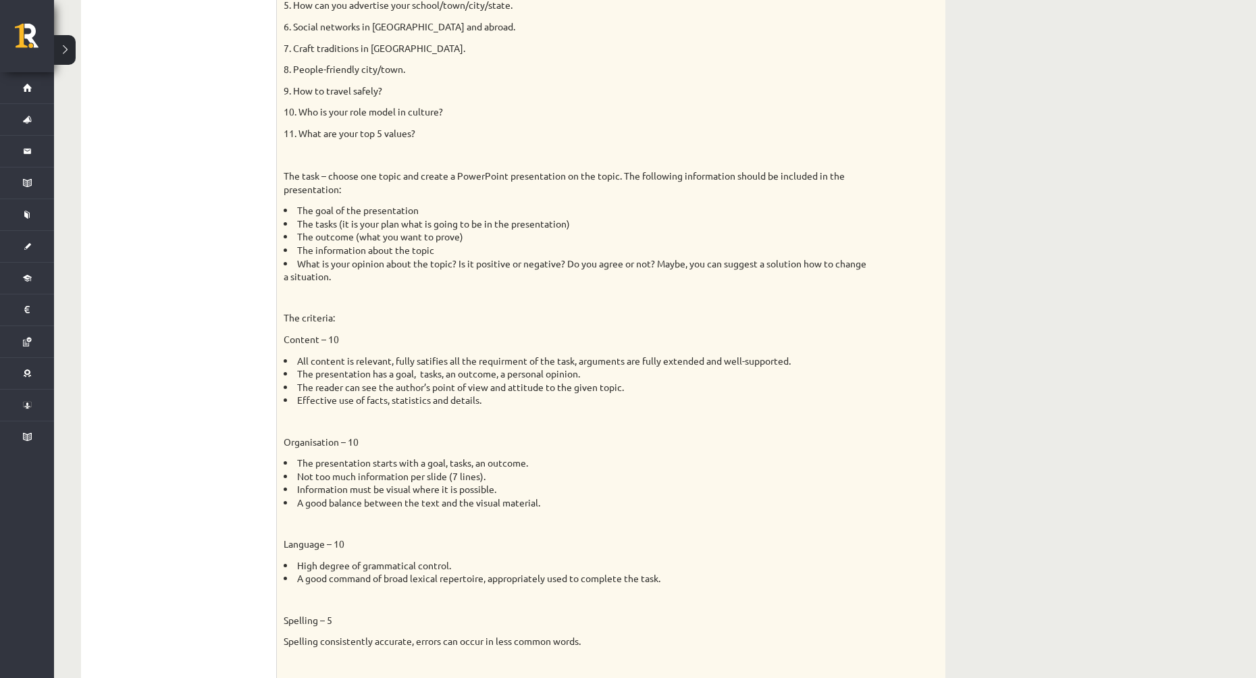
scroll to position [0, 0]
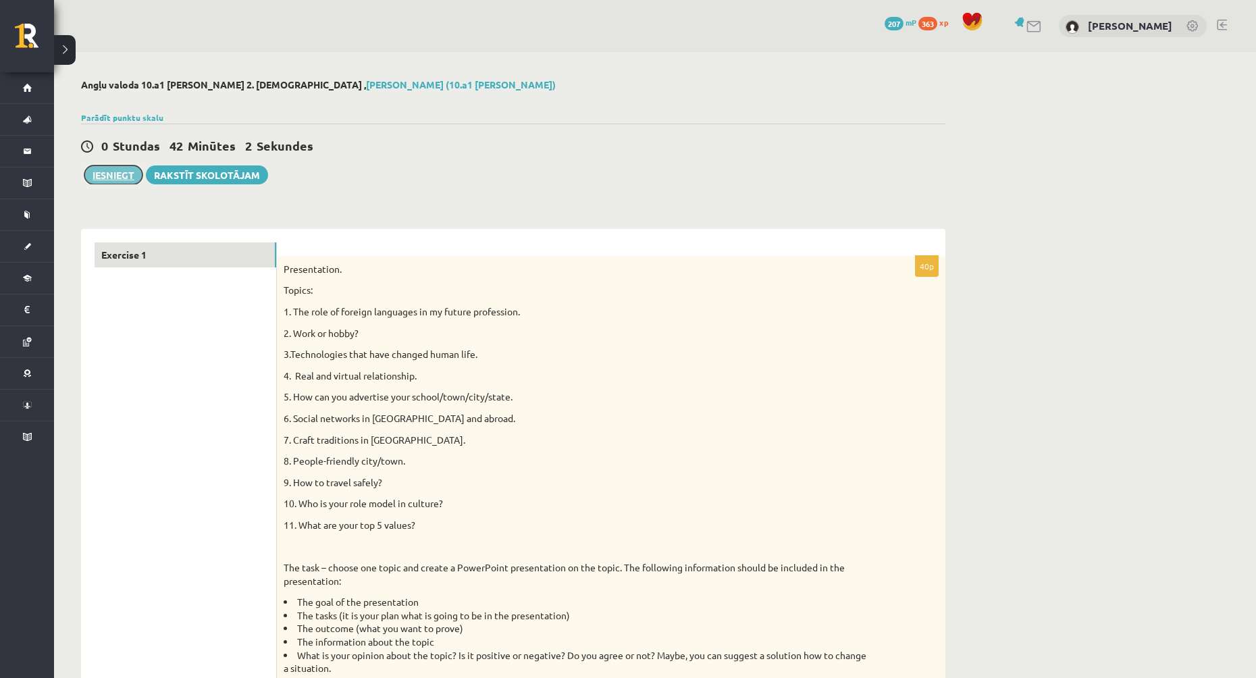
click at [130, 181] on button "Iesniegt" at bounding box center [113, 174] width 58 height 19
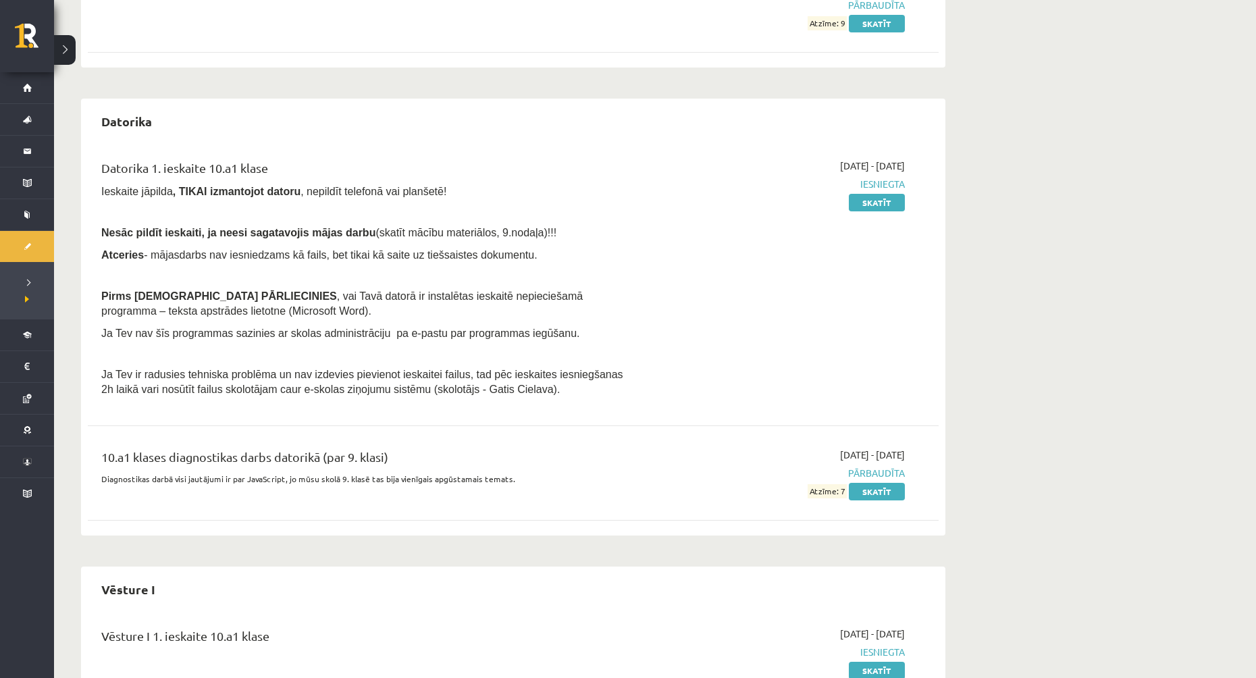
scroll to position [405, 0]
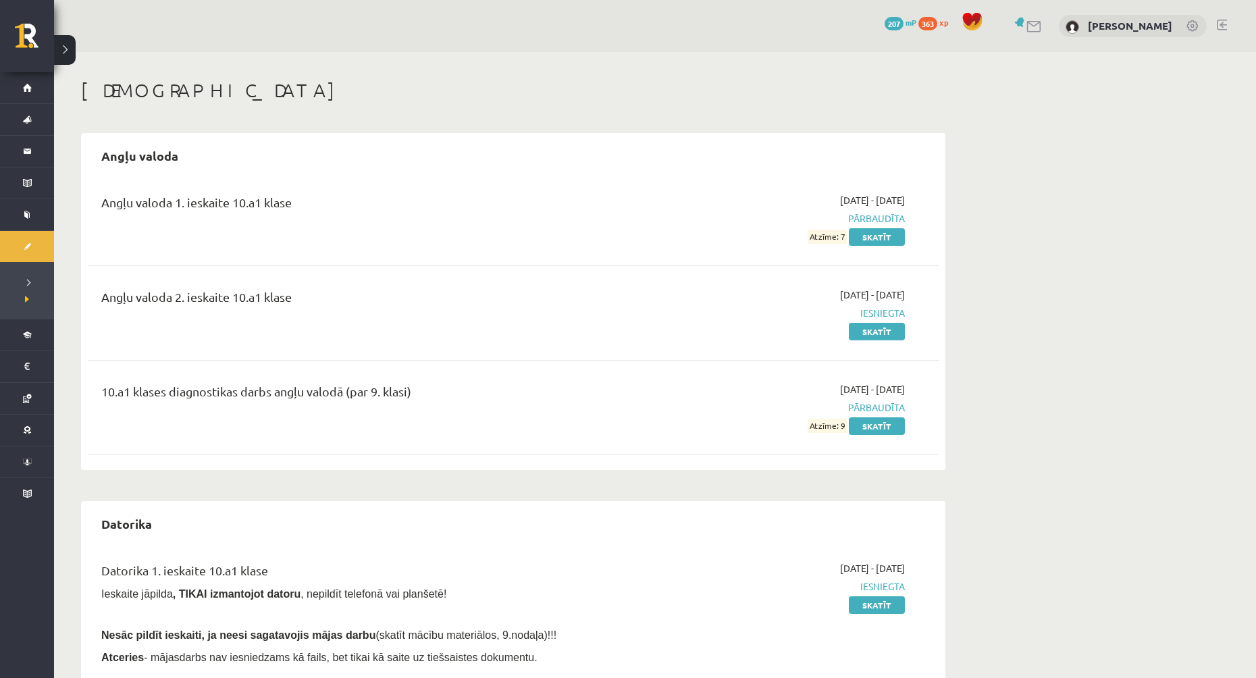
scroll to position [405, 0]
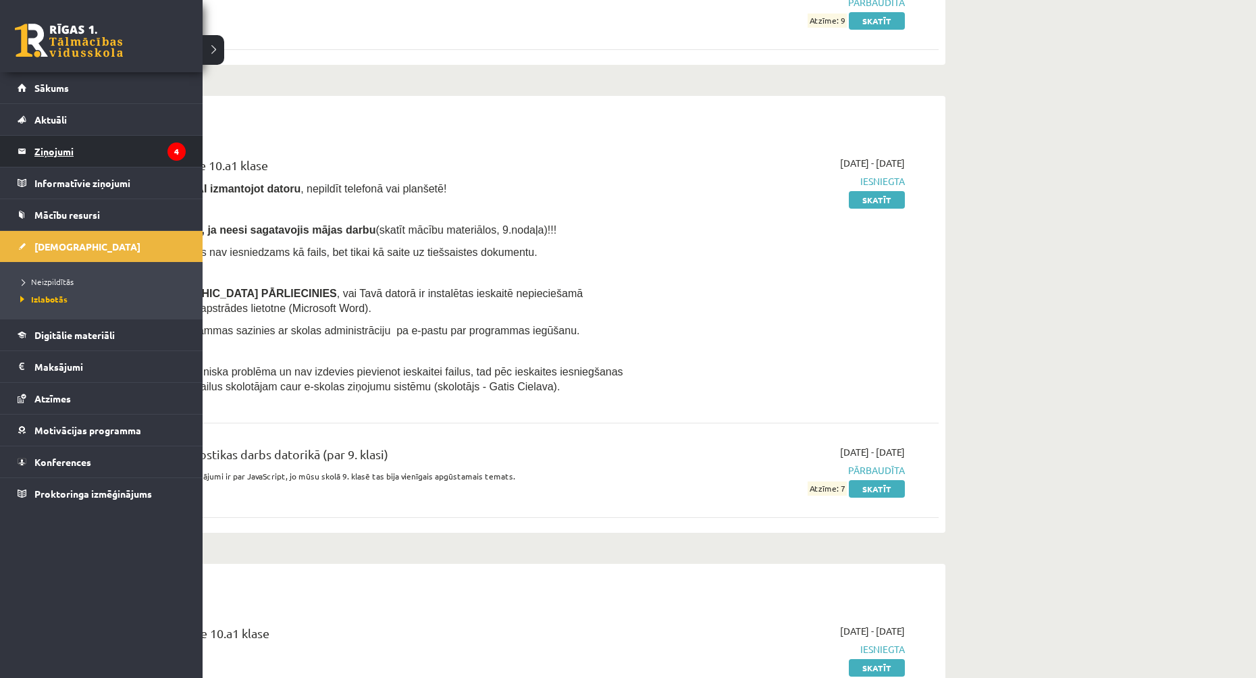
click at [63, 149] on legend "Ziņojumi 4" at bounding box center [109, 151] width 151 height 31
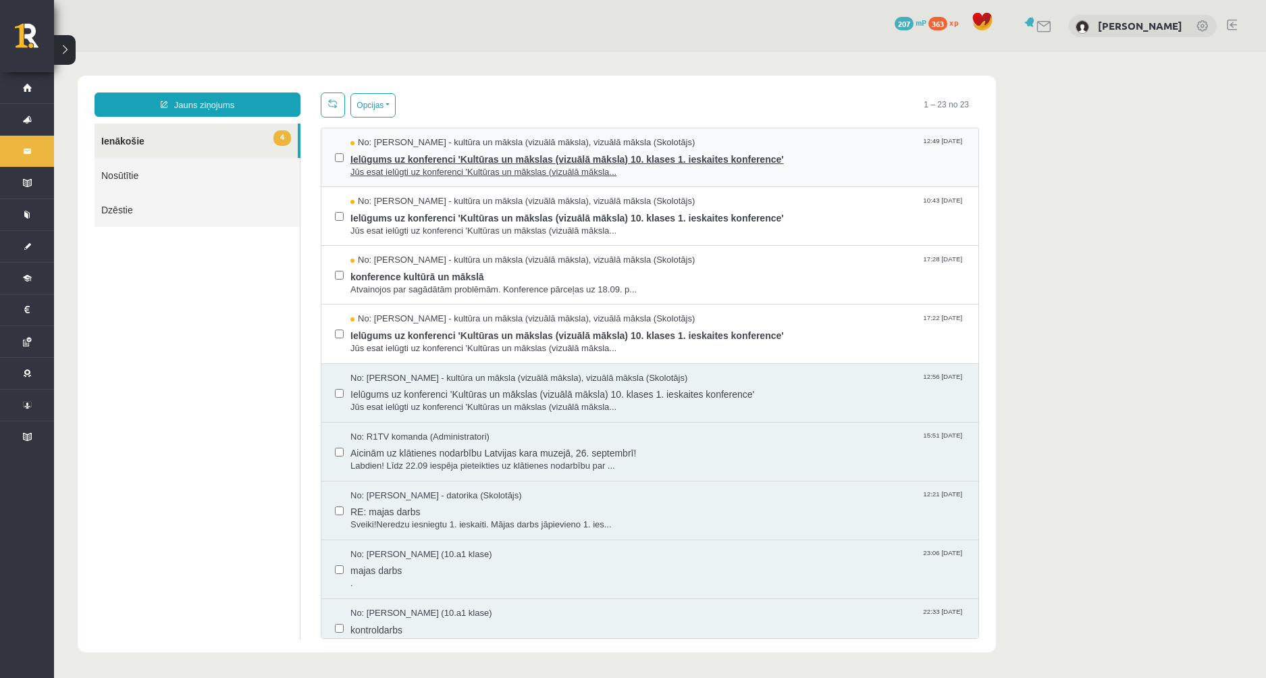
click at [726, 163] on span "Ielūgums uz konferenci 'Kultūras un mākslas (vizuālā māksla) 10. klases 1. iesk…" at bounding box center [657, 157] width 615 height 17
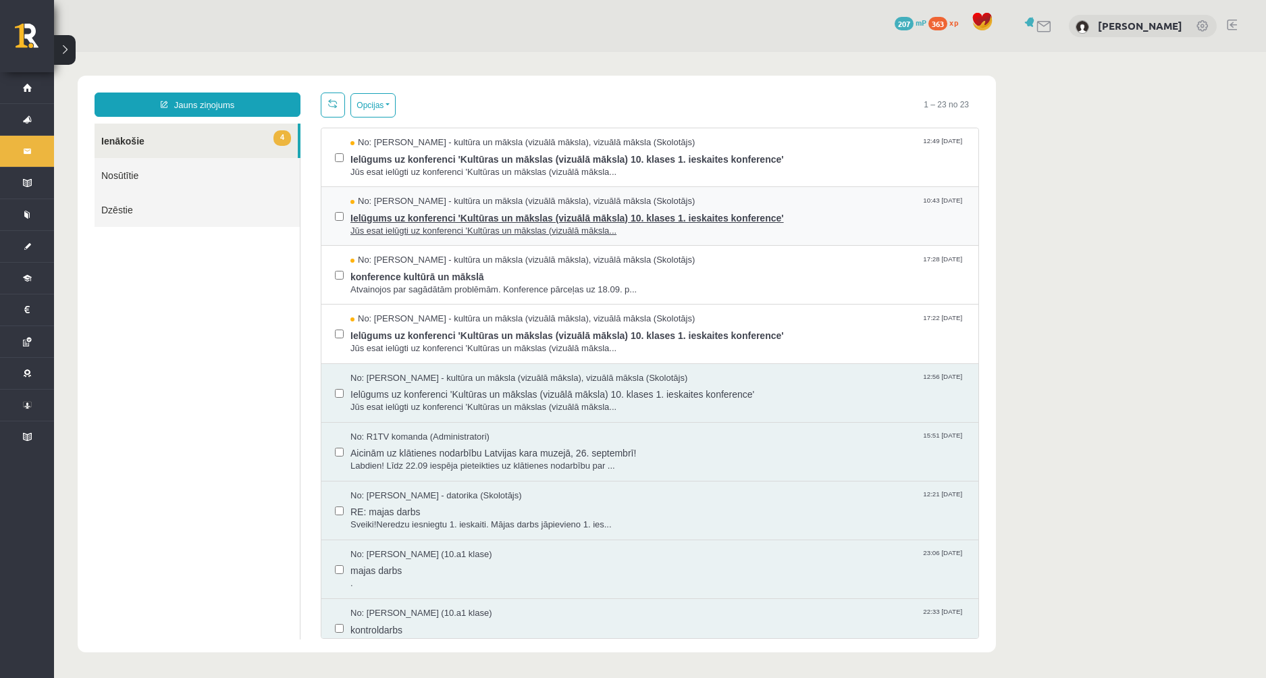
click at [768, 228] on span "Jūs esat ielūgti uz konferenci 'Kultūras un mākslas (vizuālā māksla..." at bounding box center [657, 231] width 615 height 13
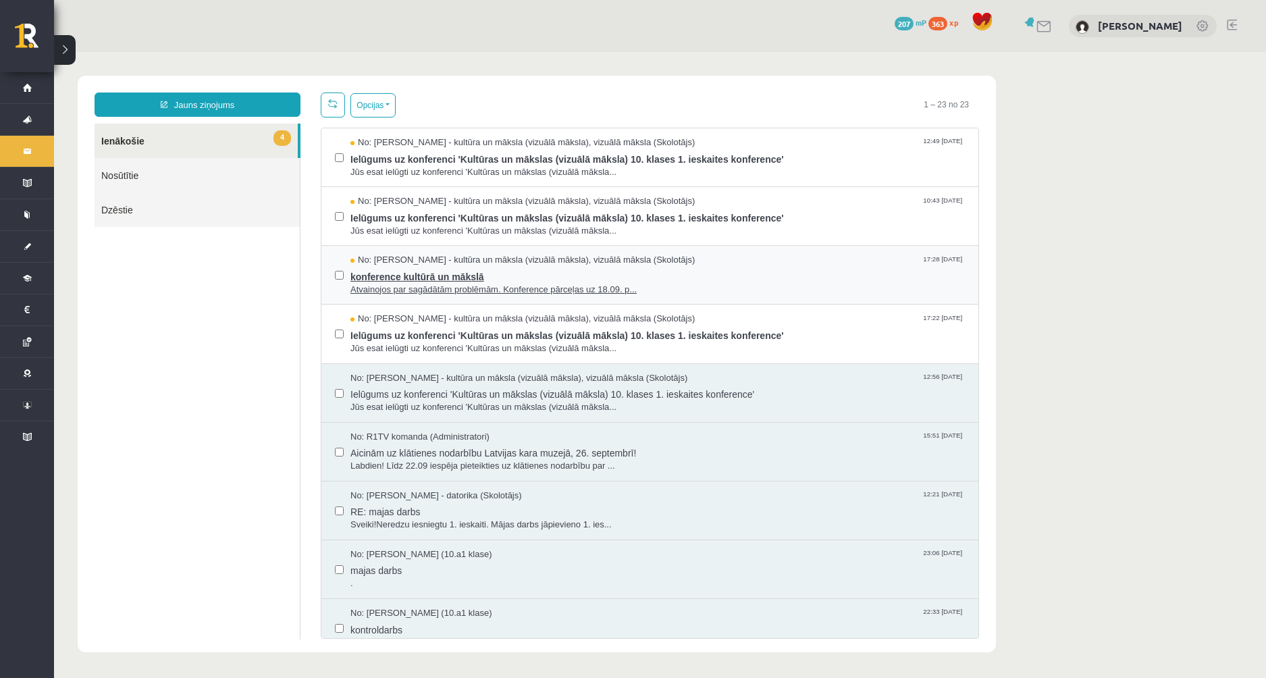
click at [712, 280] on span "konference kultūrā un mākslā" at bounding box center [657, 275] width 615 height 17
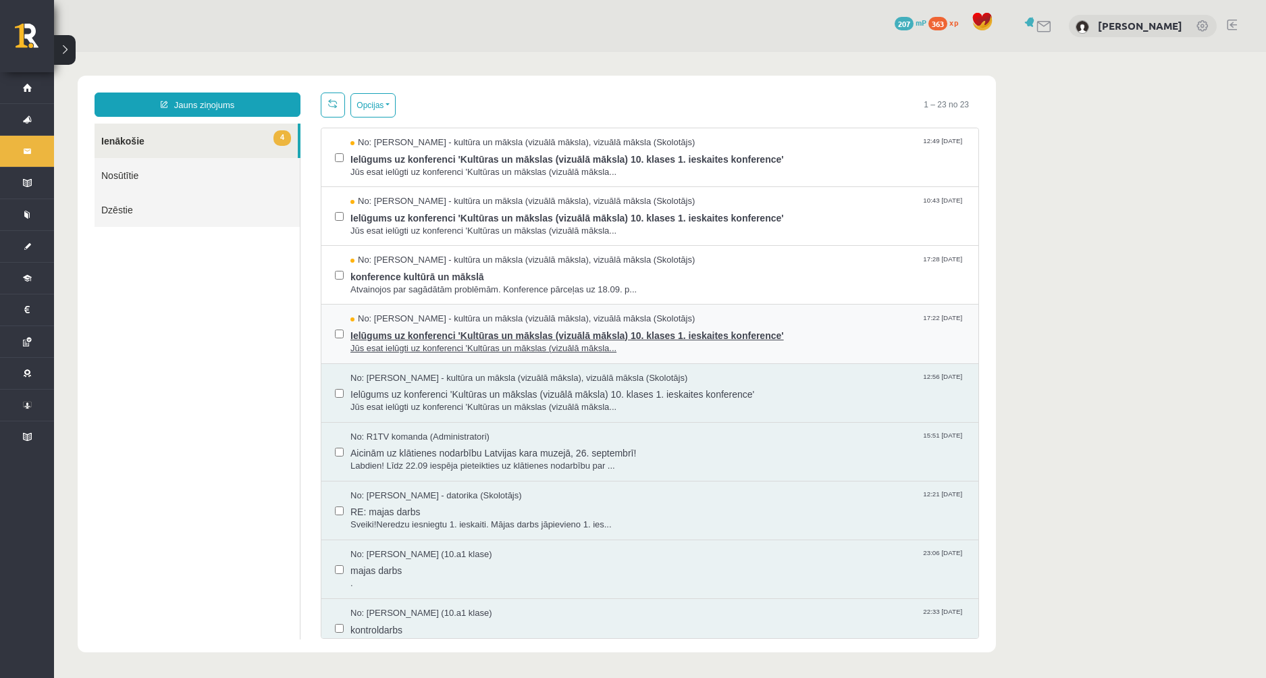
click at [779, 330] on span "Ielūgums uz konferenci 'Kultūras un mākslas (vizuālā māksla) 10. klases 1. iesk…" at bounding box center [657, 333] width 615 height 17
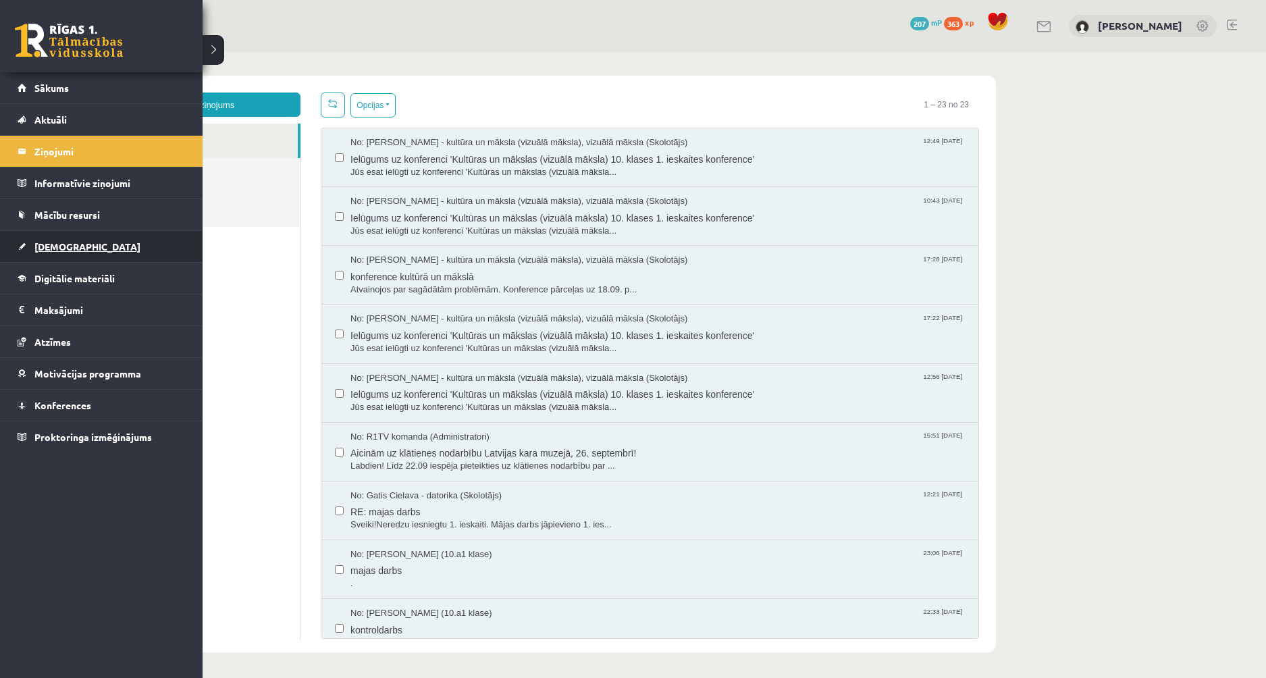
click at [67, 244] on span "[DEMOGRAPHIC_DATA]" at bounding box center [87, 246] width 106 height 12
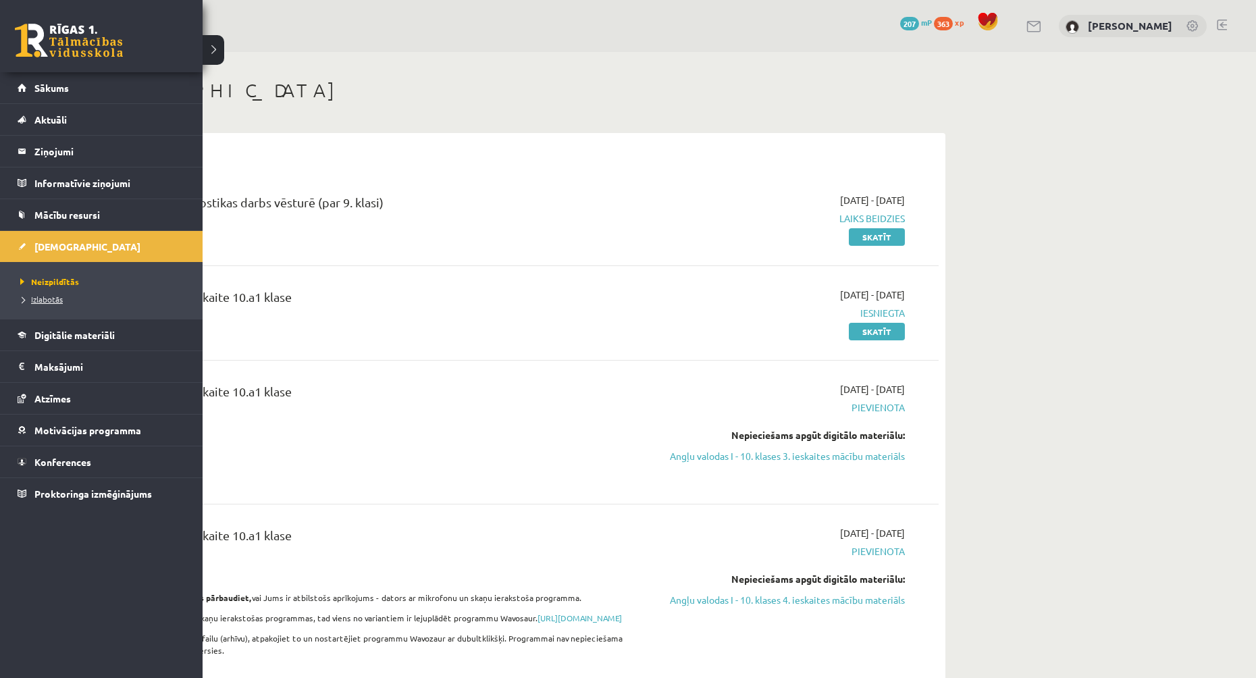
click at [49, 301] on span "Izlabotās" at bounding box center [40, 299] width 46 height 11
